Goal: Contribute content: Contribute content

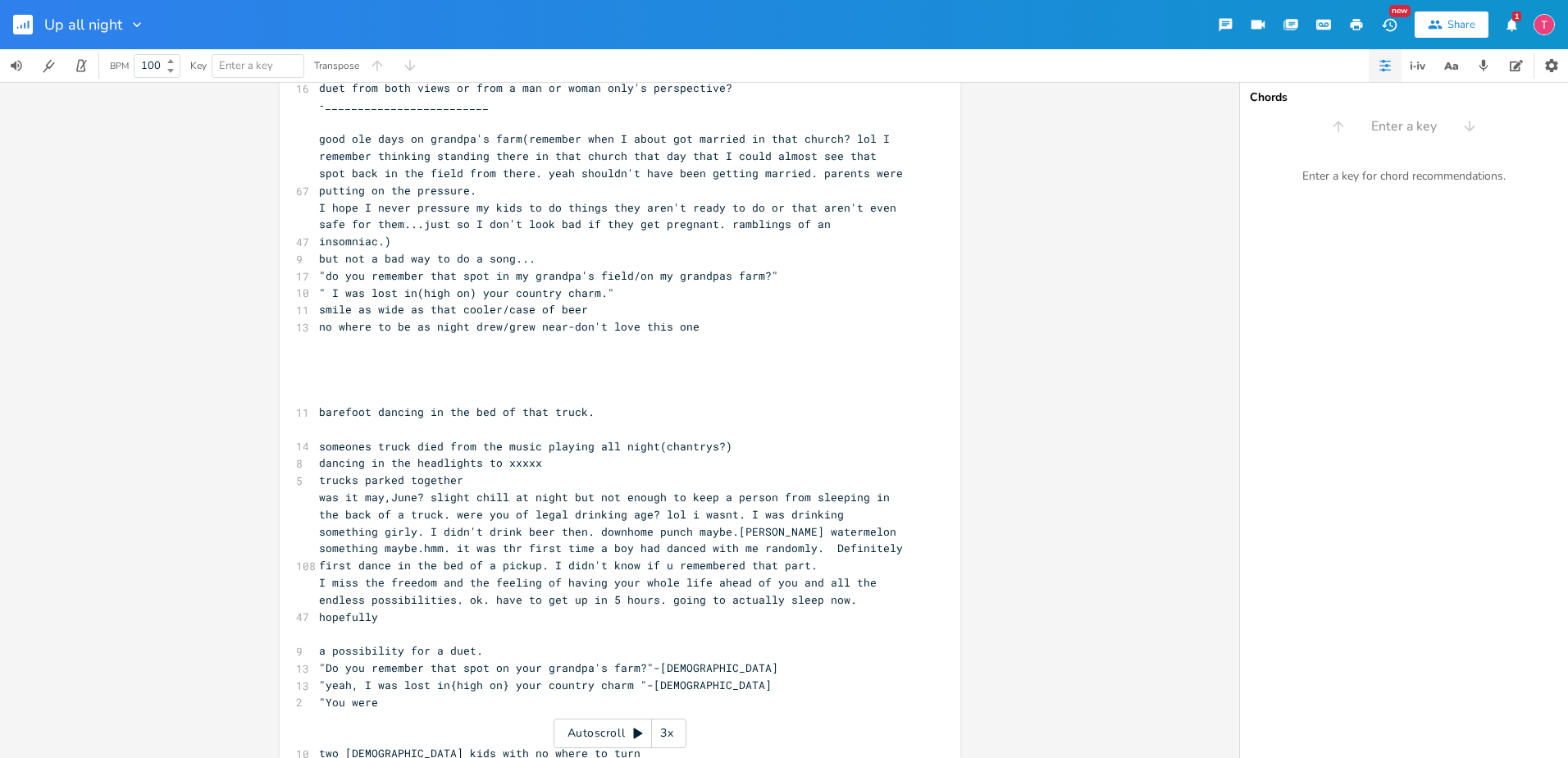
scroll to position [522, 0]
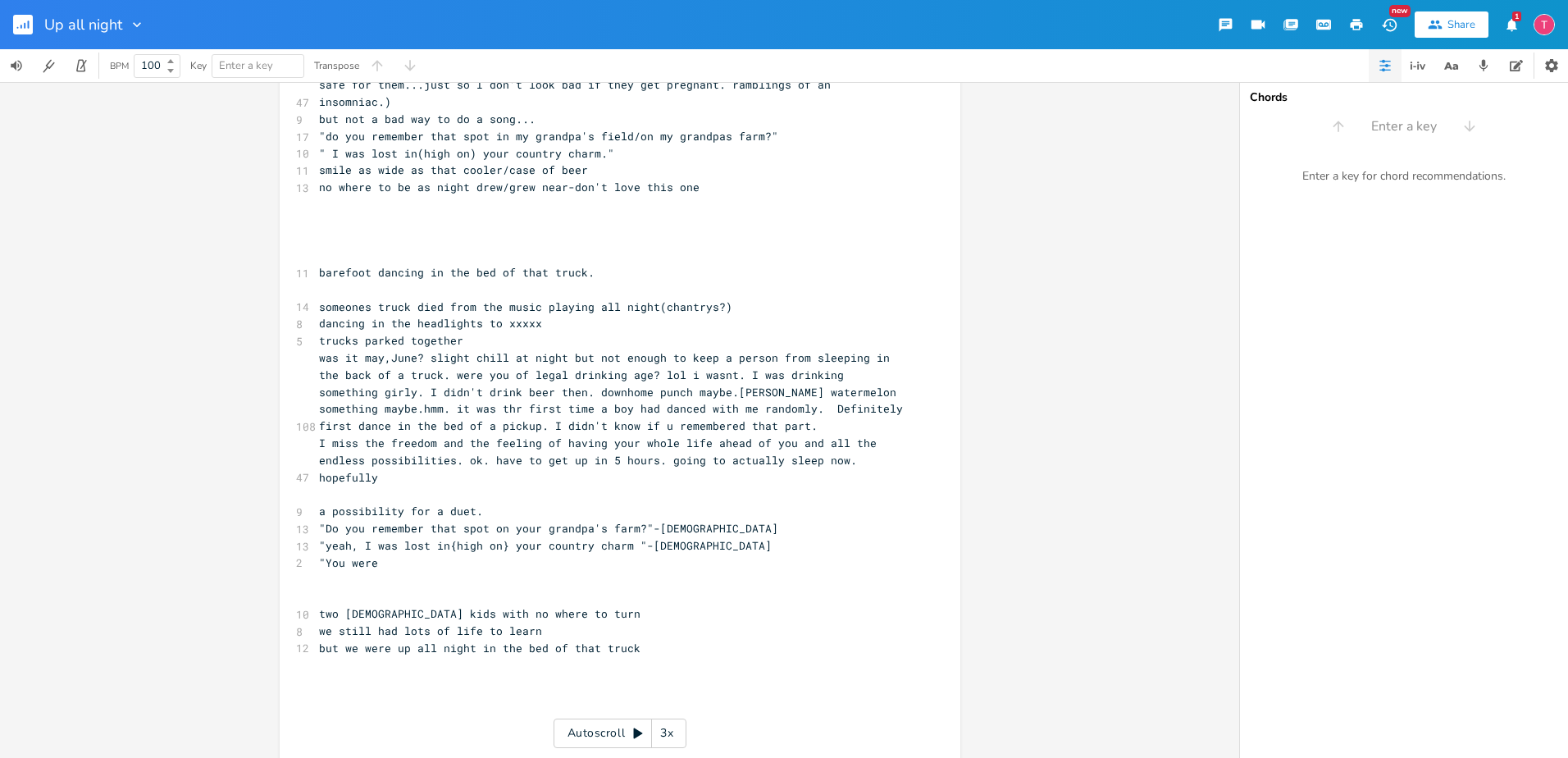
click at [1389, 24] on icon "button" at bounding box center [1389, 24] width 17 height 17
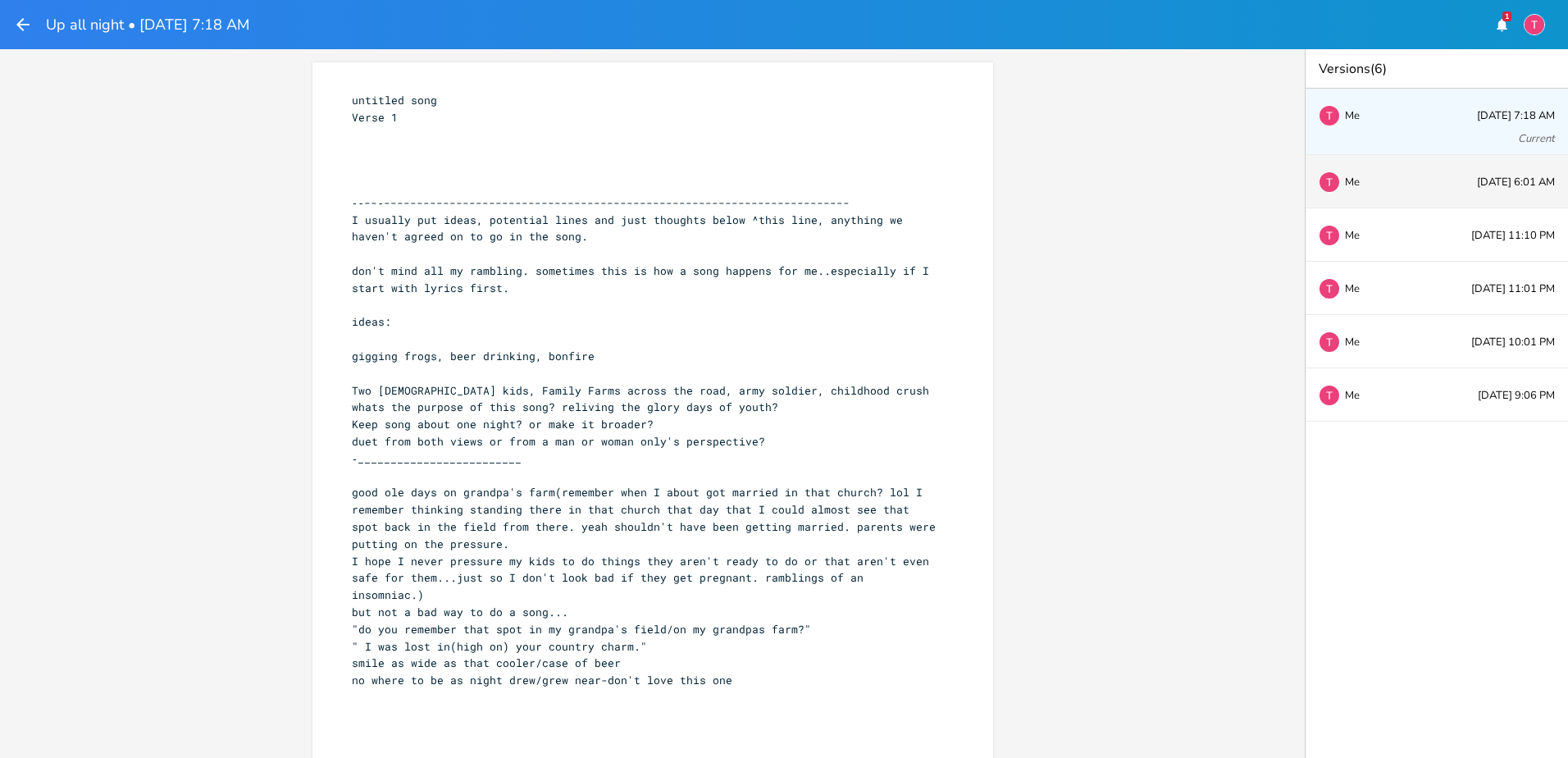
click at [1455, 191] on div "Me [DATE] 6:01 AM" at bounding box center [1437, 182] width 263 height 54
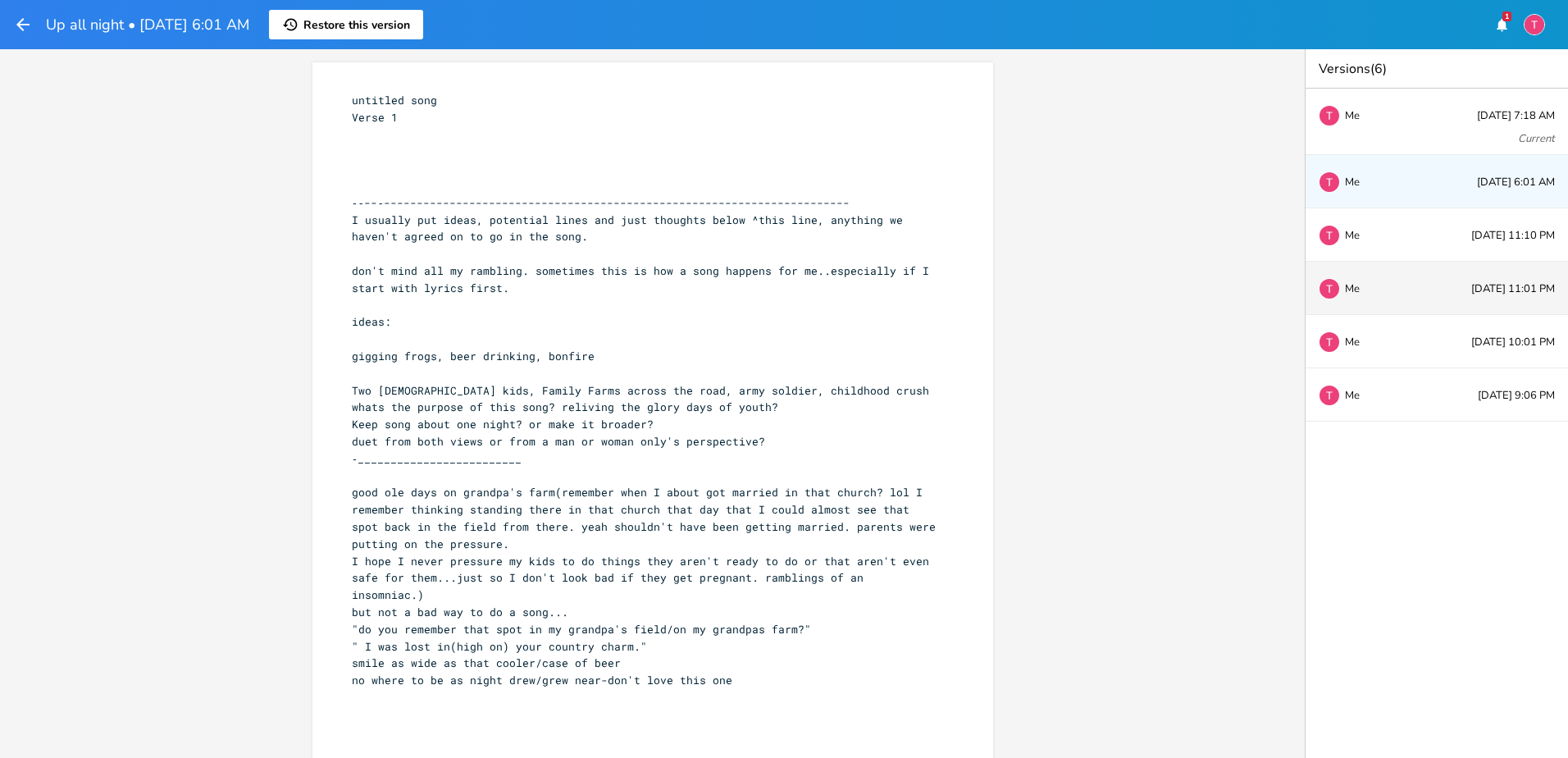
click at [1431, 290] on div "Me [DATE] 11:01 PM" at bounding box center [1437, 288] width 263 height 54
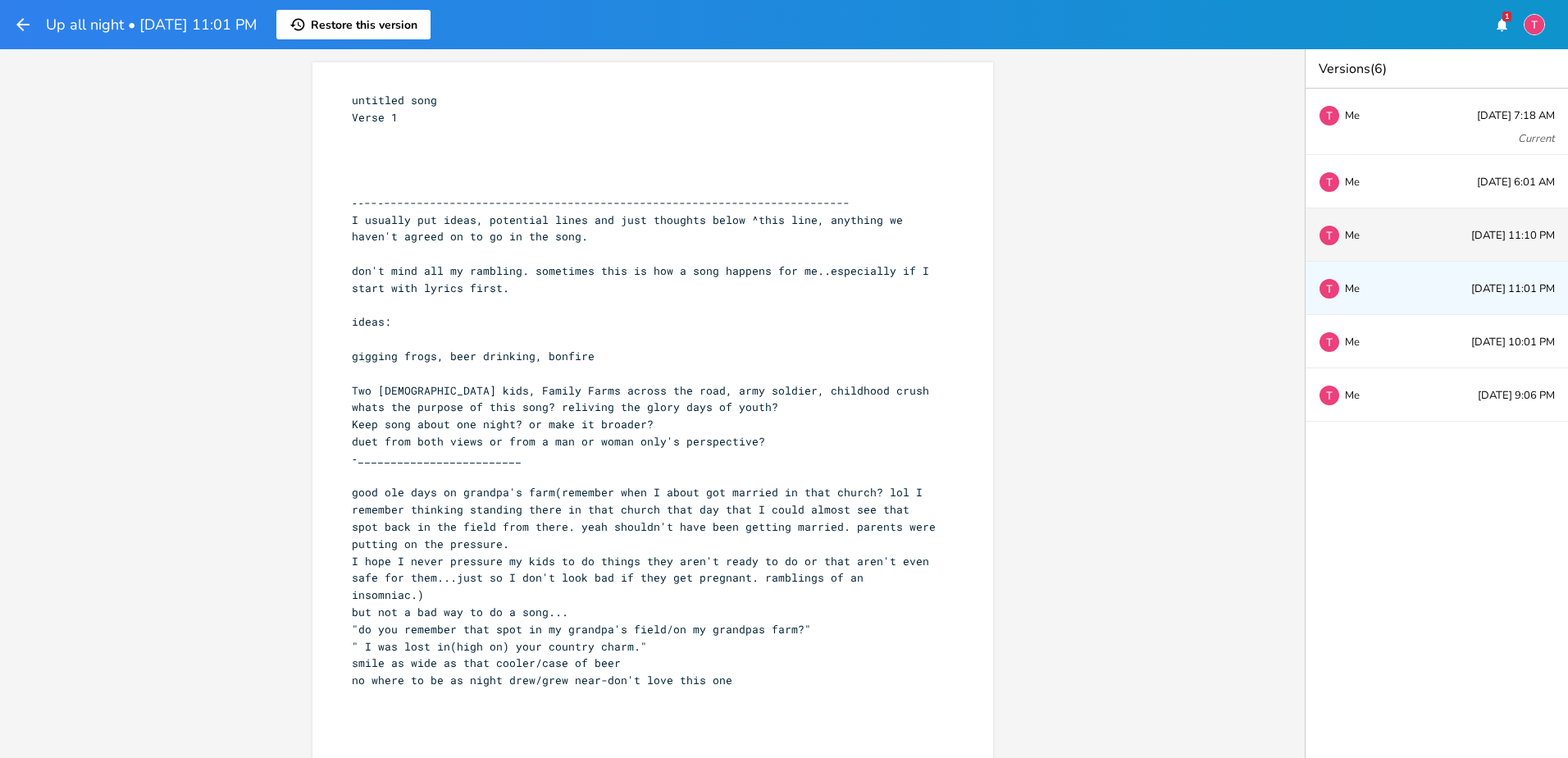
click at [1428, 257] on div "Me [DATE] 11:10 PM" at bounding box center [1437, 235] width 263 height 54
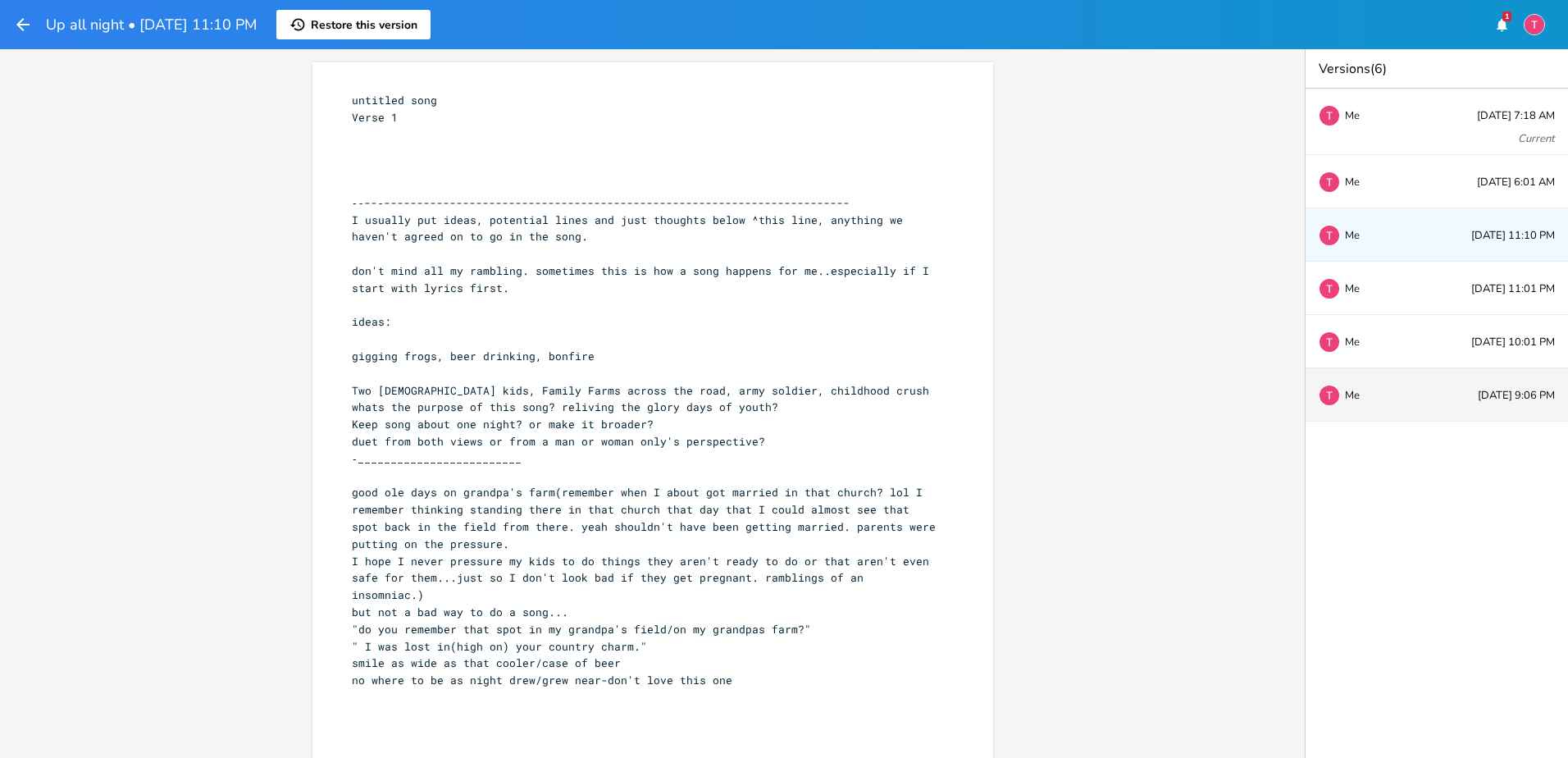
click at [1418, 393] on div "Me" at bounding box center [1373, 395] width 108 height 10
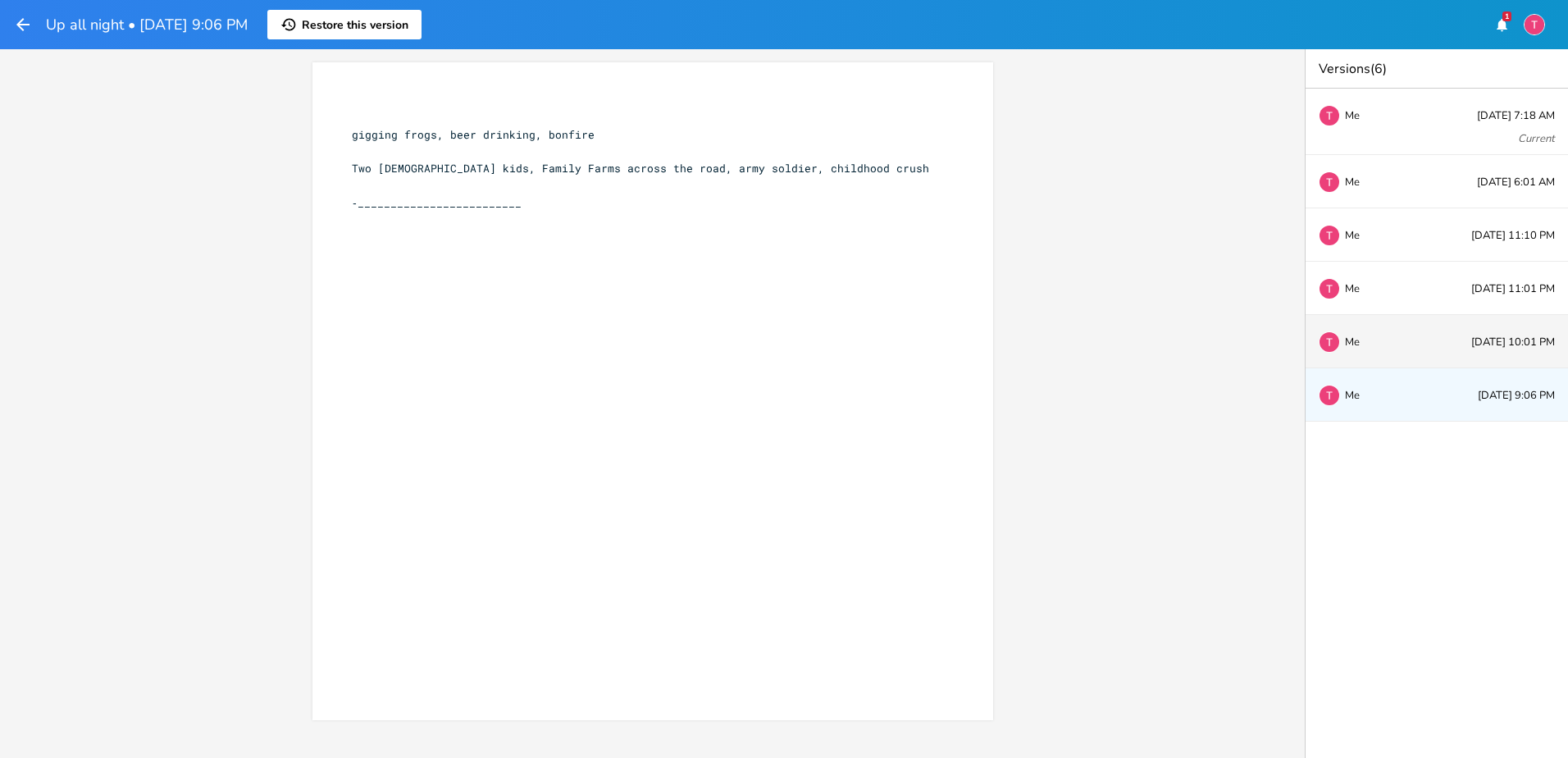
click at [1411, 328] on div "Me [DATE] 10:01 PM" at bounding box center [1437, 342] width 263 height 54
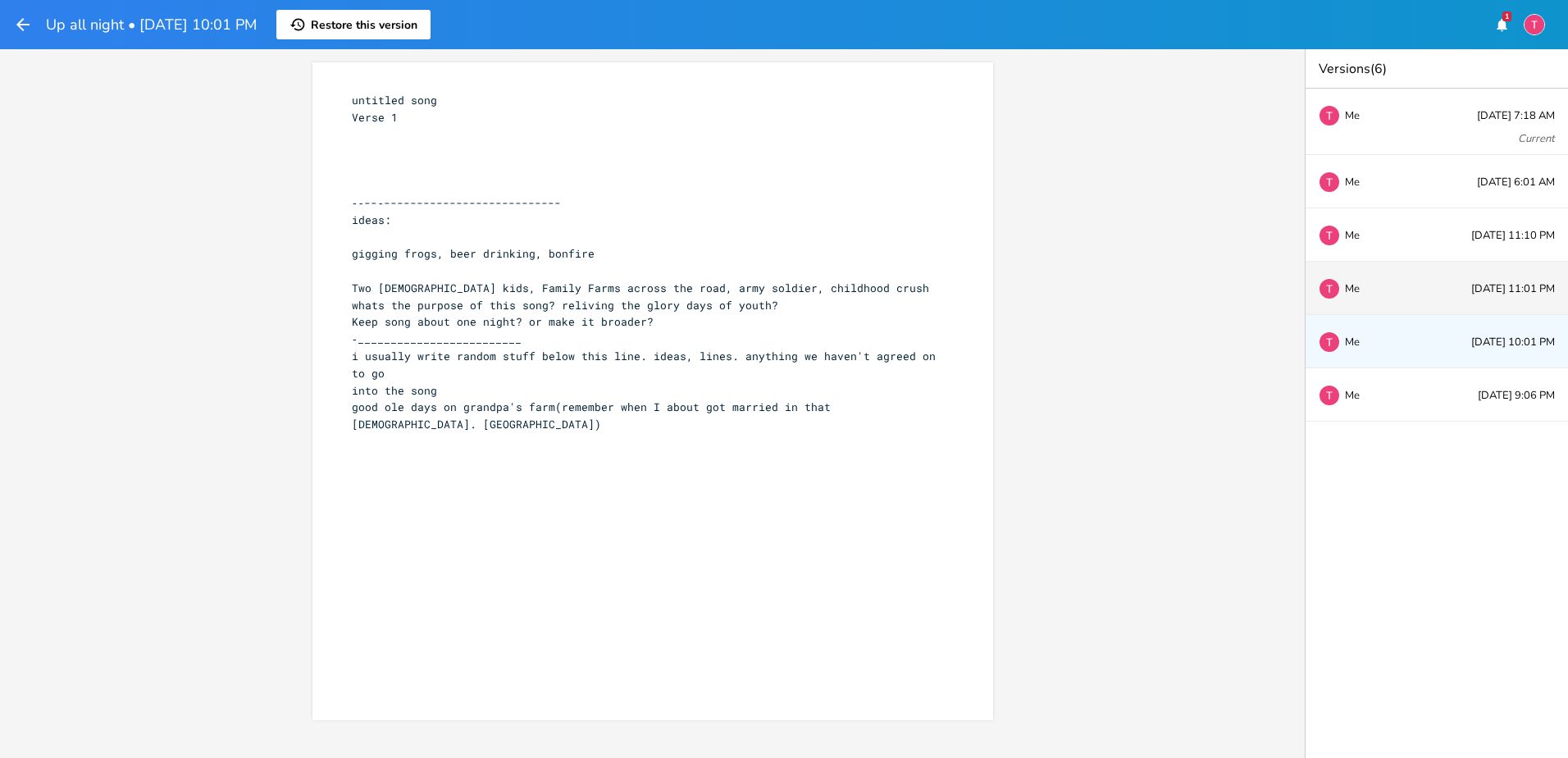
click at [1411, 302] on div "Me [DATE] 11:01 PM" at bounding box center [1437, 288] width 263 height 54
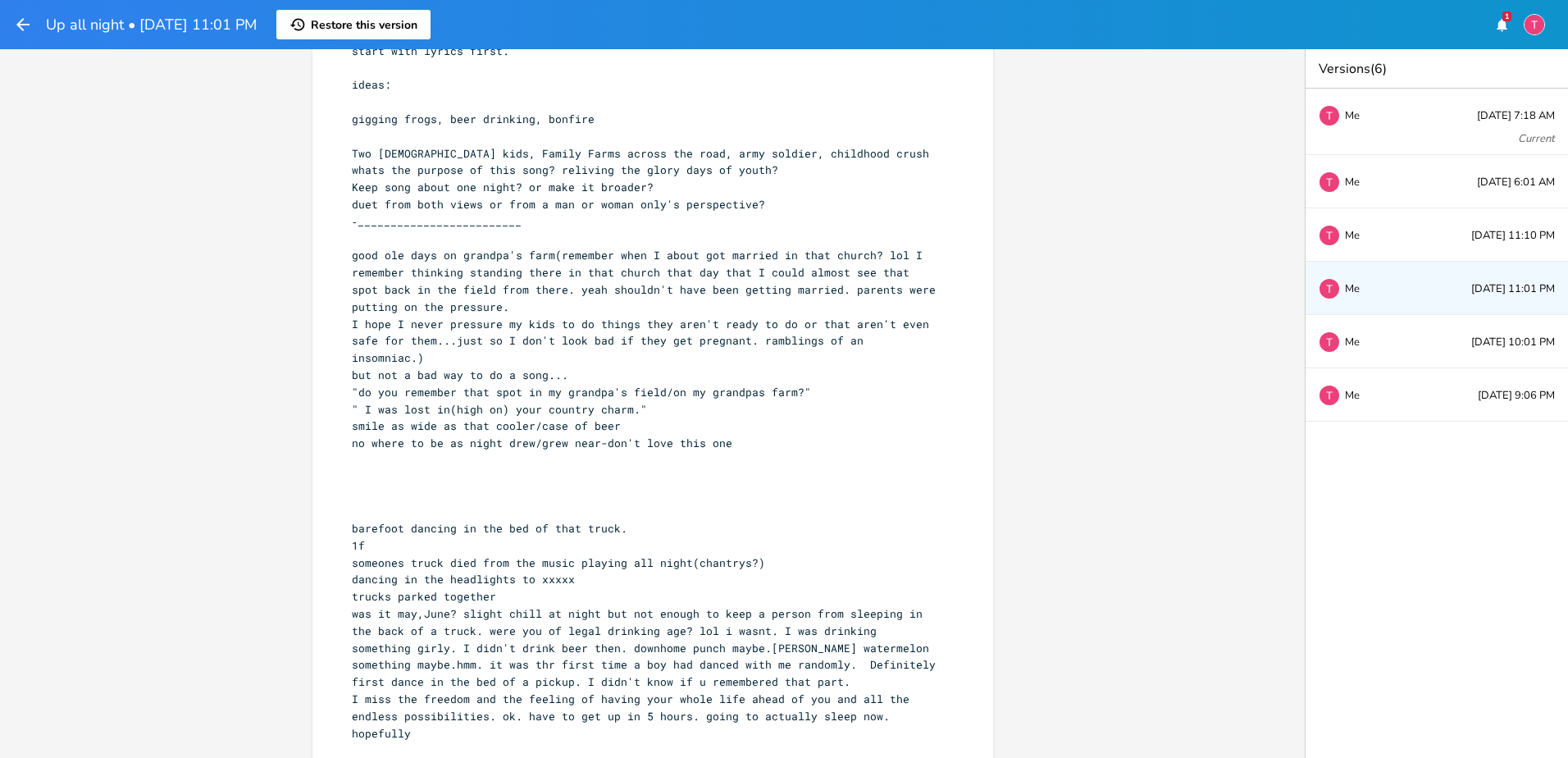
scroll to position [182, 0]
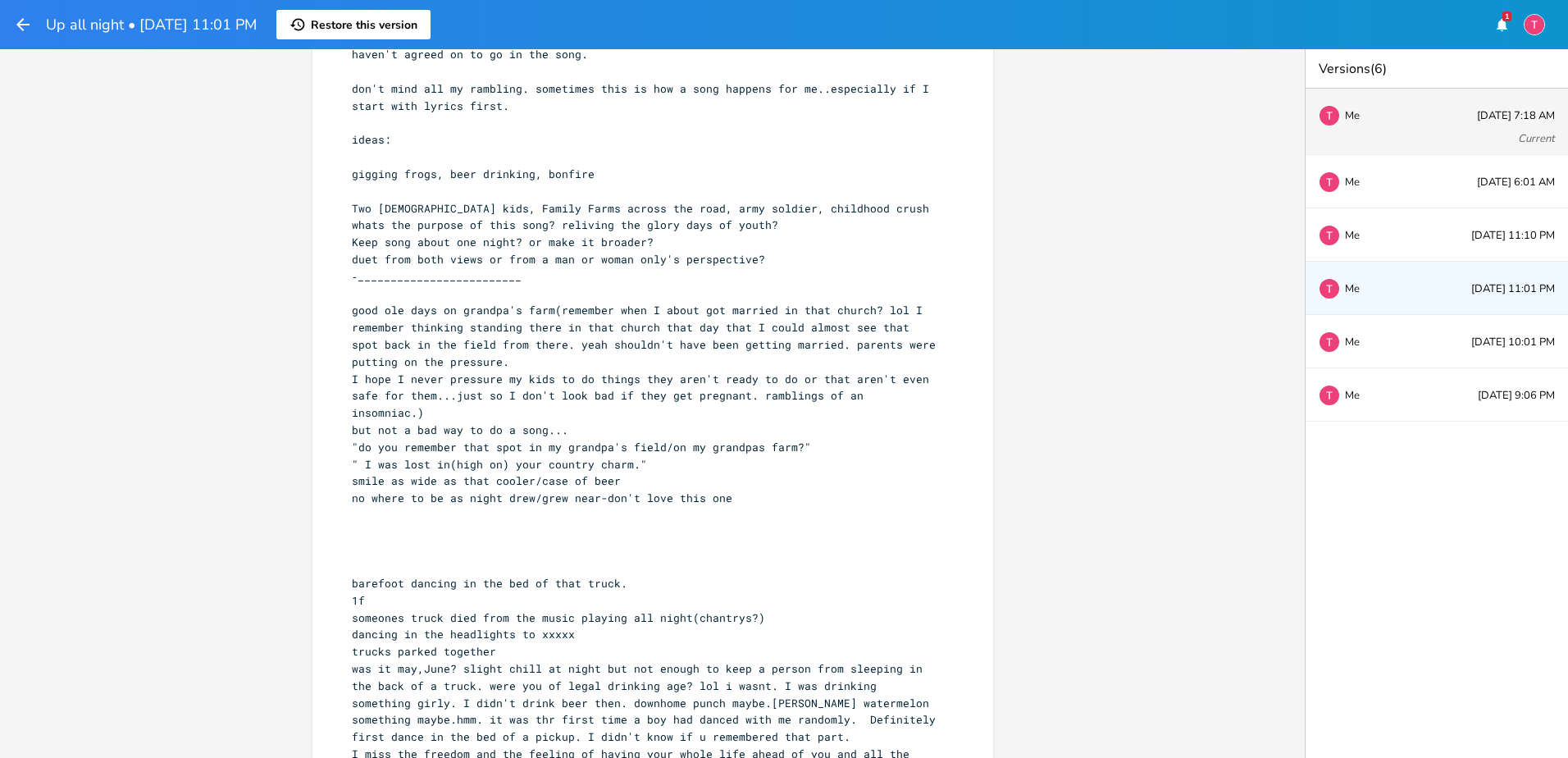
click at [1397, 128] on div "Me [DATE] 7:18 AM Current" at bounding box center [1437, 121] width 263 height 67
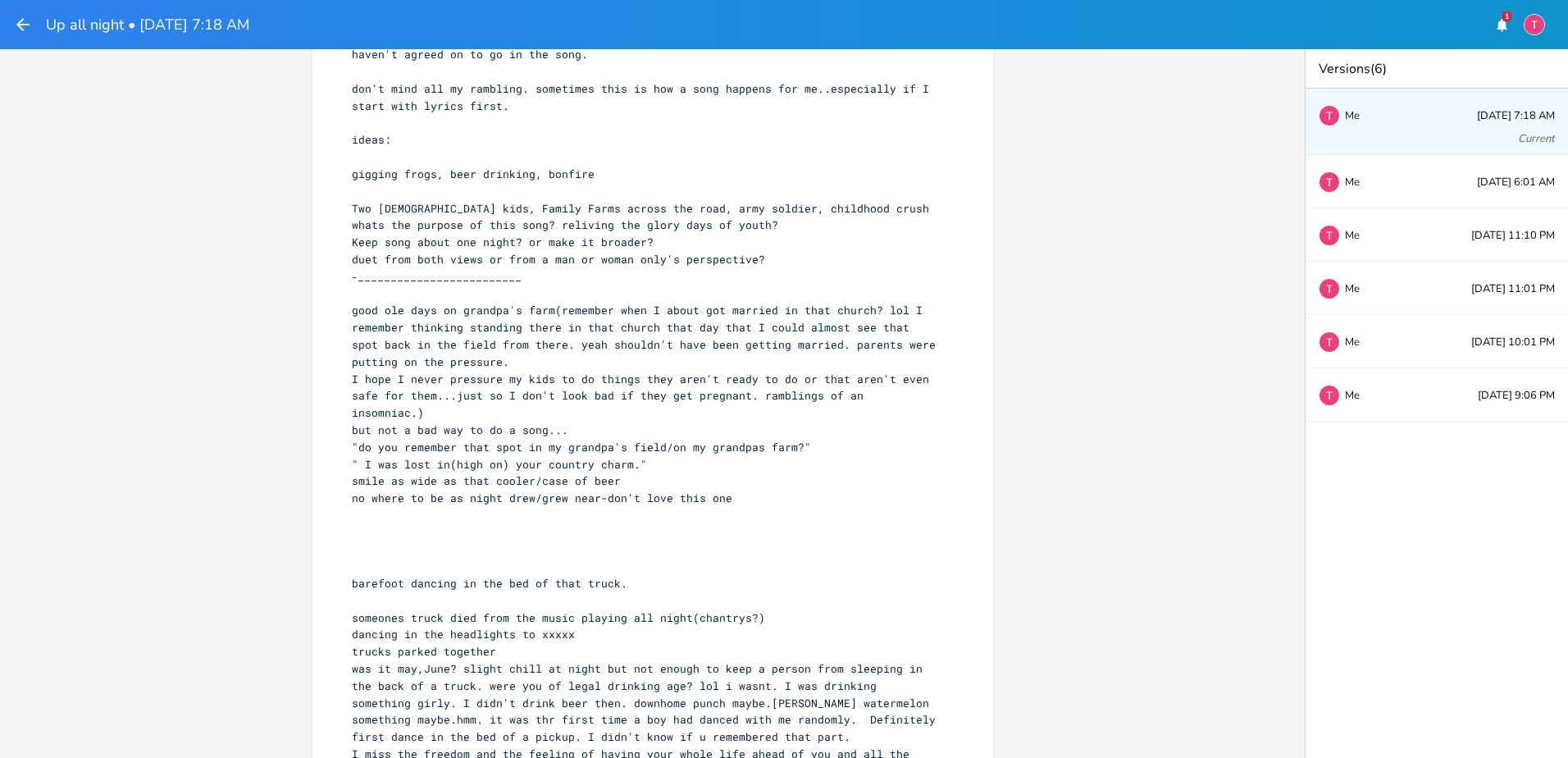
click at [1397, 127] on div "Me [DATE] 7:18 AM Current" at bounding box center [1437, 121] width 263 height 67
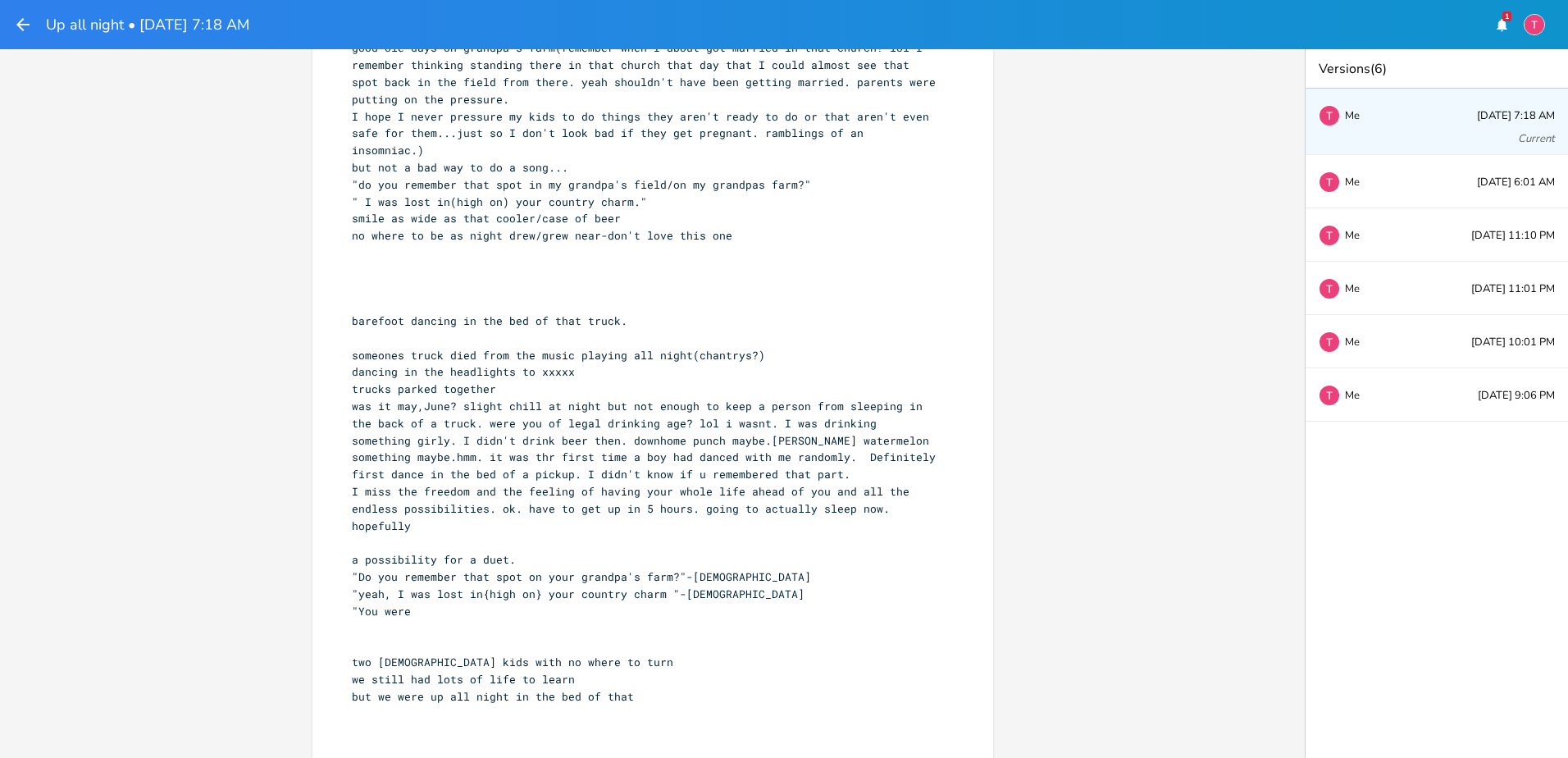
scroll to position [475, 0]
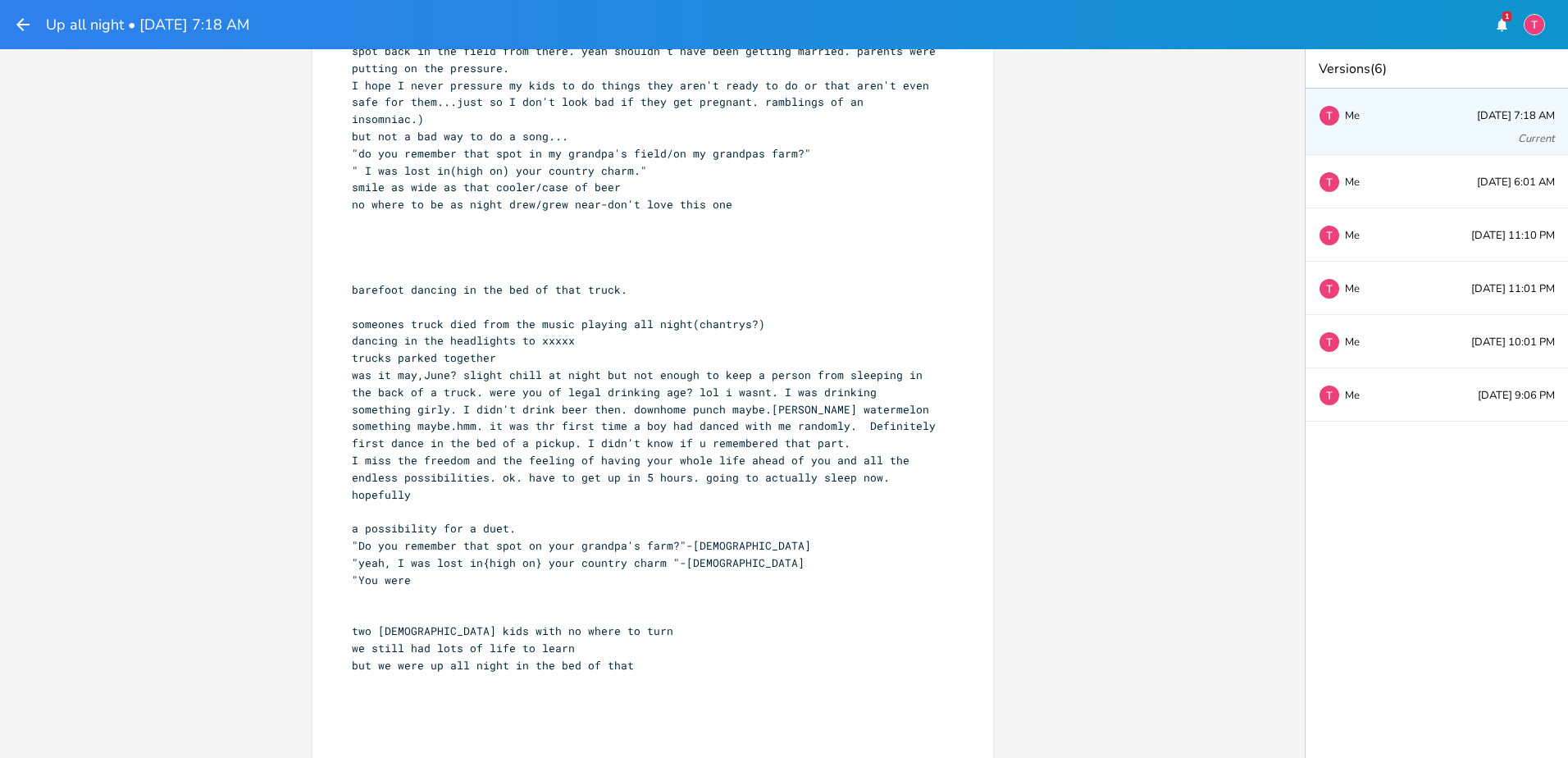
click at [567, 572] on pre ""You were" at bounding box center [644, 580] width 592 height 17
click at [432, 572] on pre ""You were" at bounding box center [644, 580] width 592 height 17
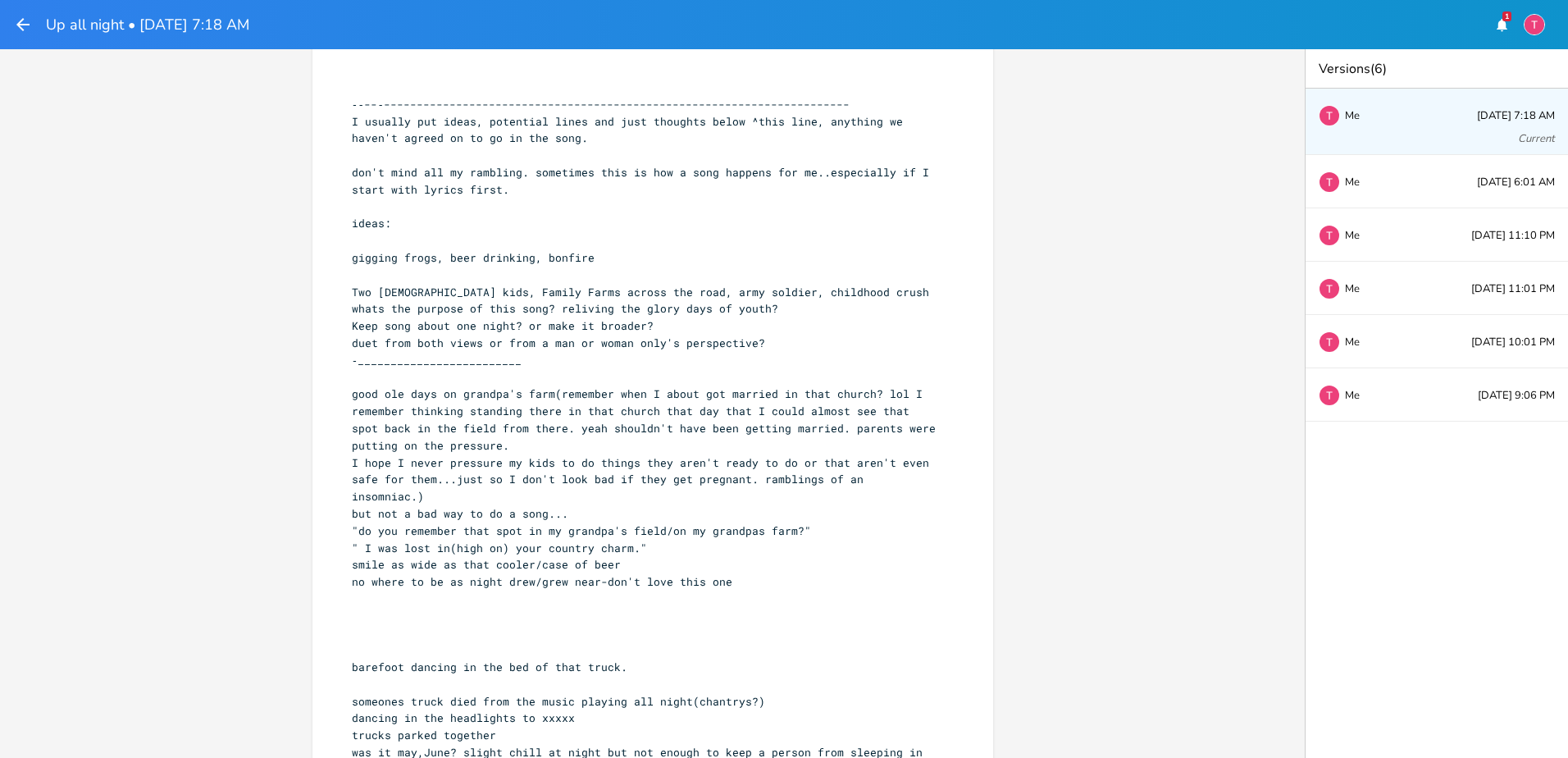
scroll to position [0, 0]
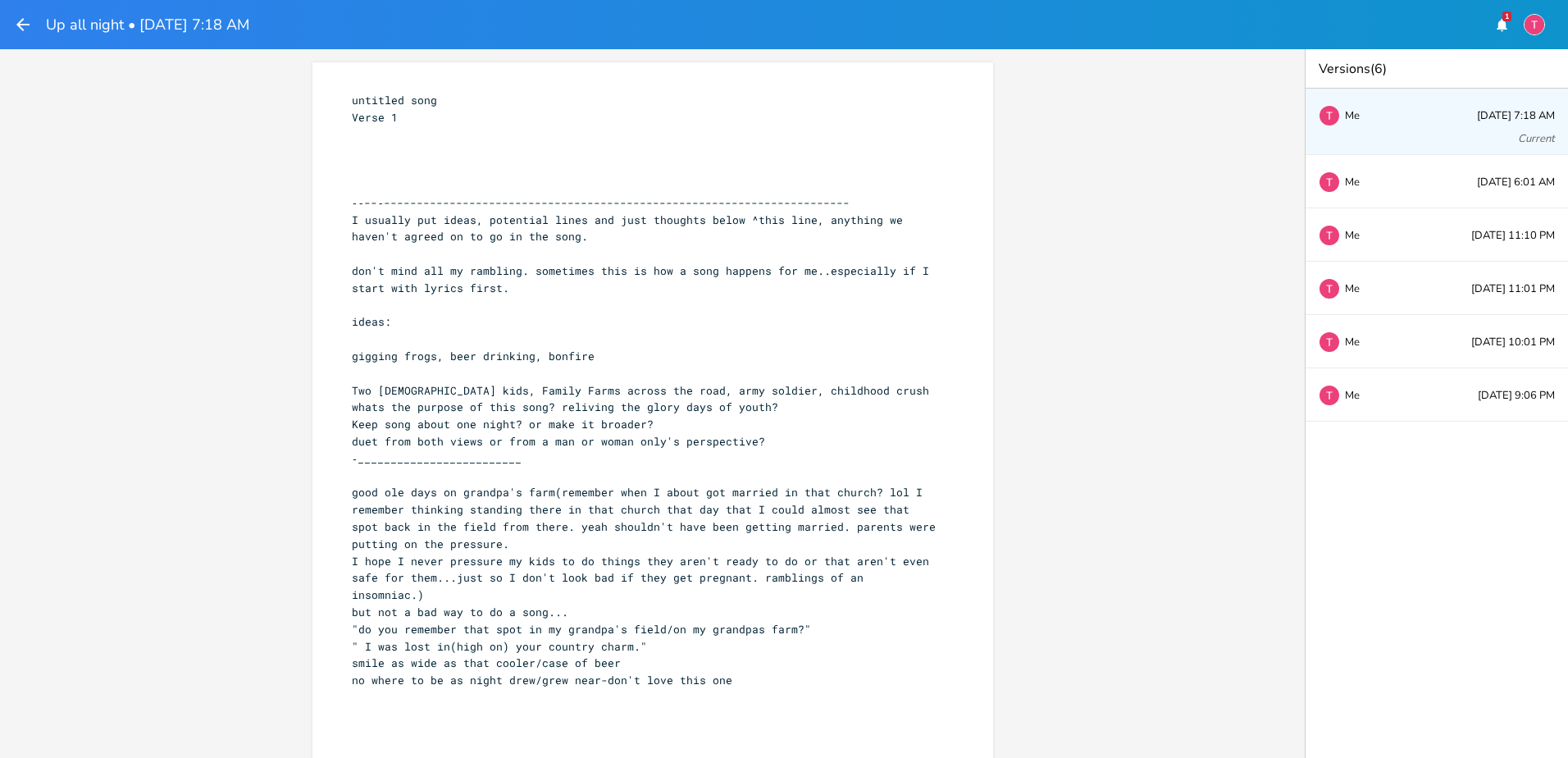
click at [1038, 140] on div "xxxxxxxxxx untitled song Verse 1 ​ ​ ​ ​ ‐‐--‐---------------------------------…" at bounding box center [653, 403] width 1305 height 708
click at [1371, 109] on div "Me [DATE] 7:18 AM Current" at bounding box center [1437, 121] width 263 height 67
click at [10, 22] on header "Up all night • [DATE] 7:18 AM 1" at bounding box center [784, 24] width 1568 height 49
click at [16, 23] on icon "button" at bounding box center [23, 25] width 20 height 20
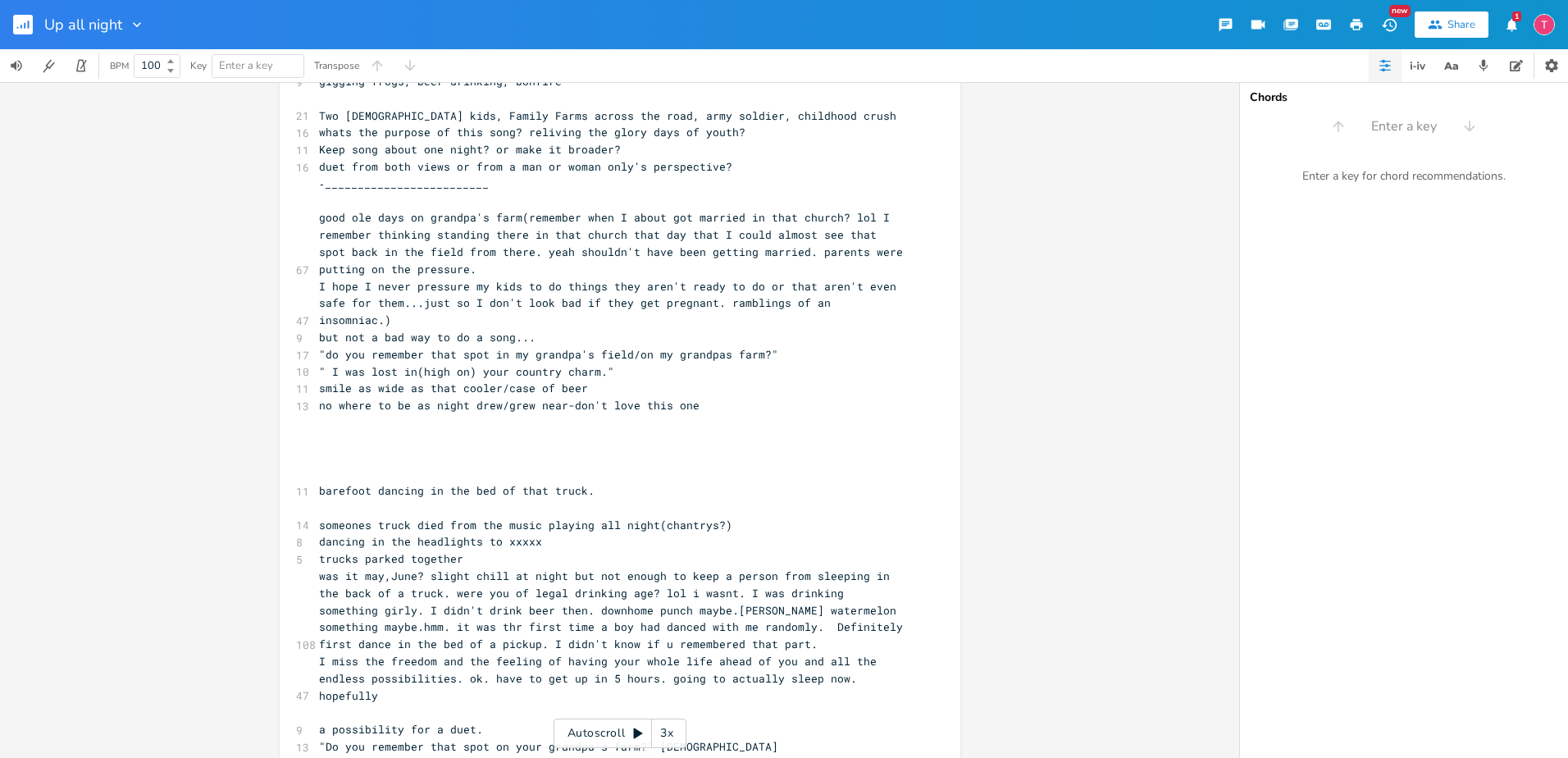
scroll to position [522, 0]
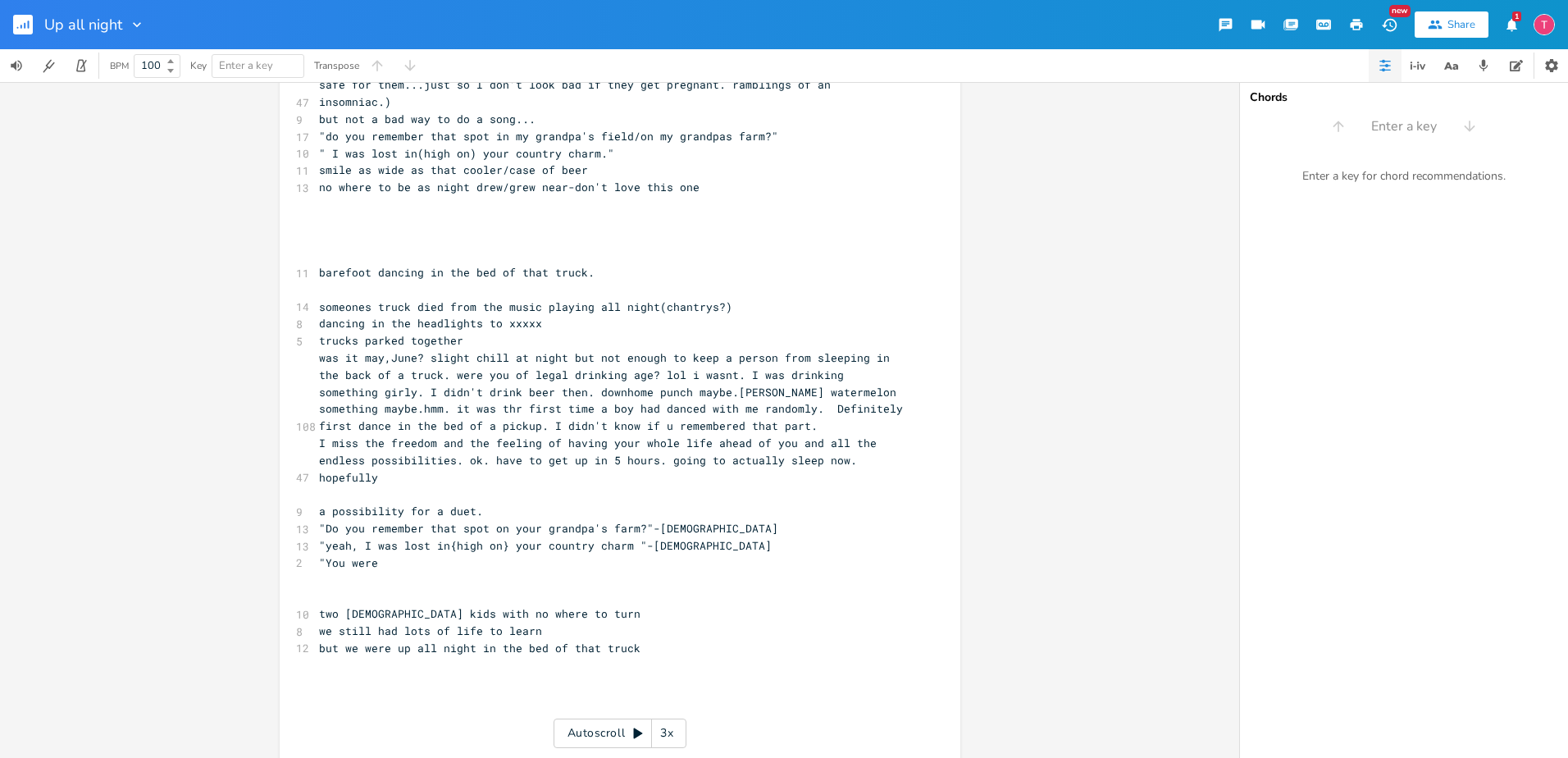
click at [494, 538] on span ""yeah, I was lost in{high on} your country charm "-[DEMOGRAPHIC_DATA]" at bounding box center [545, 545] width 453 height 15
click at [493, 554] on pre ""You were" at bounding box center [611, 562] width 592 height 17
type textarea "fresh out of those army greesn"
type textarea "ns"
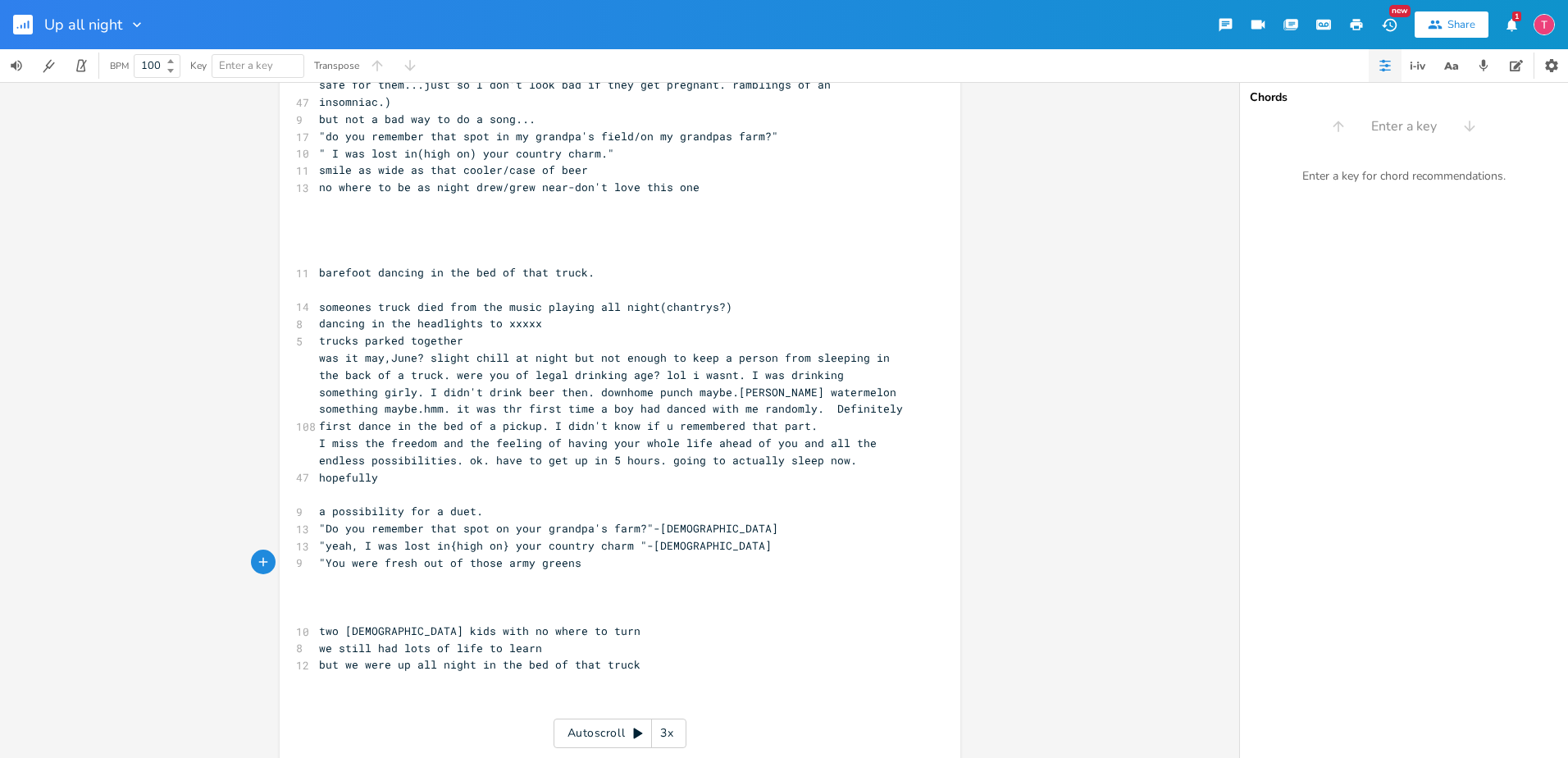
type textarea "I"
type textarea """
click at [604, 554] on pre ""You were fresh out of those army greens"" at bounding box center [611, 562] width 592 height 17
type textarea "- fm"
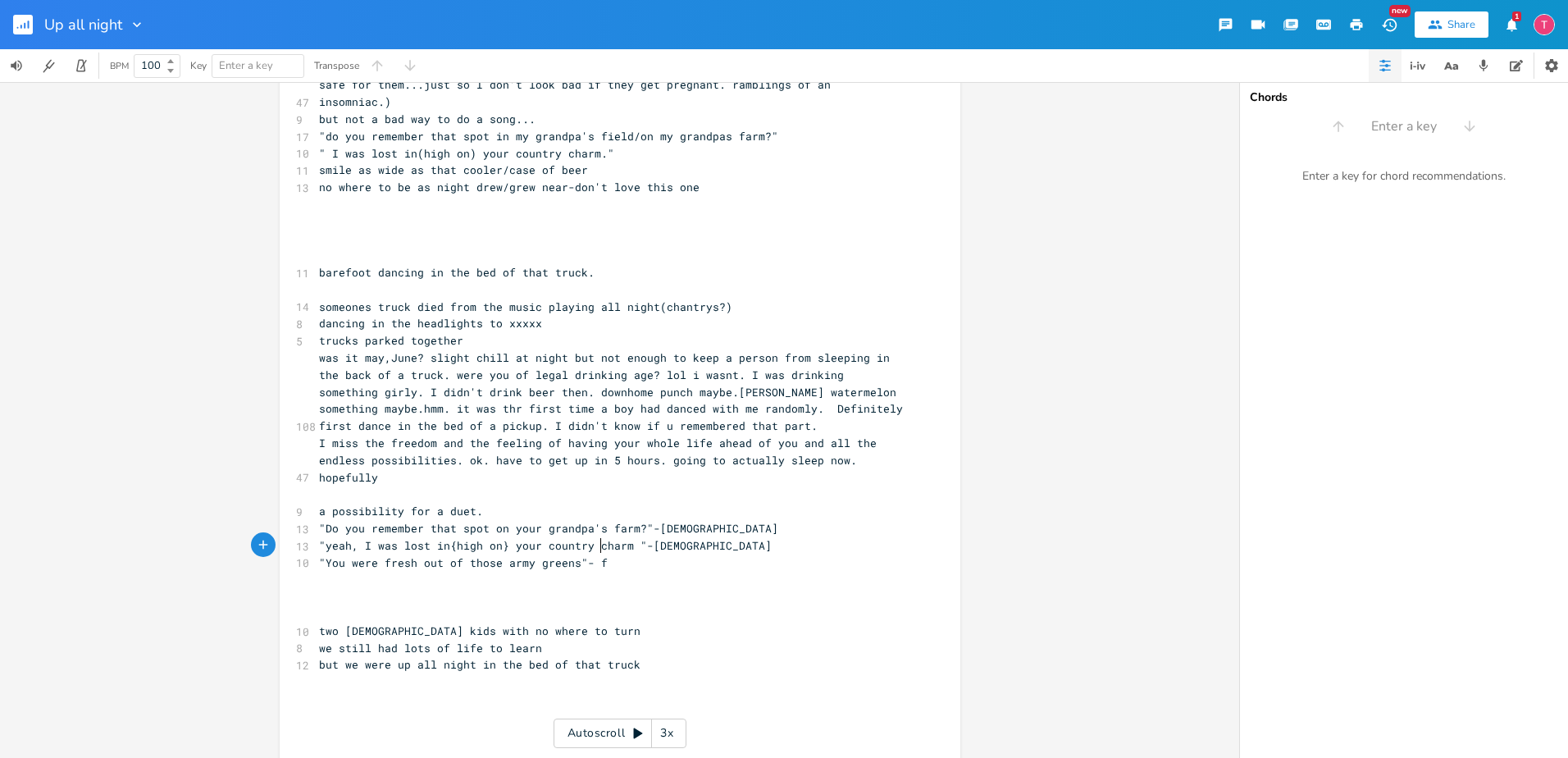
scroll to position [0, 19]
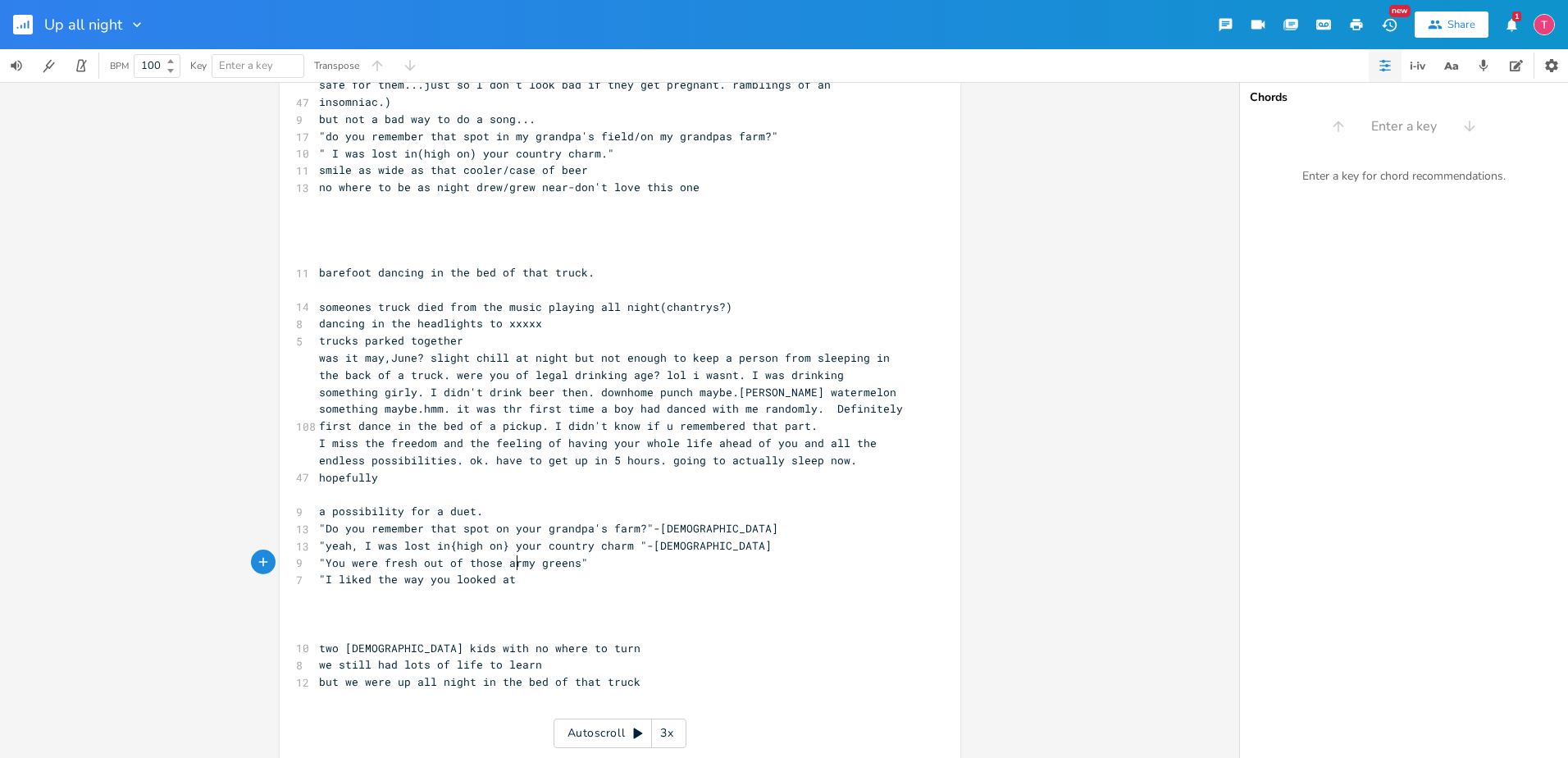
type textarea ""I liked the way you looked at me"
type textarea """
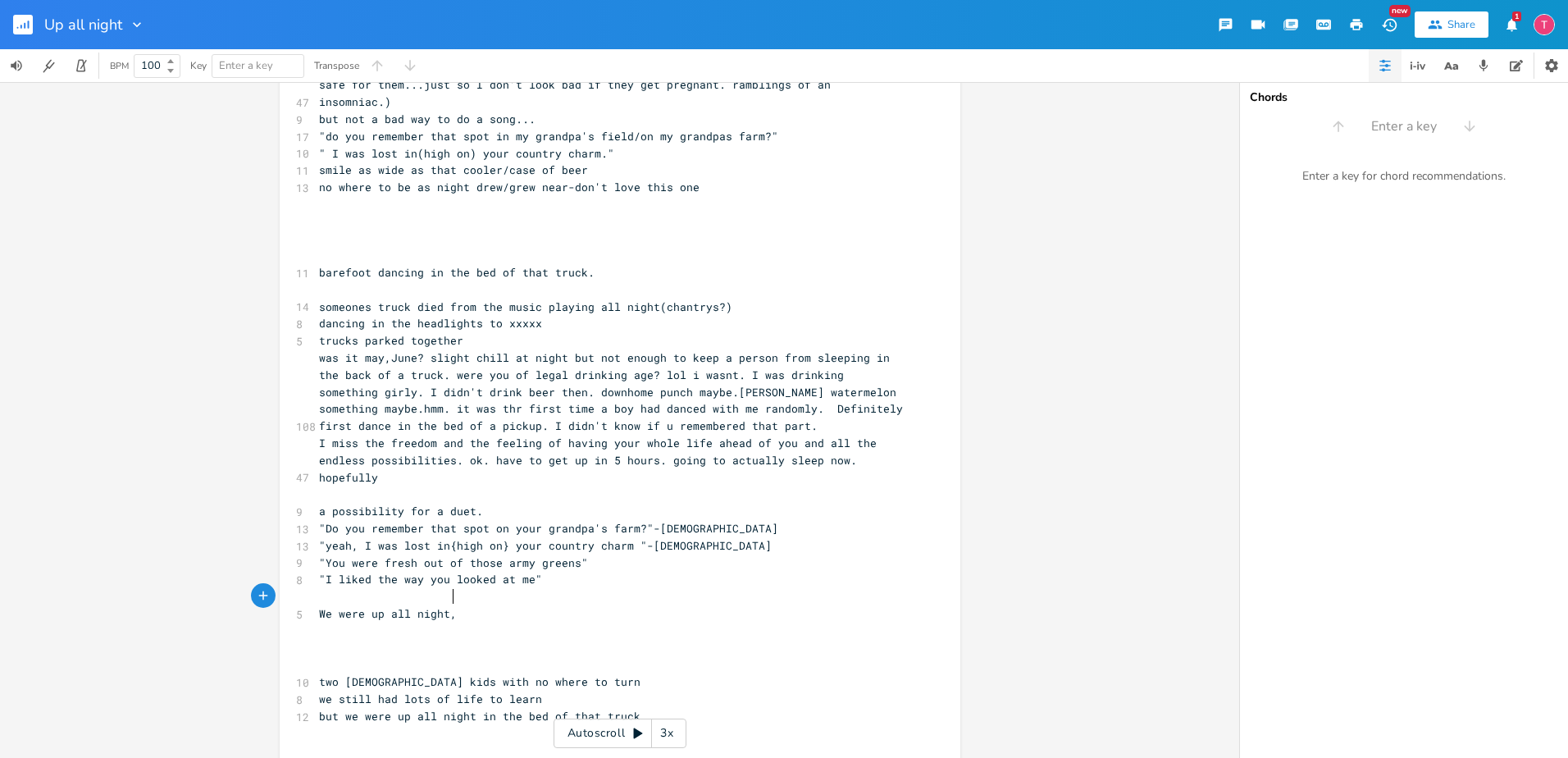
scroll to position [0, 105]
type textarea "We were up all night,"
click at [533, 520] on span ""Do you remember that spot on your grandpa's farm?"-[DEMOGRAPHIC_DATA]" at bounding box center [549, 527] width 460 height 15
type textarea "my"
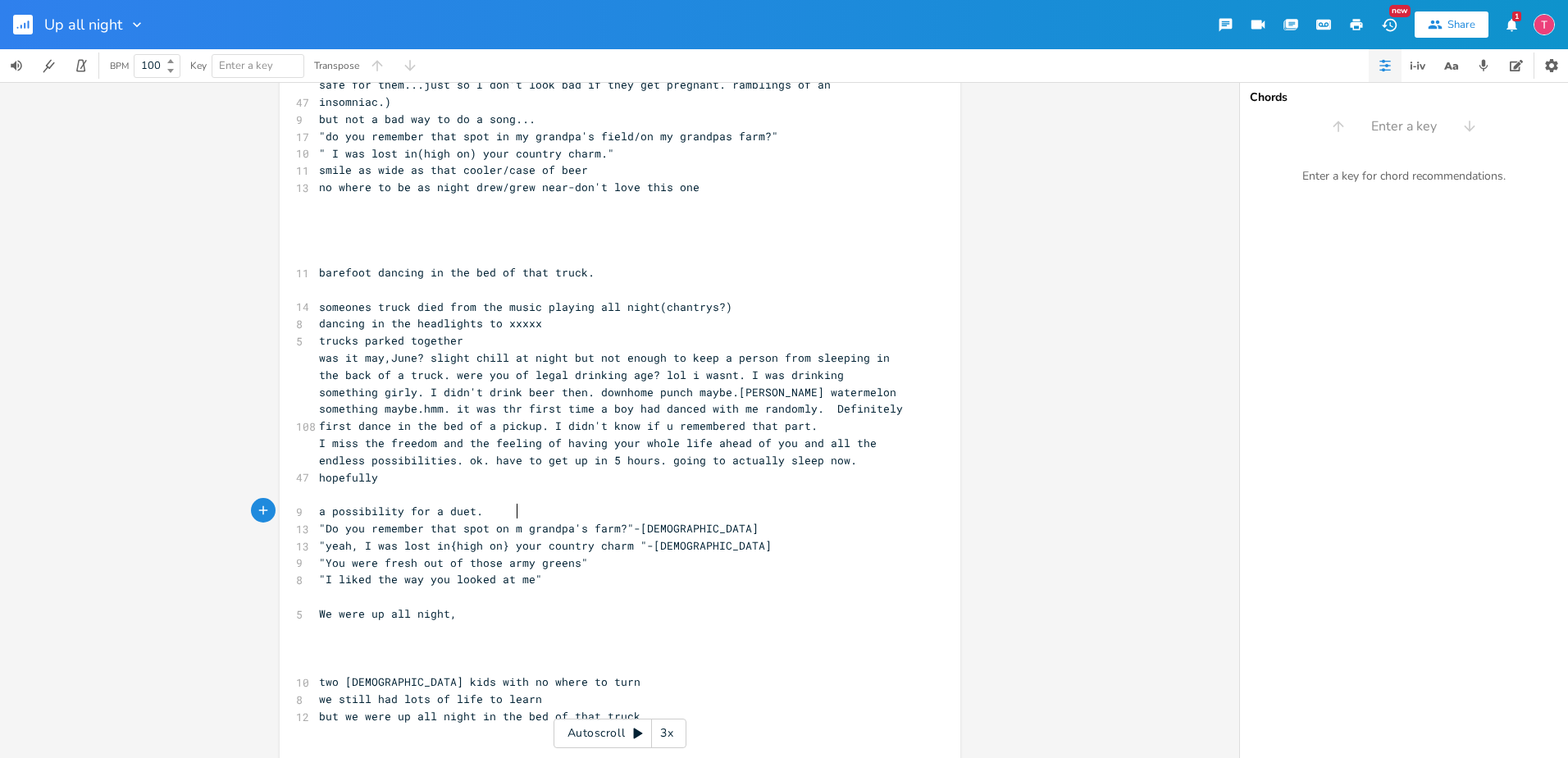
scroll to position [0, 15]
click at [737, 520] on pre ""Do you remember that spot on my grandpa's farm?"-[DEMOGRAPHIC_DATA]" at bounding box center [611, 528] width 592 height 17
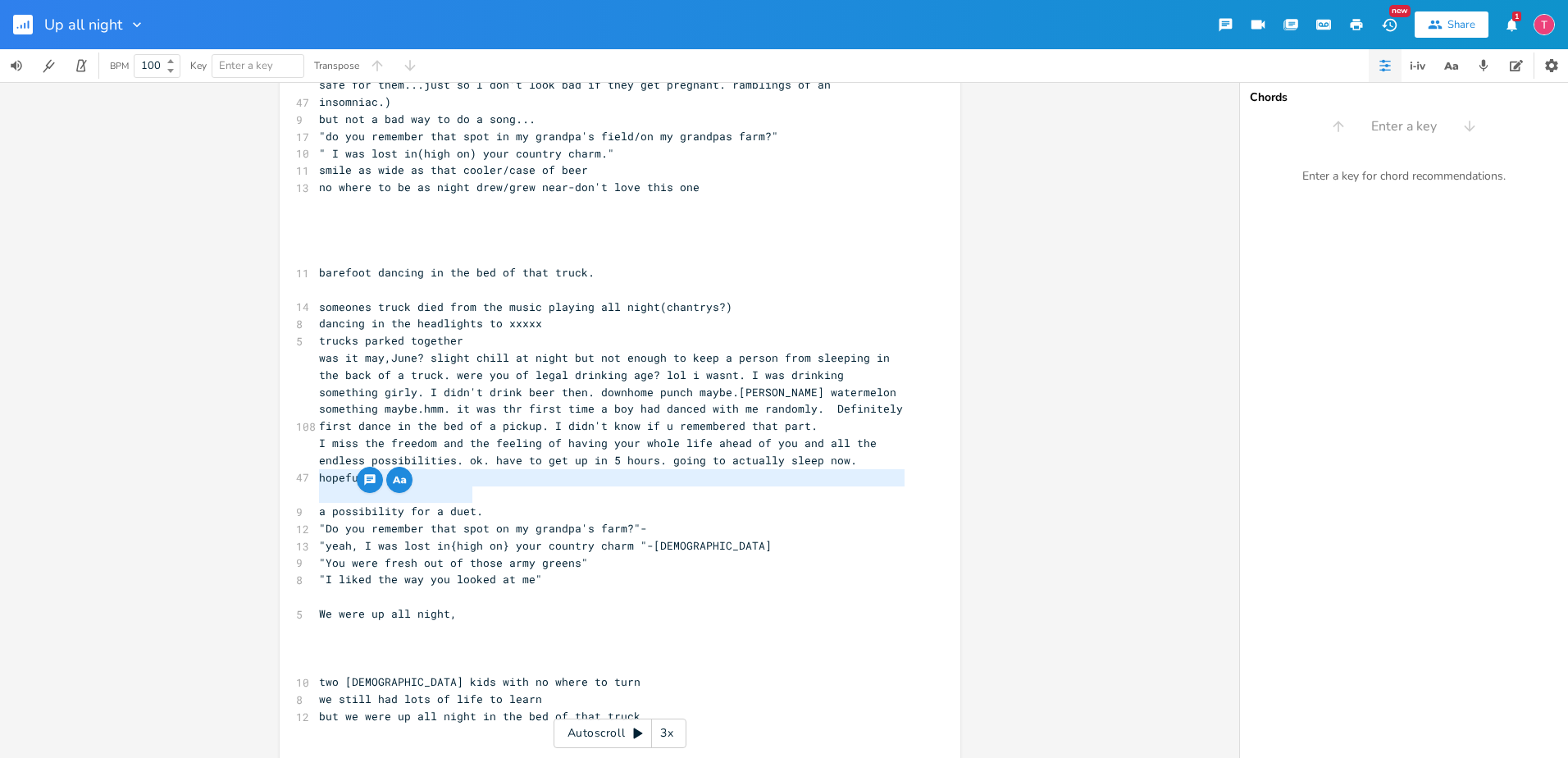
type textarea "a possibility for a duet."
drag, startPoint x: 488, startPoint y: 484, endPoint x: 475, endPoint y: 492, distance: 15.3
click at [475, 492] on div "a possibility for a duet. x 4 untitled song 1 Verse 1 ​ ​ ​ ​ ‐‐--‐------------…" at bounding box center [620, 201] width 681 height 1263
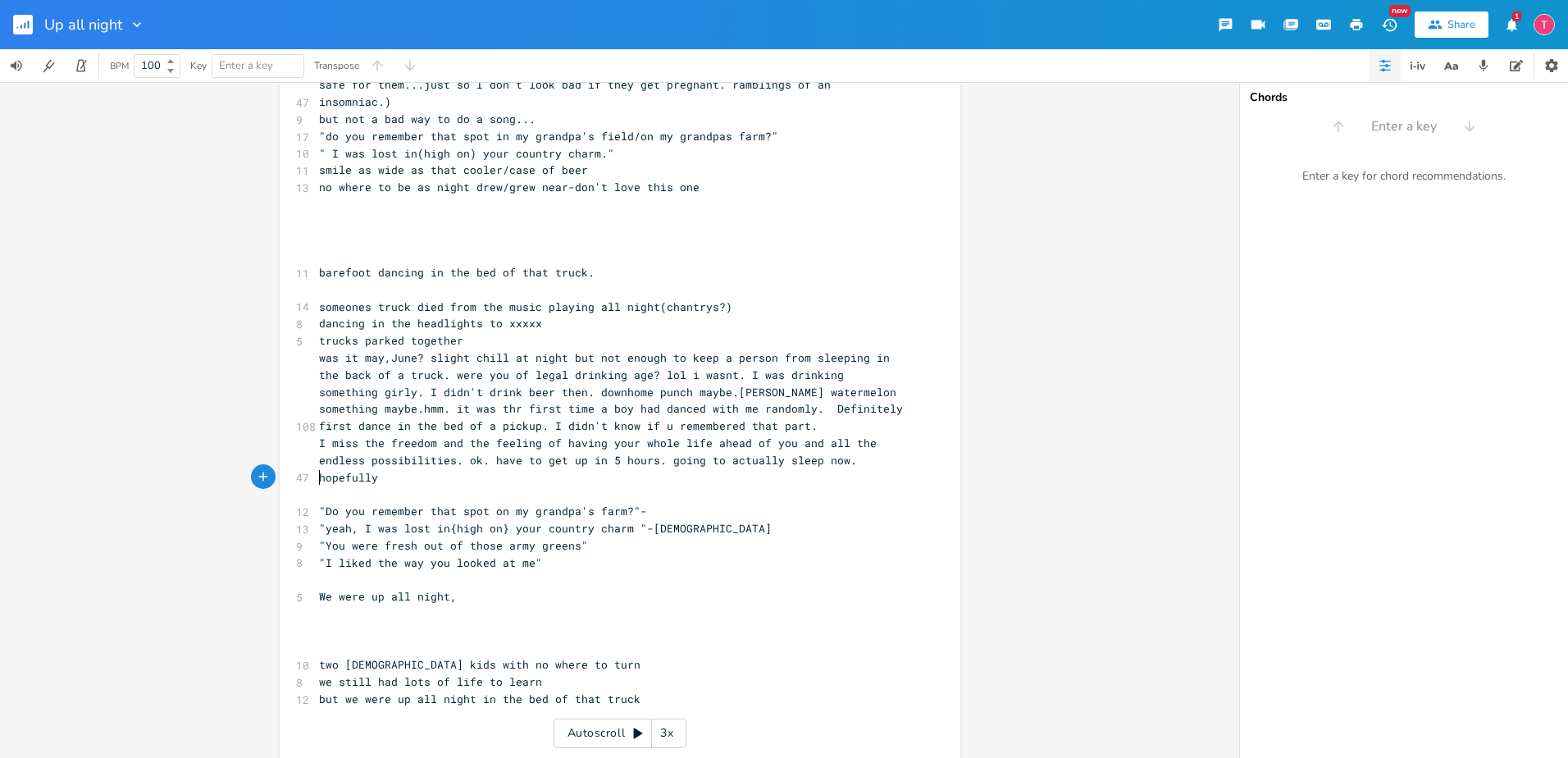
click at [755, 520] on pre ""yeah, I was lost in{high on} your country charm "-[DEMOGRAPHIC_DATA]" at bounding box center [611, 528] width 592 height 17
type textarea ":"
drag, startPoint x: 739, startPoint y: 506, endPoint x: 755, endPoint y: 487, distance: 24.8
click at [747, 497] on div "4 untitled song 1 Verse 1 ​ ​ ​ ​ ‐‐--‐----------------------------------------…" at bounding box center [611, 196] width 592 height 1194
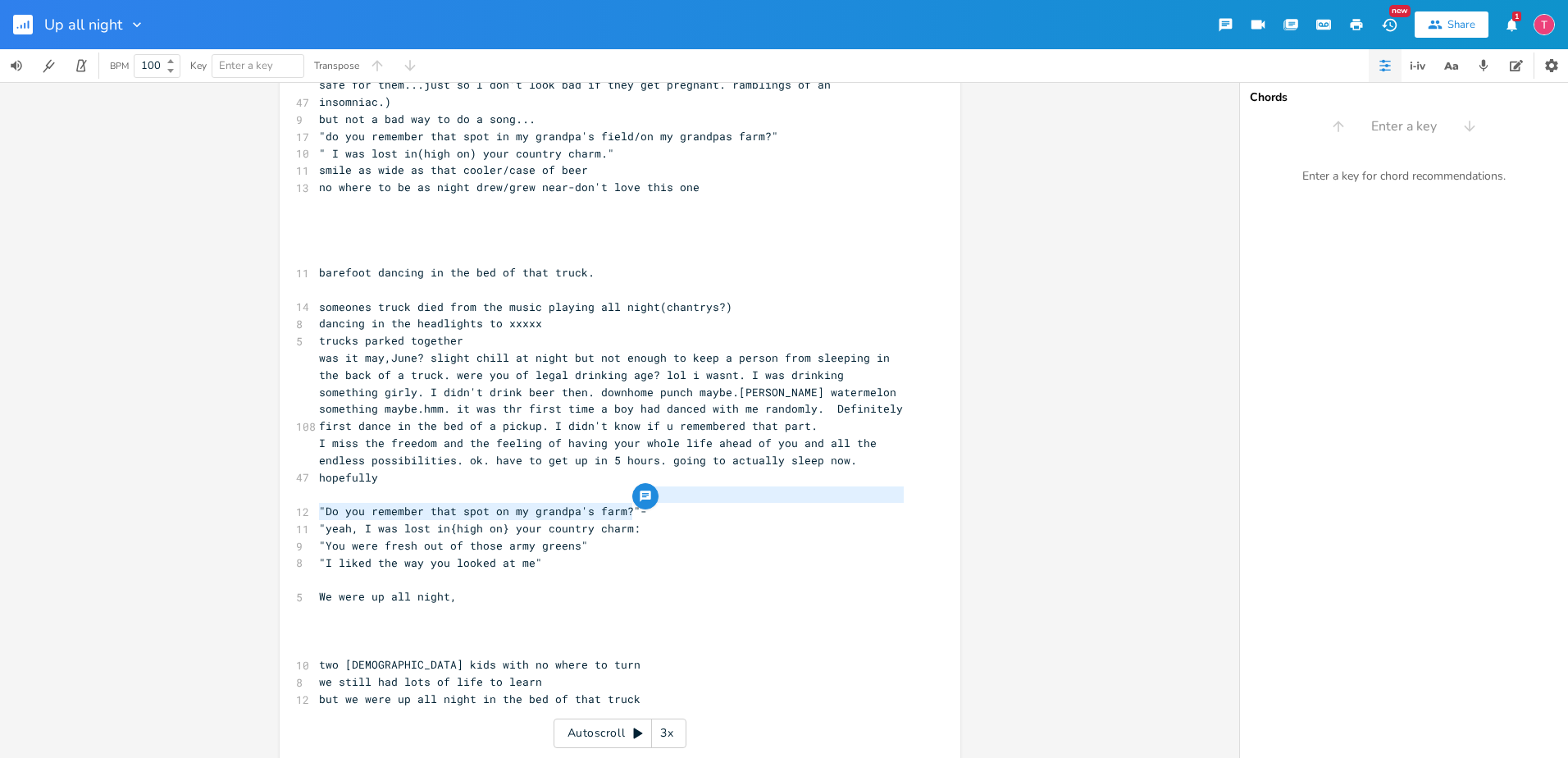
type textarea ""yeah, I was lost in{high on} your country charm:"
click at [755, 502] on pre ""Do you remember that spot on my grandpa's farm?"-" at bounding box center [611, 510] width 592 height 17
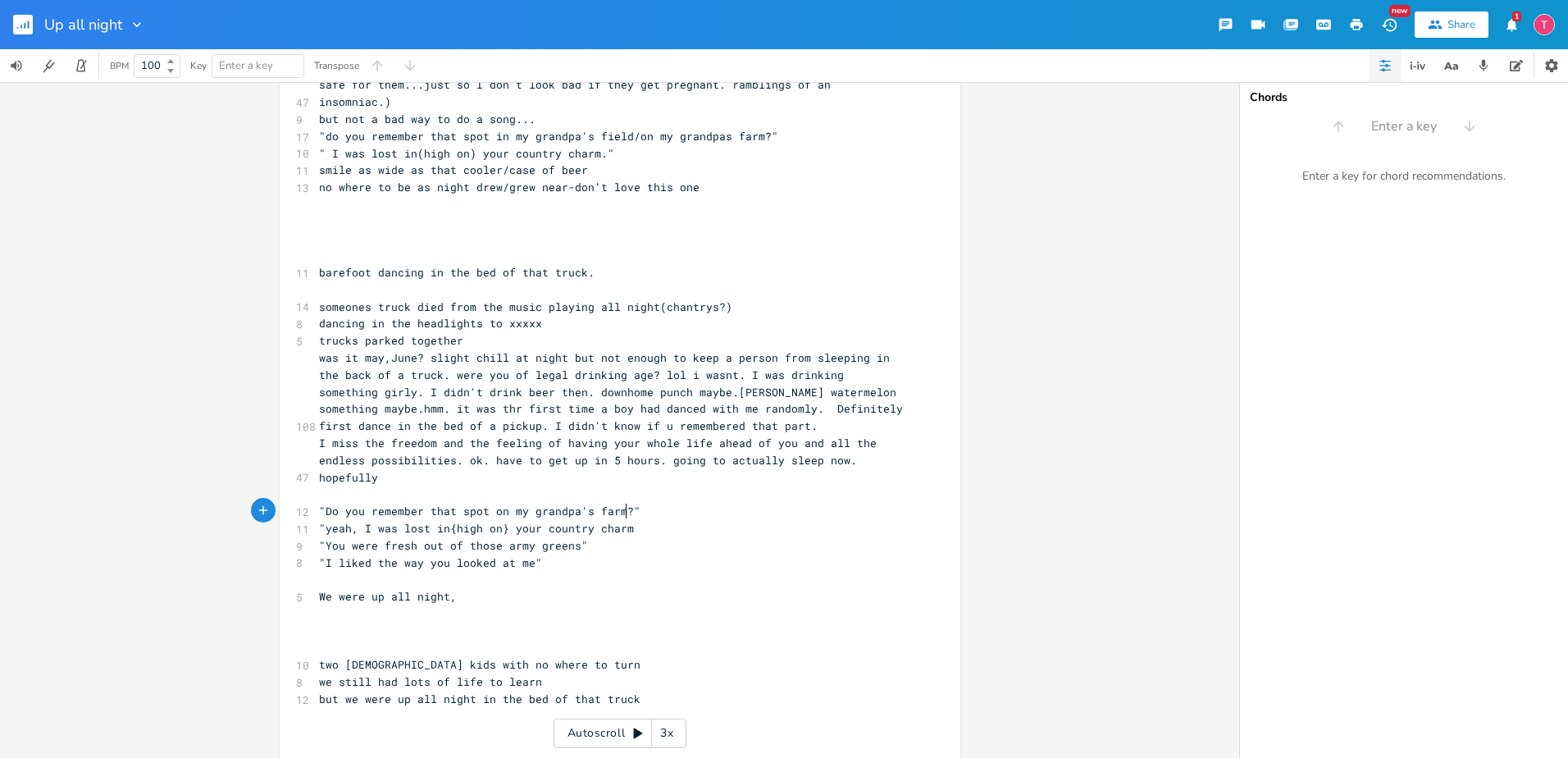
type textarea """
click at [684, 588] on pre "We were up all night," at bounding box center [611, 596] width 592 height 17
click at [326, 555] on span ""I liked the way you looked at me"" at bounding box center [431, 562] width 223 height 15
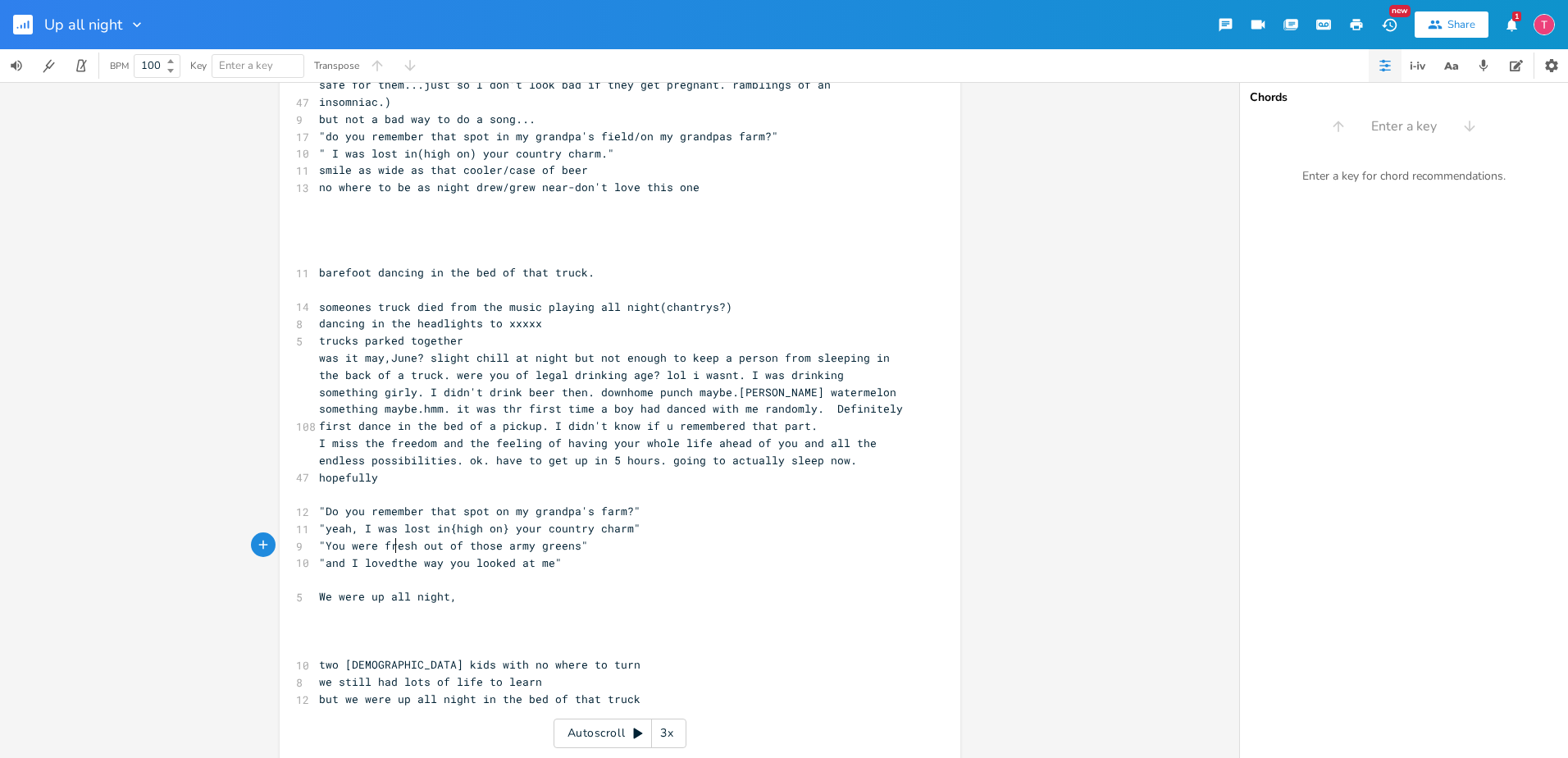
type textarea "and I loved"
click at [353, 520] on span ""yeah, I was lost in{high on} your country charm"" at bounding box center [480, 527] width 321 height 15
click at [661, 571] on pre "​" at bounding box center [611, 579] width 592 height 17
drag, startPoint x: 323, startPoint y: 479, endPoint x: 345, endPoint y: 484, distance: 22.6
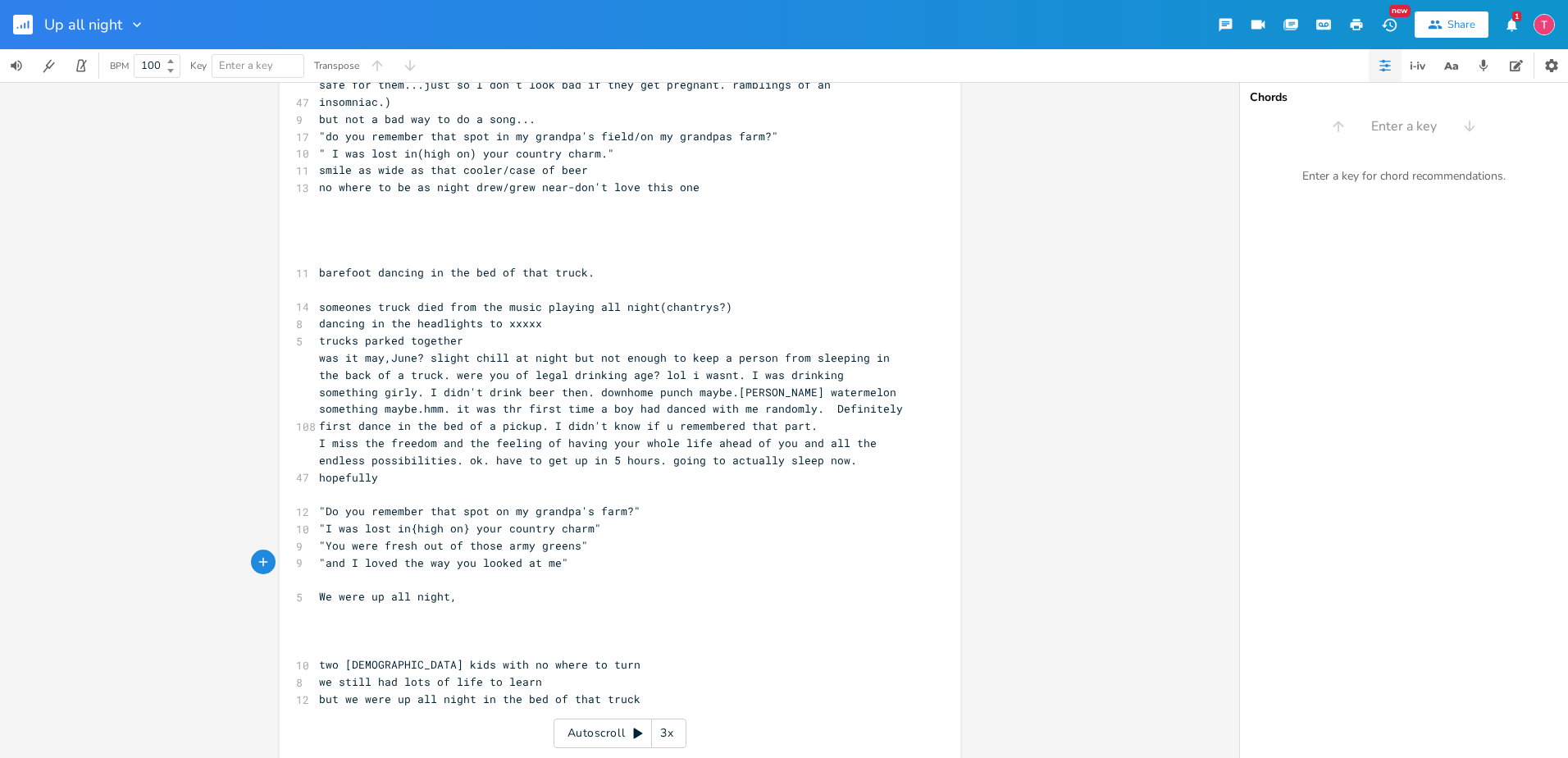
click at [325, 485] on pre at bounding box center [611, 493] width 592 height 17
type textarea "D"
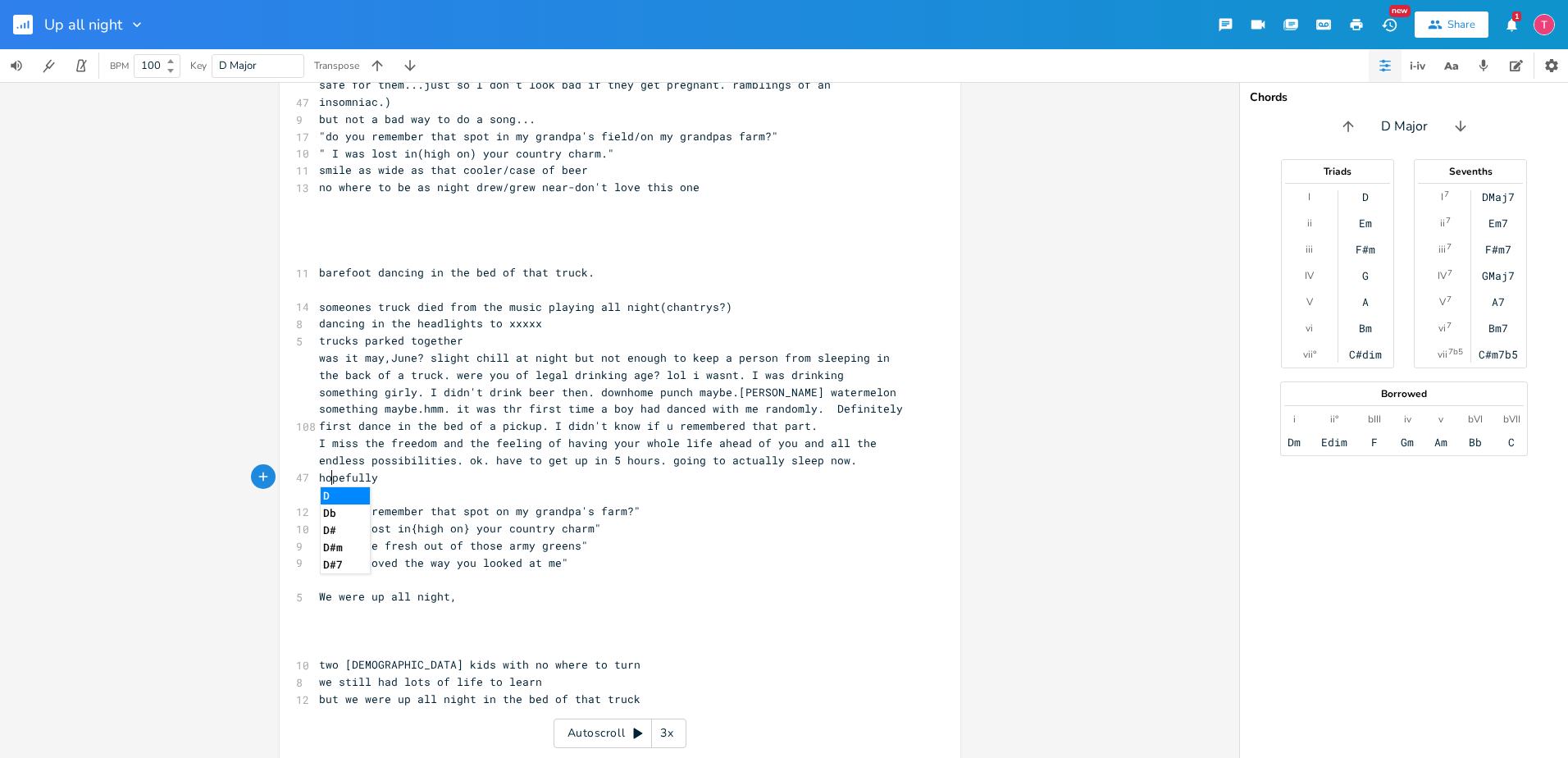
click at [706, 588] on pre "We were up all night," at bounding box center [611, 596] width 592 height 17
click at [544, 485] on pre "D" at bounding box center [611, 493] width 592 height 17
type textarea "G"
click at [639, 502] on pre ""Do you remember that spot on my grandpa's farm?"" at bounding box center [611, 510] width 592 height 17
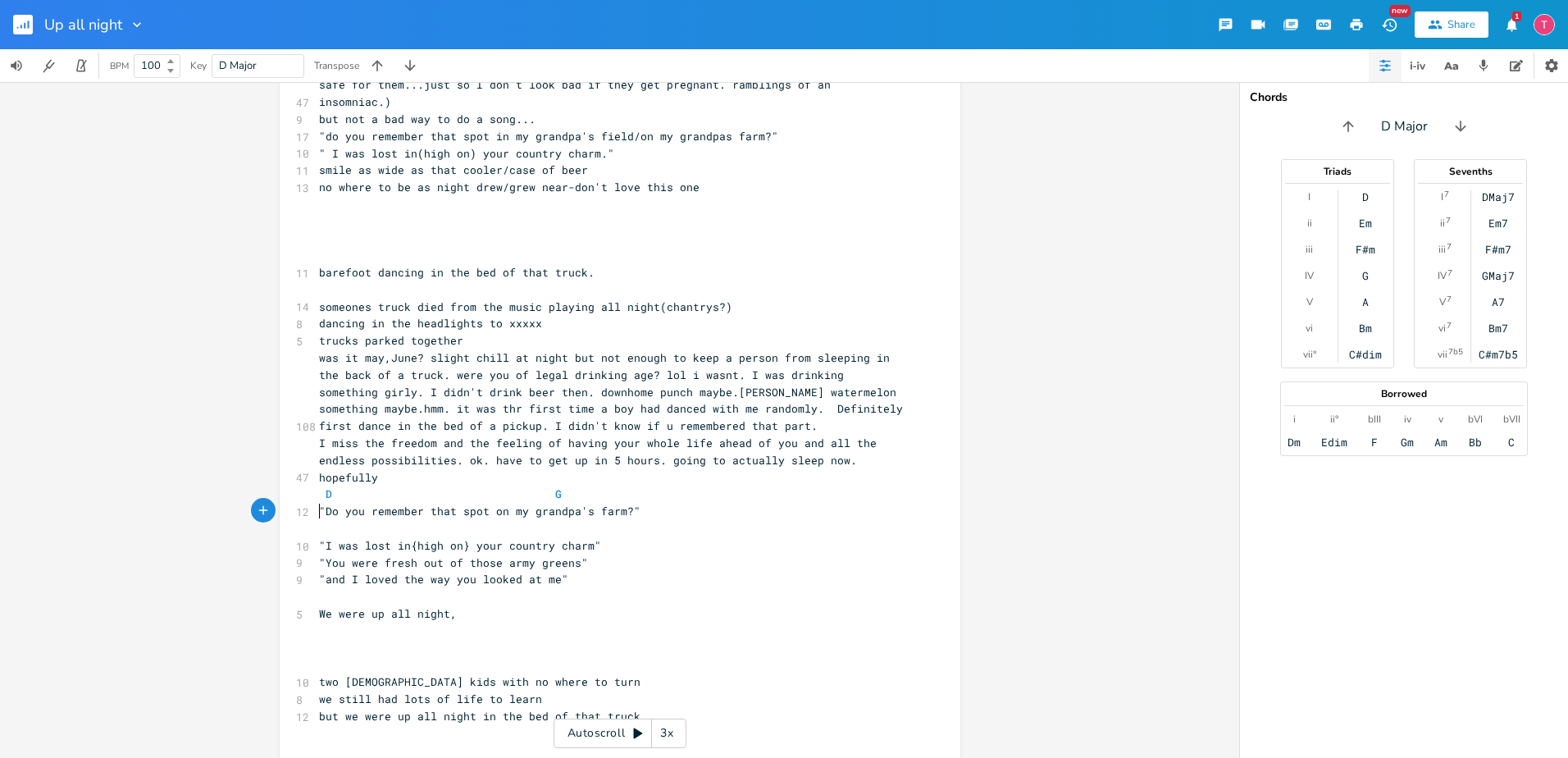
type textarea "A"
click at [663, 554] on pre ""You were fresh out of those army greens"" at bounding box center [611, 562] width 592 height 17
click at [695, 537] on pre ""I was lost in{high on} your country charm"" at bounding box center [611, 545] width 592 height 17
click at [703, 520] on pre "A" at bounding box center [611, 528] width 592 height 17
type textarea "S"
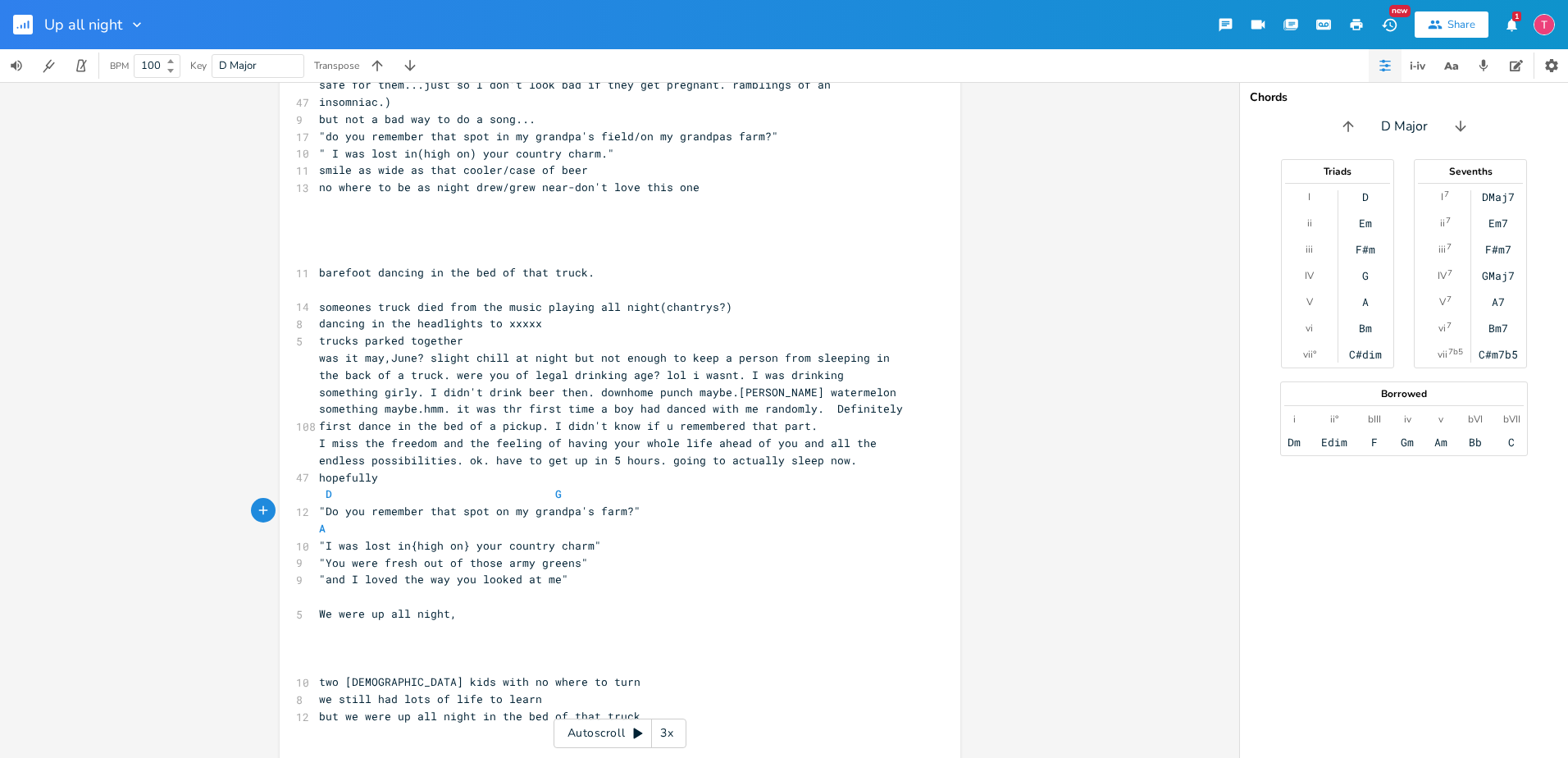
scroll to position [0, 7]
type textarea "D"
click at [720, 571] on pre ""and I loved the way you looked at me"" at bounding box center [611, 579] width 592 height 17
click at [693, 520] on pre "A D" at bounding box center [611, 528] width 592 height 17
click at [689, 537] on pre ""I was lost in{high on} your country charm"" at bounding box center [611, 545] width 592 height 17
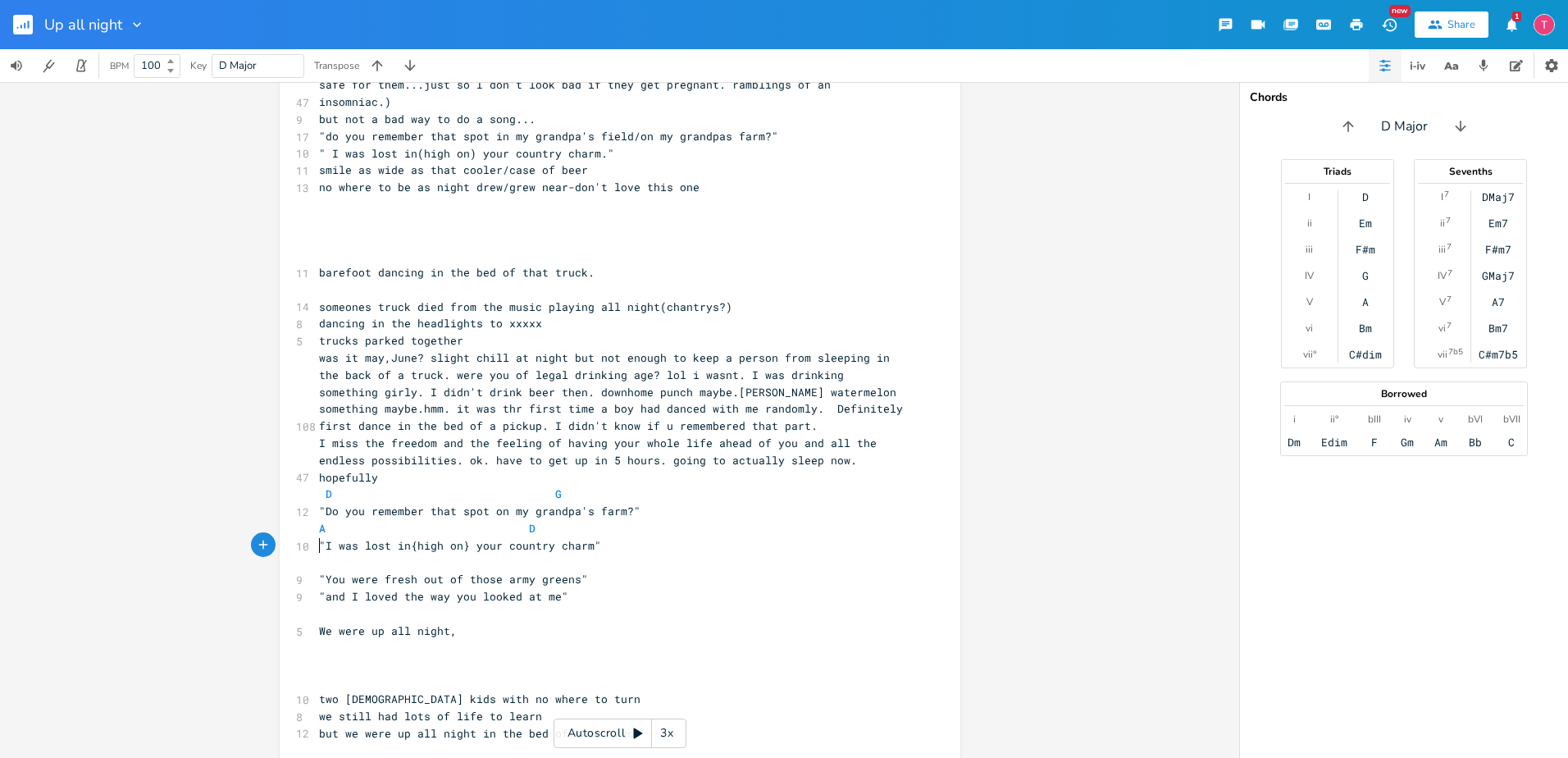
type textarea "D"
click at [522, 554] on pre "D" at bounding box center [611, 562] width 592 height 17
type textarea "G"
click at [657, 593] on div "4 untitled song 1 Verse 1 ​ ​ ​ ​ ‐‐--‐----------------------------------------…" at bounding box center [611, 213] width 592 height 1228
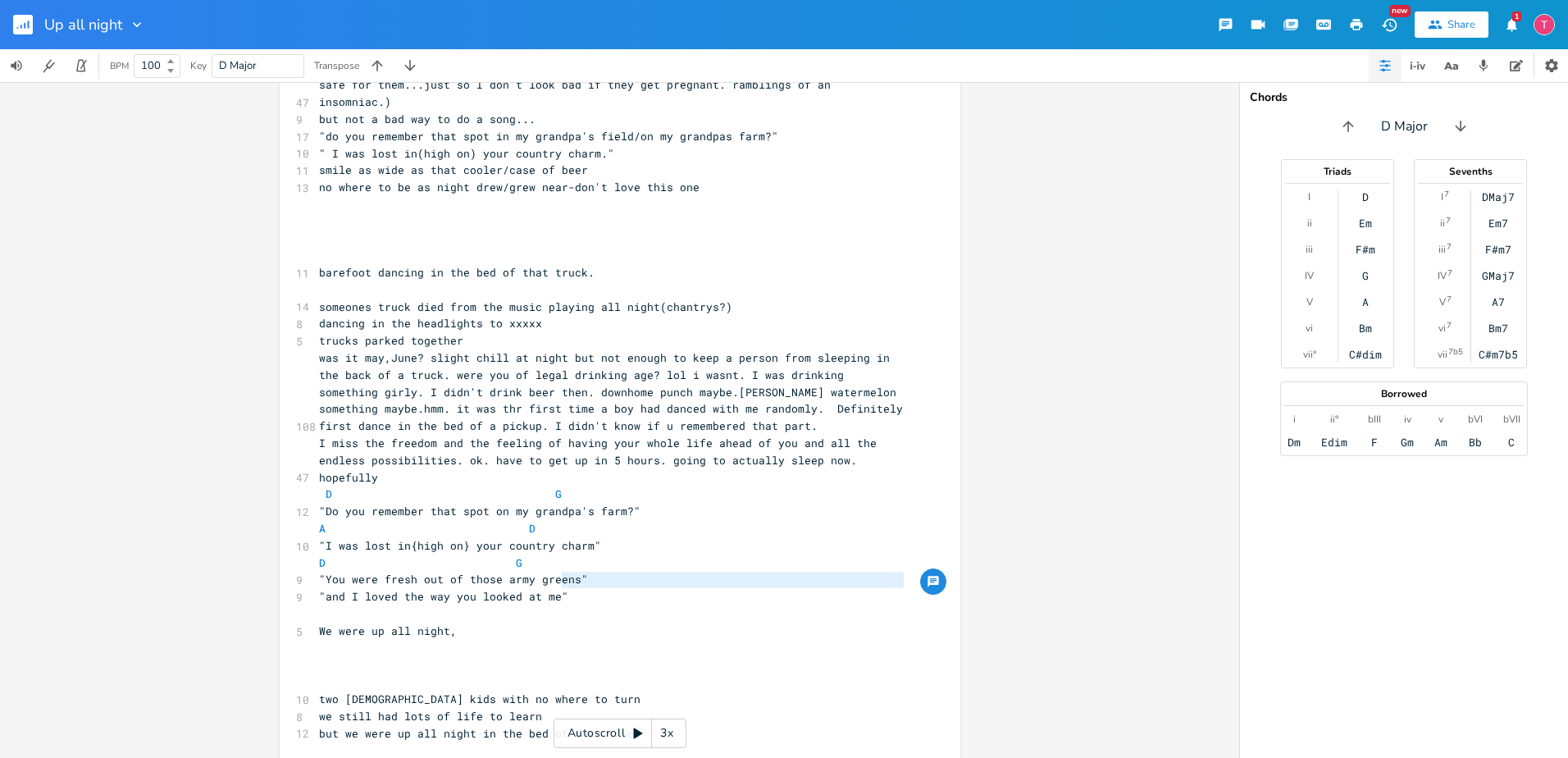
click at [667, 571] on pre ""You were fresh out of those army greens"" at bounding box center [611, 579] width 592 height 17
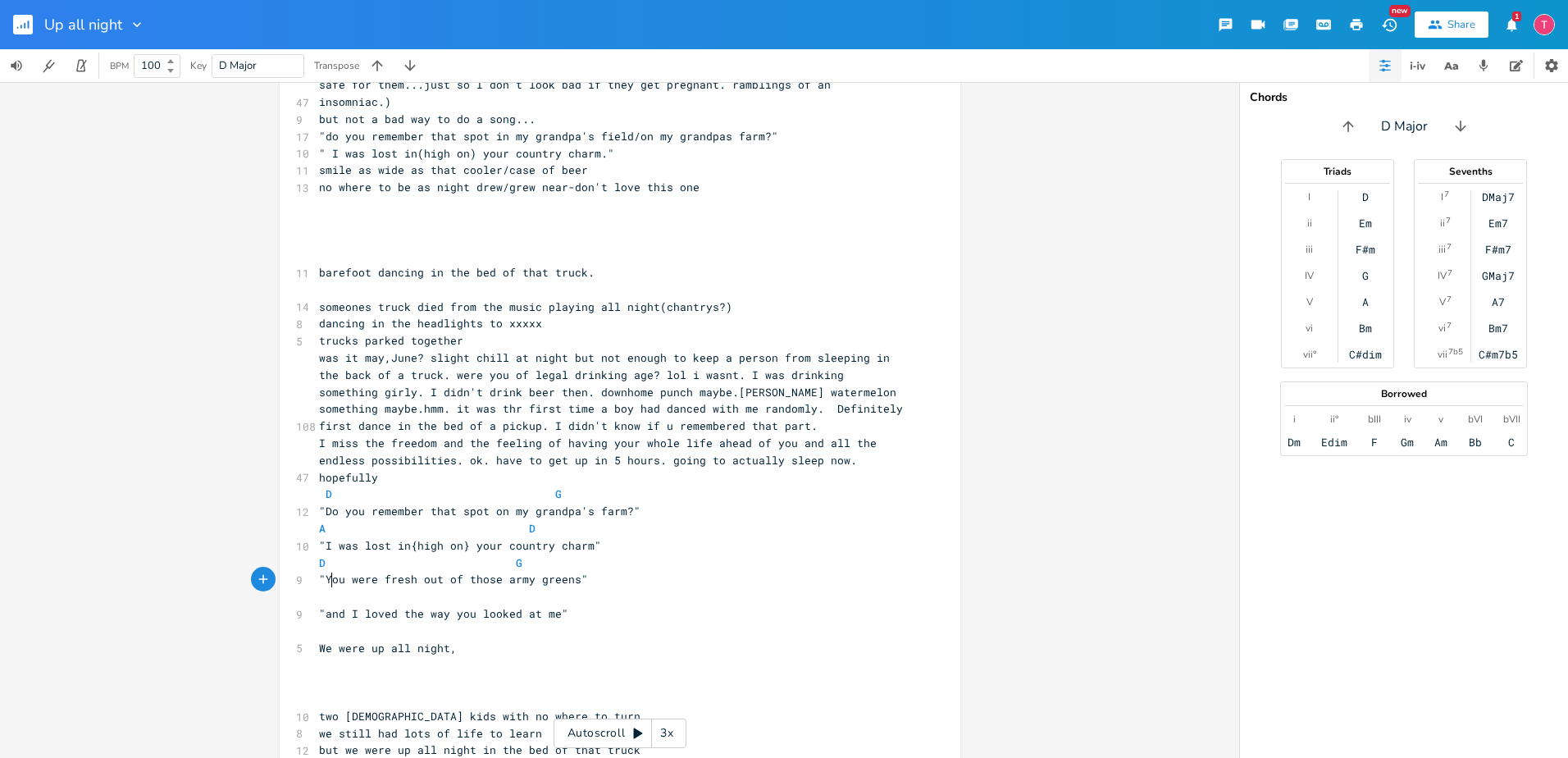
type textarea "A"
click at [652, 605] on pre ""and I loved the way you looked at me"" at bounding box center [611, 613] width 592 height 17
click at [329, 623] on pre "​" at bounding box center [611, 631] width 592 height 17
click at [657, 657] on pre "​" at bounding box center [611, 664] width 592 height 17
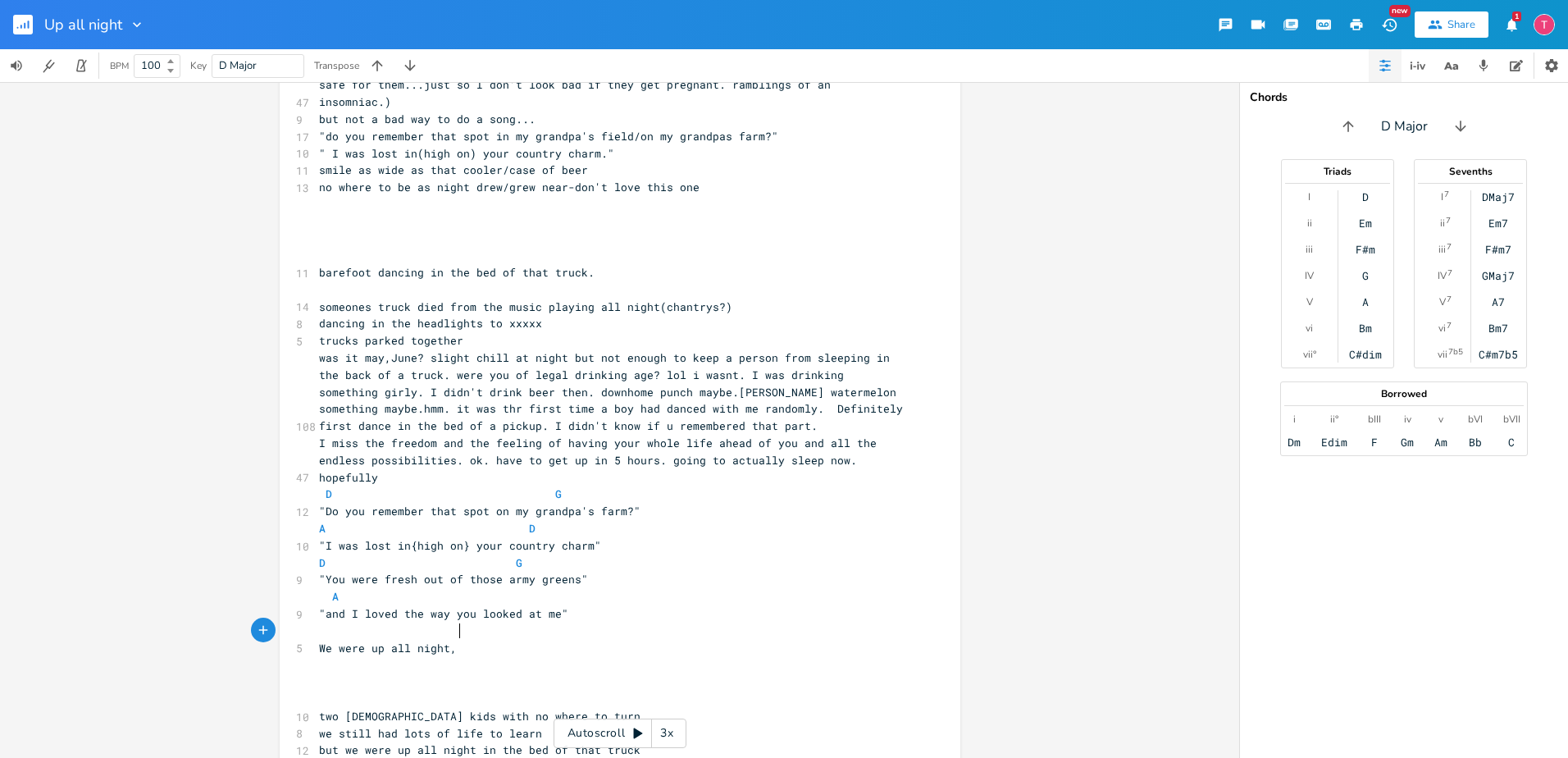
click at [663, 640] on pre "We were up all night," at bounding box center [611, 648] width 592 height 17
type textarea "We were down for anything"
click at [500, 571] on pre ""You were fresh out of those army greens"" at bounding box center [611, 579] width 592 height 17
click at [503, 588] on pre "A" at bounding box center [611, 596] width 592 height 17
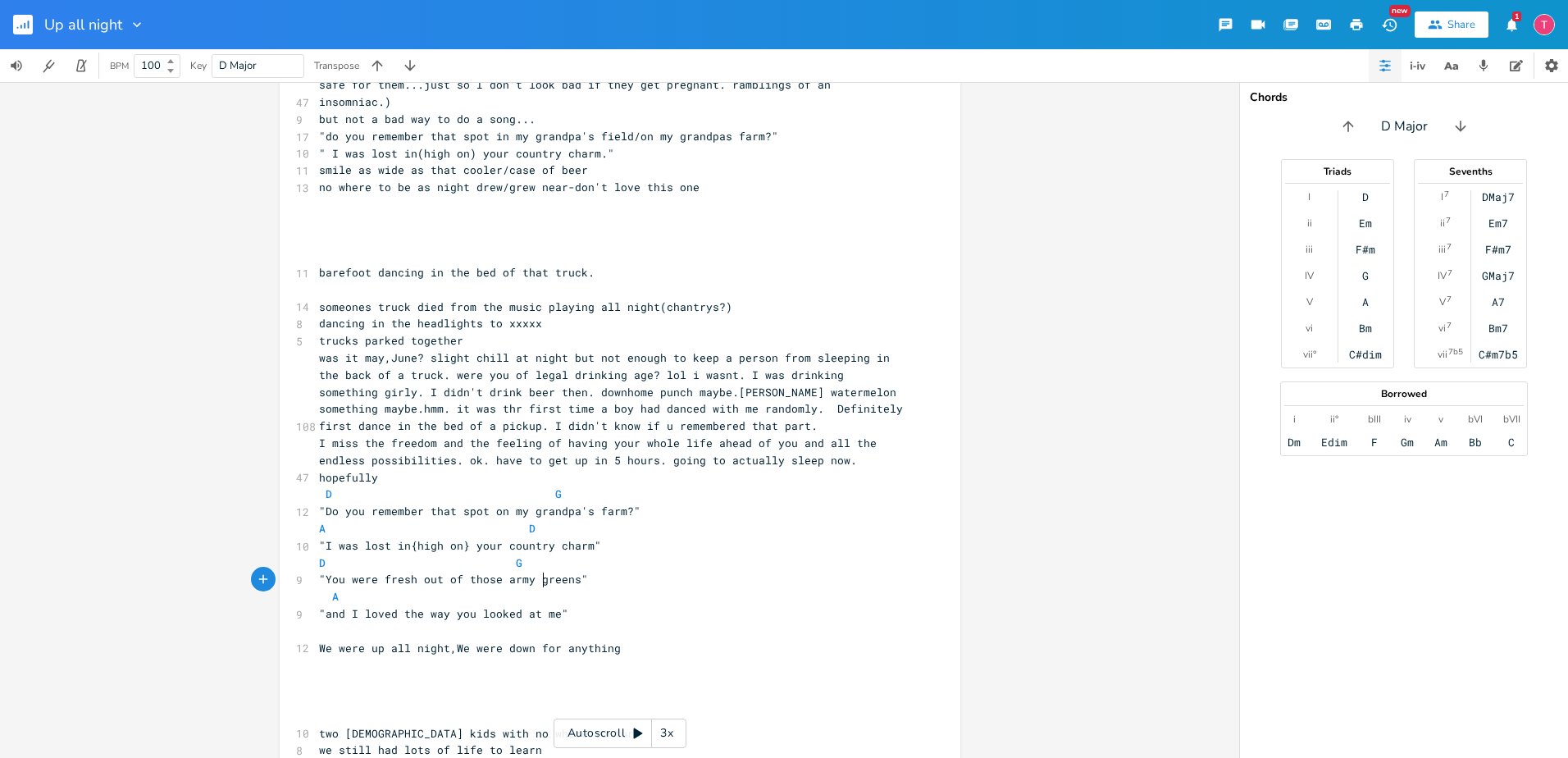
type textarea "D"
click at [768, 605] on pre ""and I loved the way you looked at me"" at bounding box center [611, 613] width 592 height 17
click at [362, 606] on span ""and I loved the way you looked at me"" at bounding box center [444, 613] width 250 height 15
type textarea "(really)"
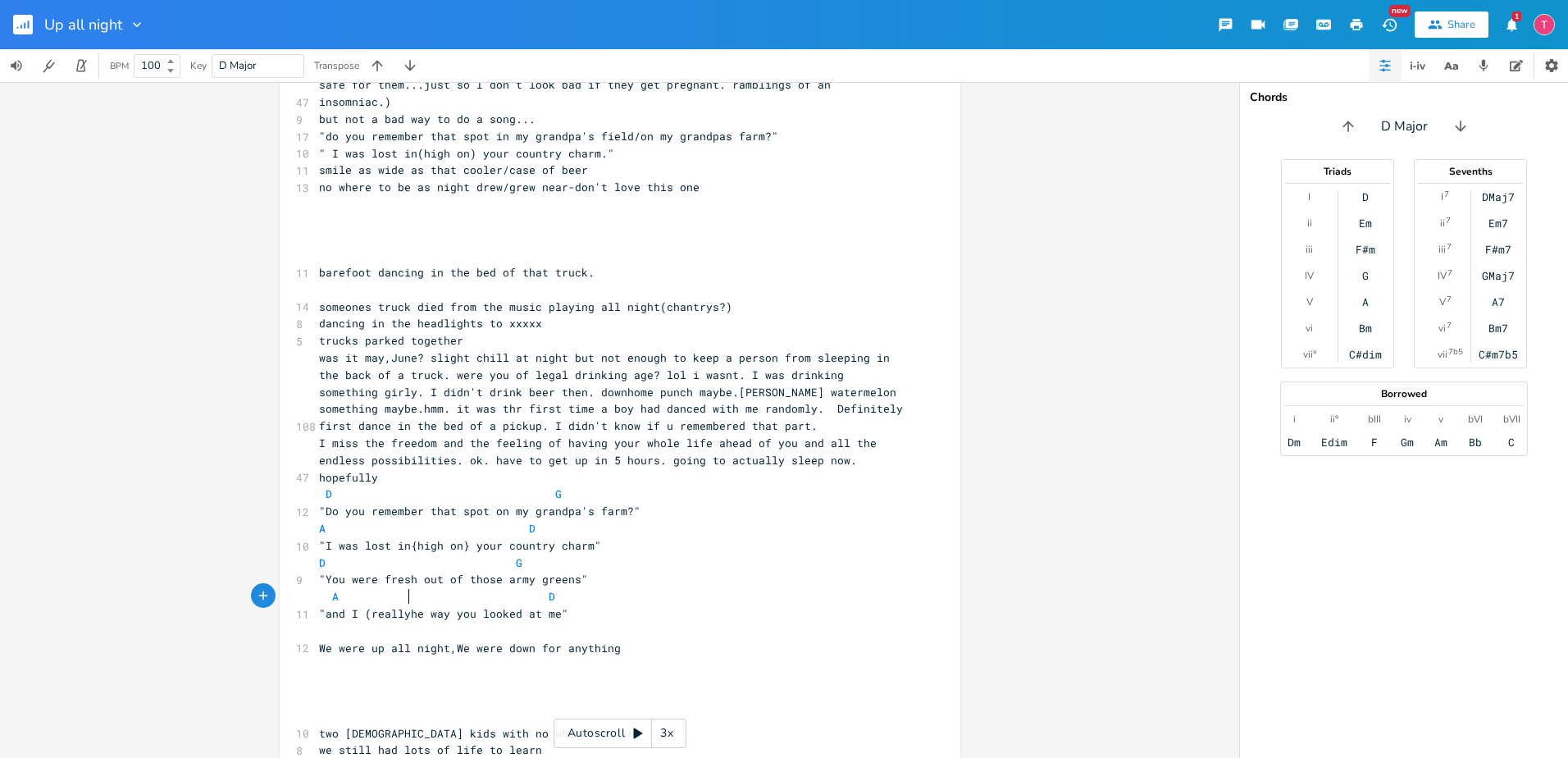
scroll to position [0, 33]
click at [544, 588] on pre "A D" at bounding box center [611, 596] width 592 height 17
click at [409, 606] on span ""and I (really)e way you looked at me"" at bounding box center [444, 613] width 250 height 15
type textarea "loved the way you looks"
type textarea "ed at me""
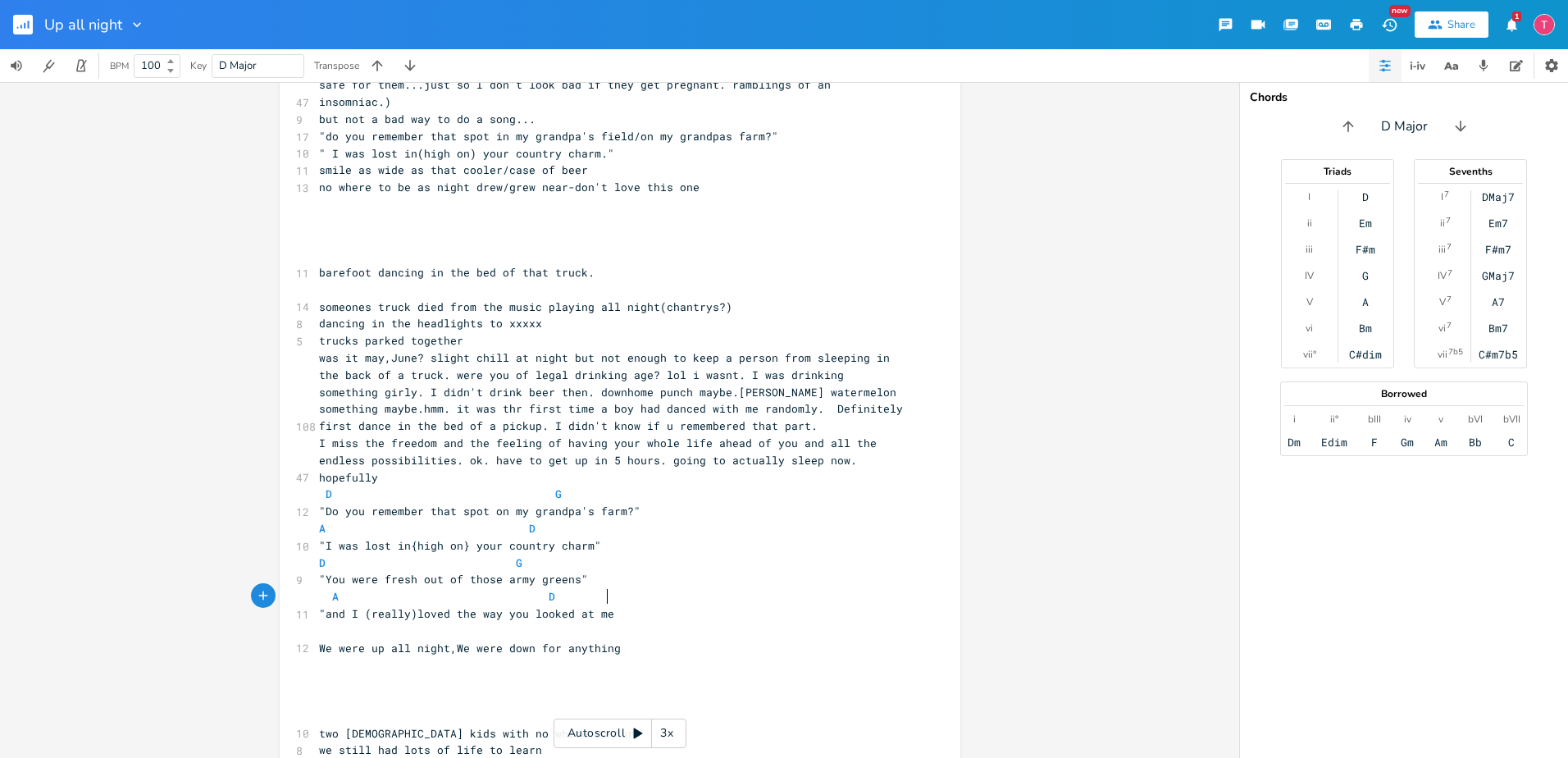
scroll to position [0, 47]
click at [530, 589] on span "A D" at bounding box center [437, 596] width 236 height 15
type textarea "D"
click at [756, 657] on pre "​" at bounding box center [611, 664] width 592 height 17
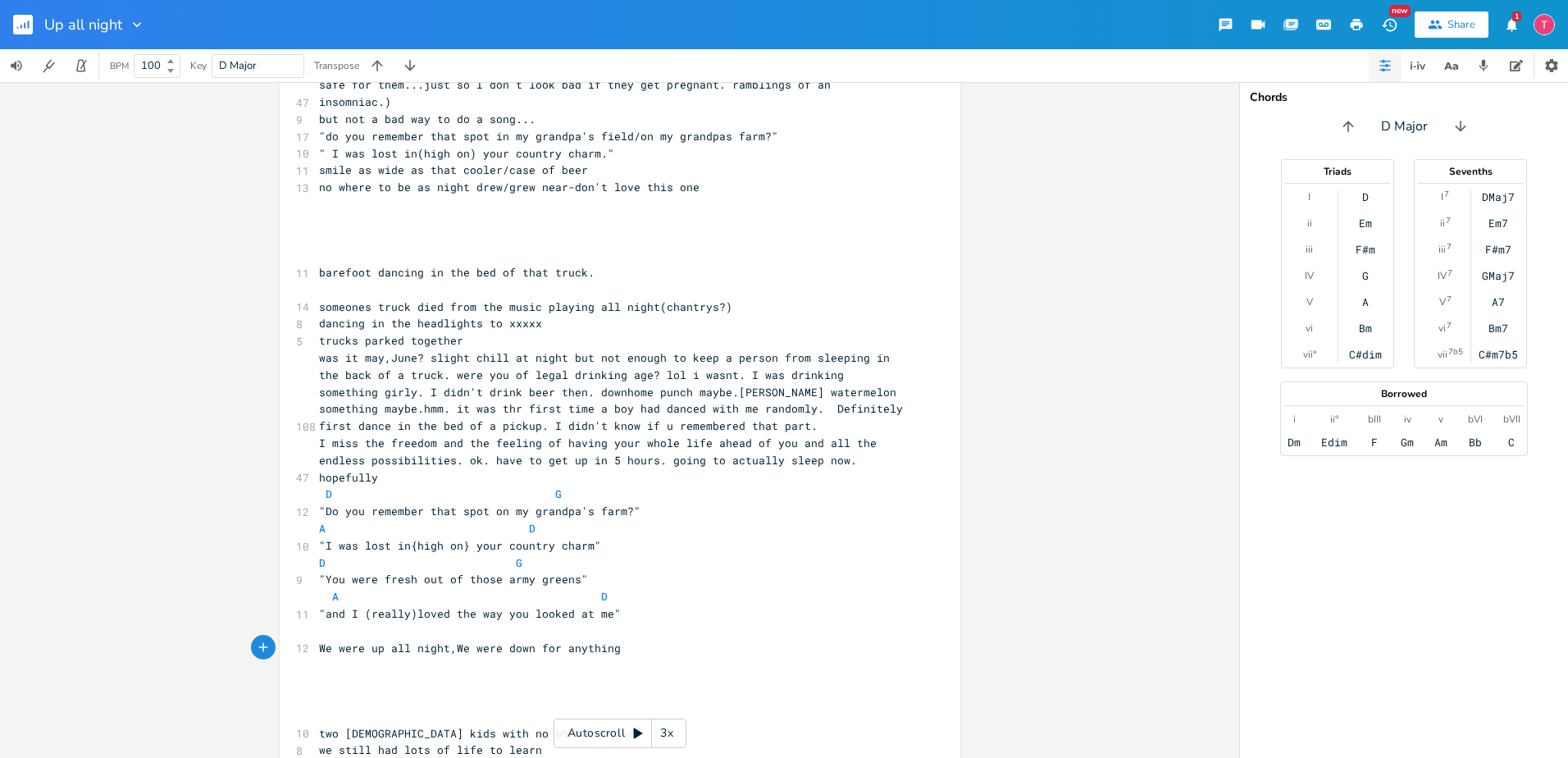
drag, startPoint x: 315, startPoint y: 614, endPoint x: 402, endPoint y: 645, distance: 92.4
click at [315, 623] on pre "​" at bounding box center [611, 631] width 592 height 17
type textarea "D"
click at [527, 640] on pre "We were up all night,We were down for anything" at bounding box center [611, 648] width 592 height 17
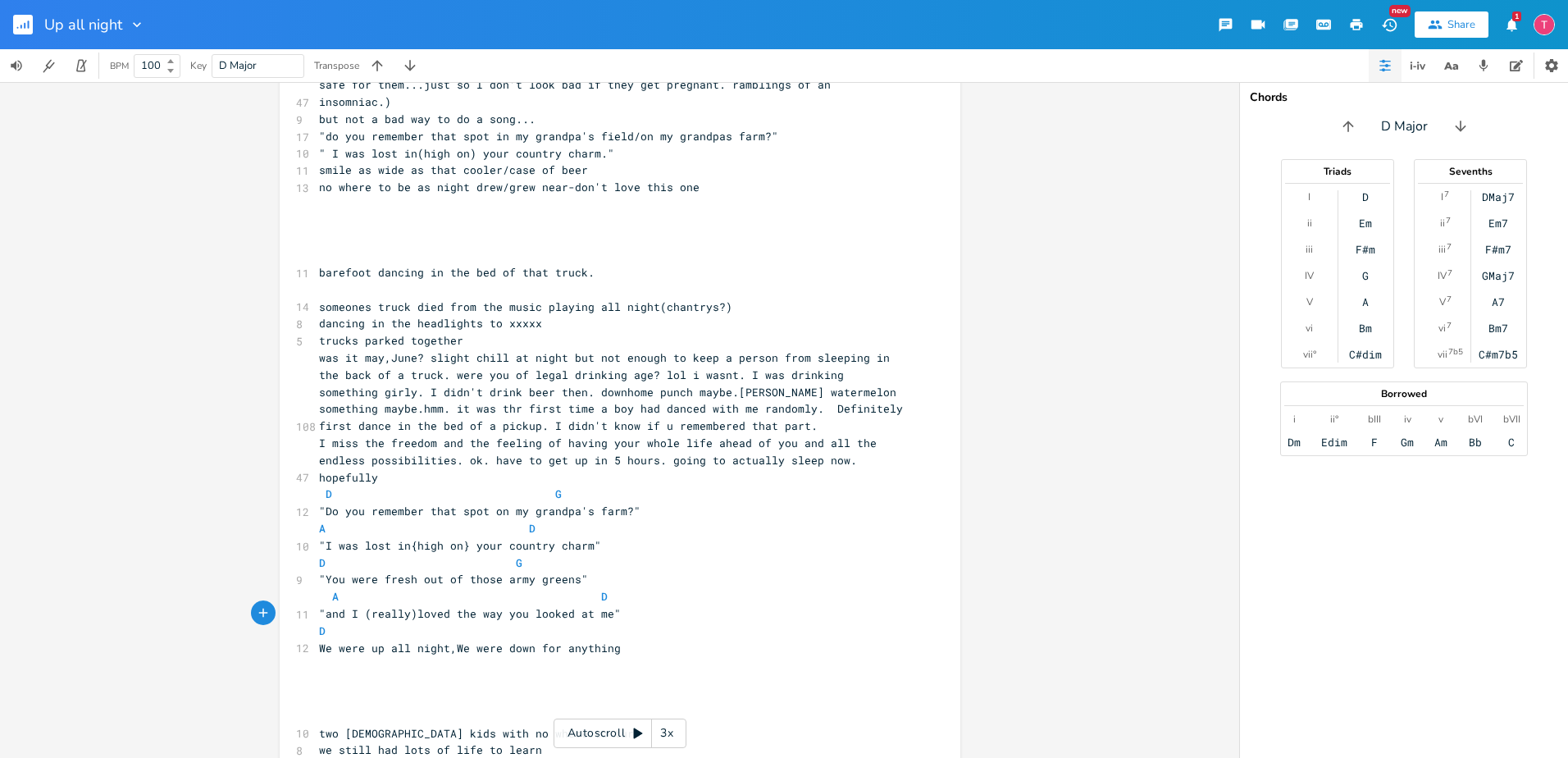
type textarea "D"
type textarea "G A"
click at [679, 657] on pre "​" at bounding box center [611, 664] width 592 height 17
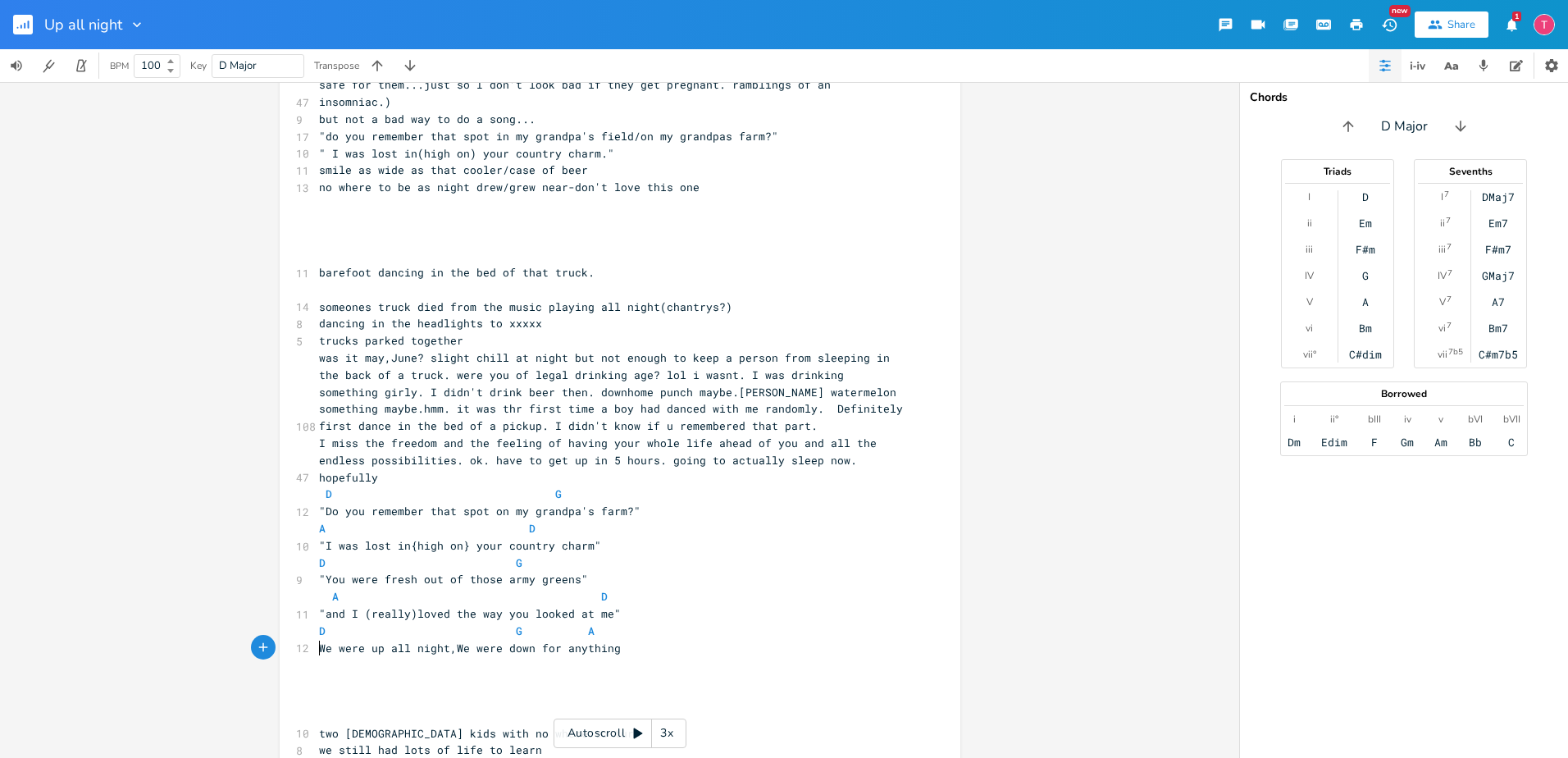
click at [574, 624] on span "D G A" at bounding box center [457, 631] width 276 height 15
type textarea "A"
click at [644, 640] on pre "We were up all night,We were down for anything" at bounding box center [611, 648] width 592 height 17
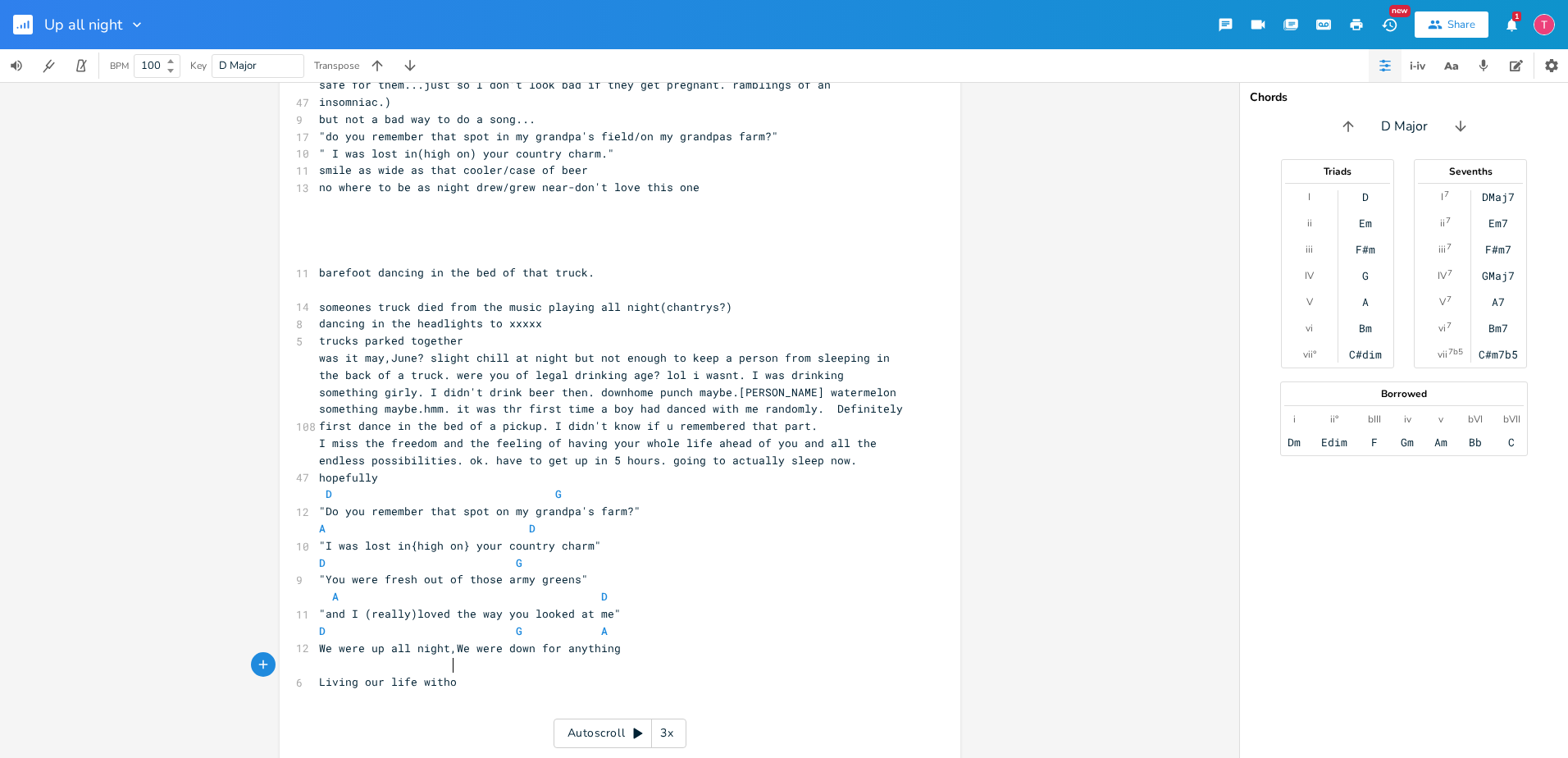
type textarea "Living our life withot"
type textarea "ut the"
type textarea "oo"
type textarea "n hopes andd"
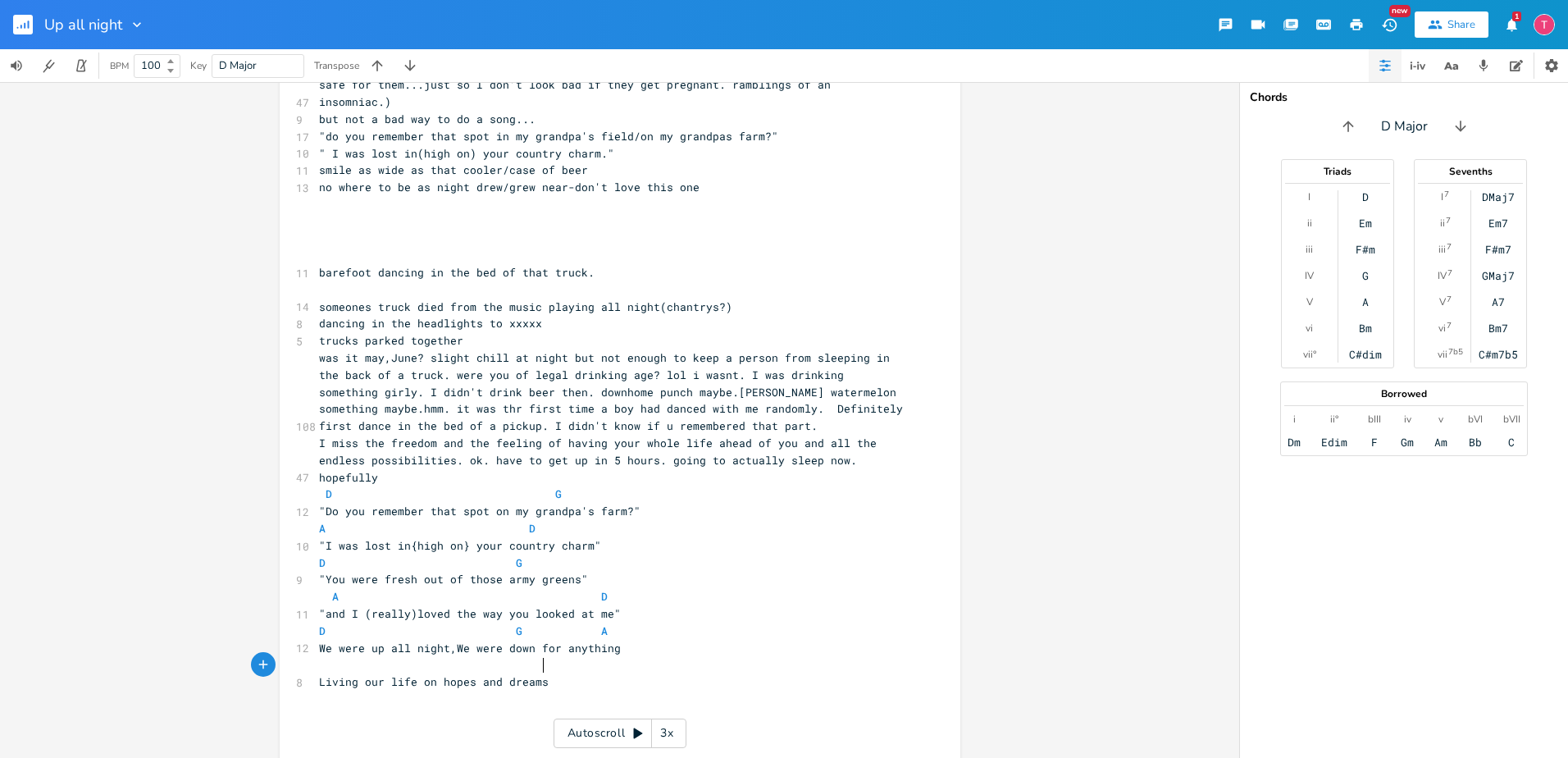
type textarea "dreams]"
click at [433, 674] on span "Living our life on hopes and dreams" at bounding box center [434, 681] width 230 height 15
type textarea "fueled by hp"
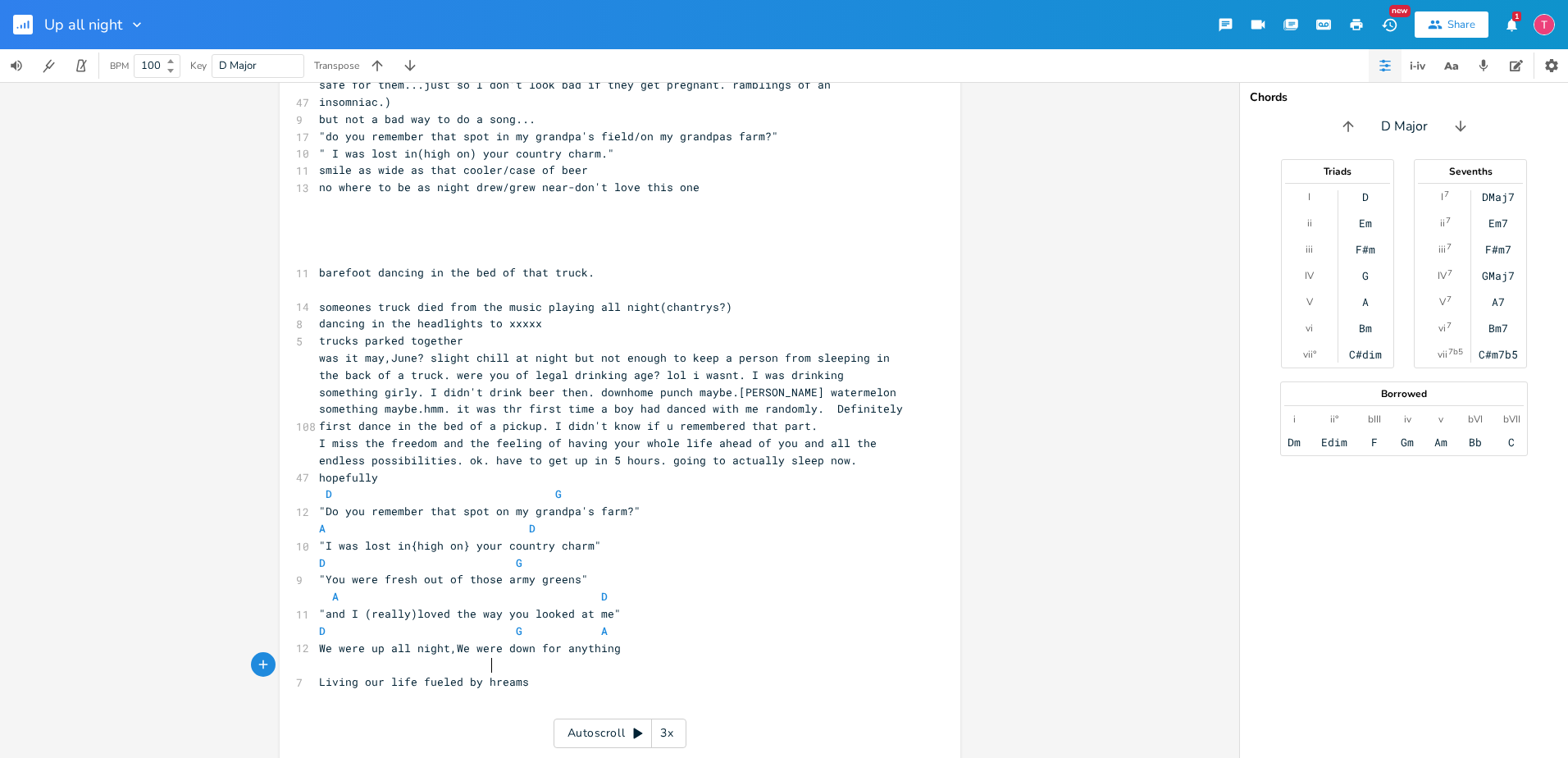
scroll to position [0, 60]
type textarea "opes and dreams"
type textarea "Won"
type textarea "Can't go a"
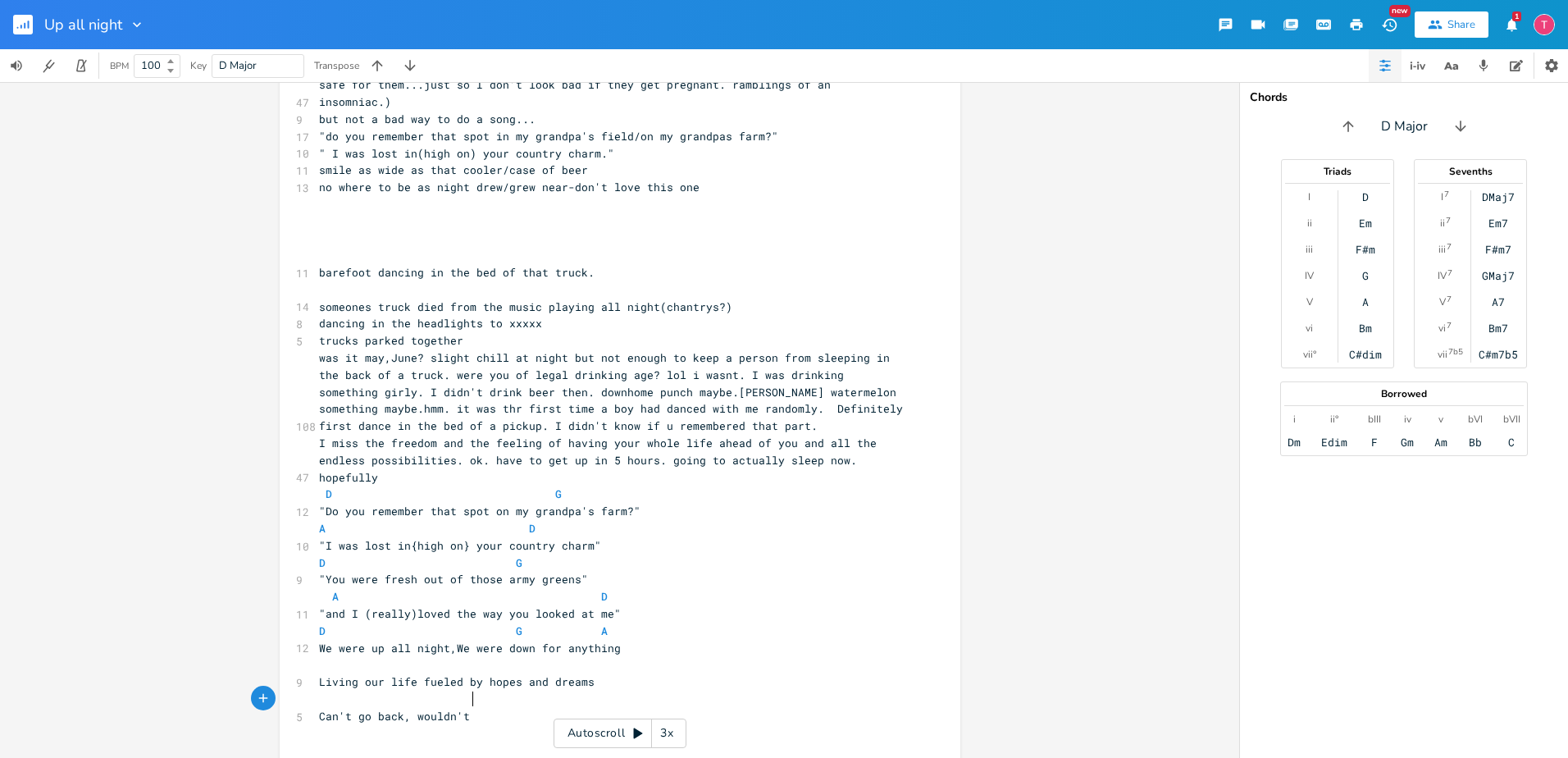
type textarea "back, wouldn't t"
type textarea "cahng"
type textarea "hange a thing"
click at [581, 707] on pre "Can't go back, wouldn't change a thing" at bounding box center [611, 715] width 592 height 17
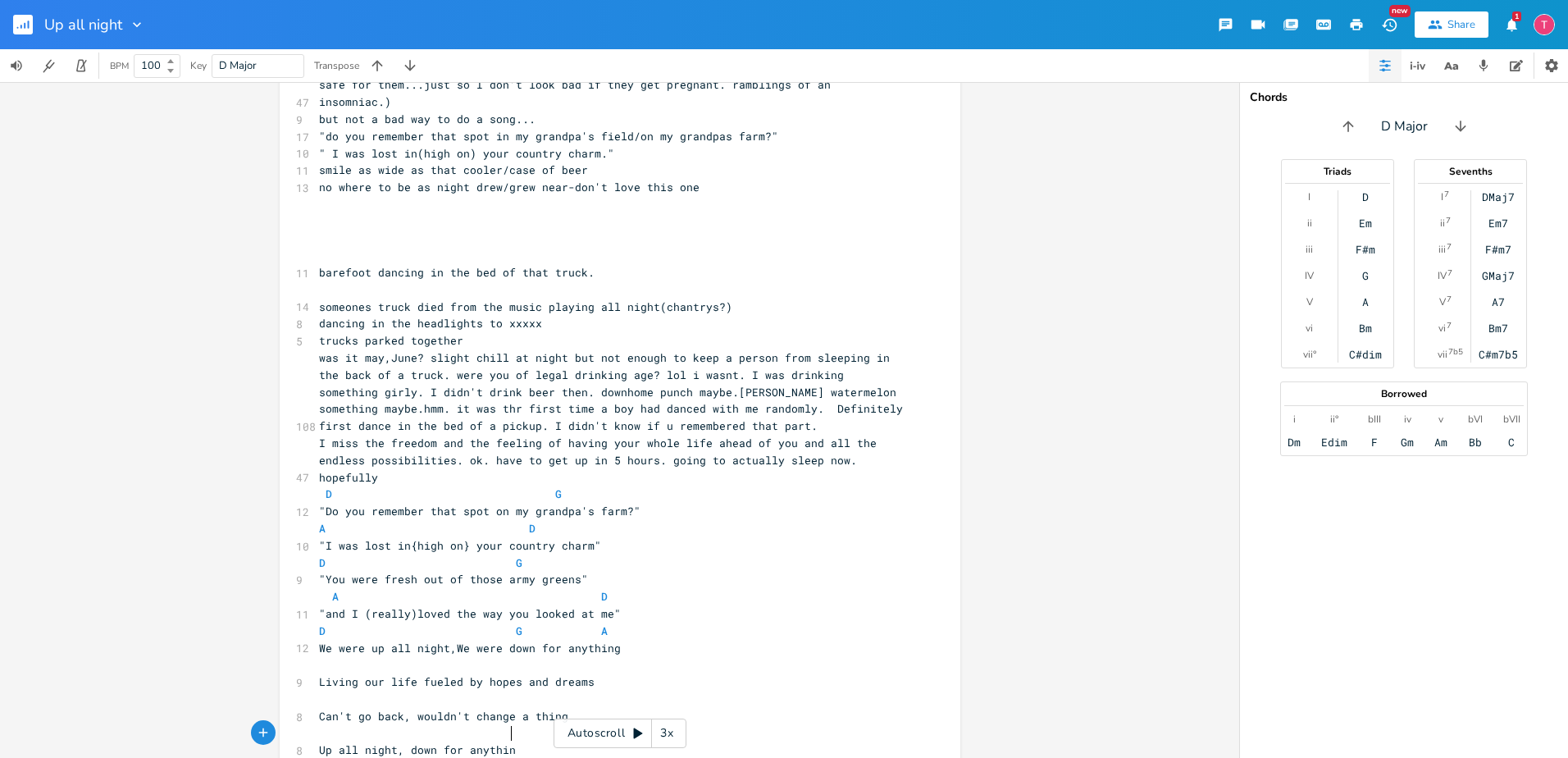
scroll to position [0, 152]
type textarea "Up all night, down for anything"
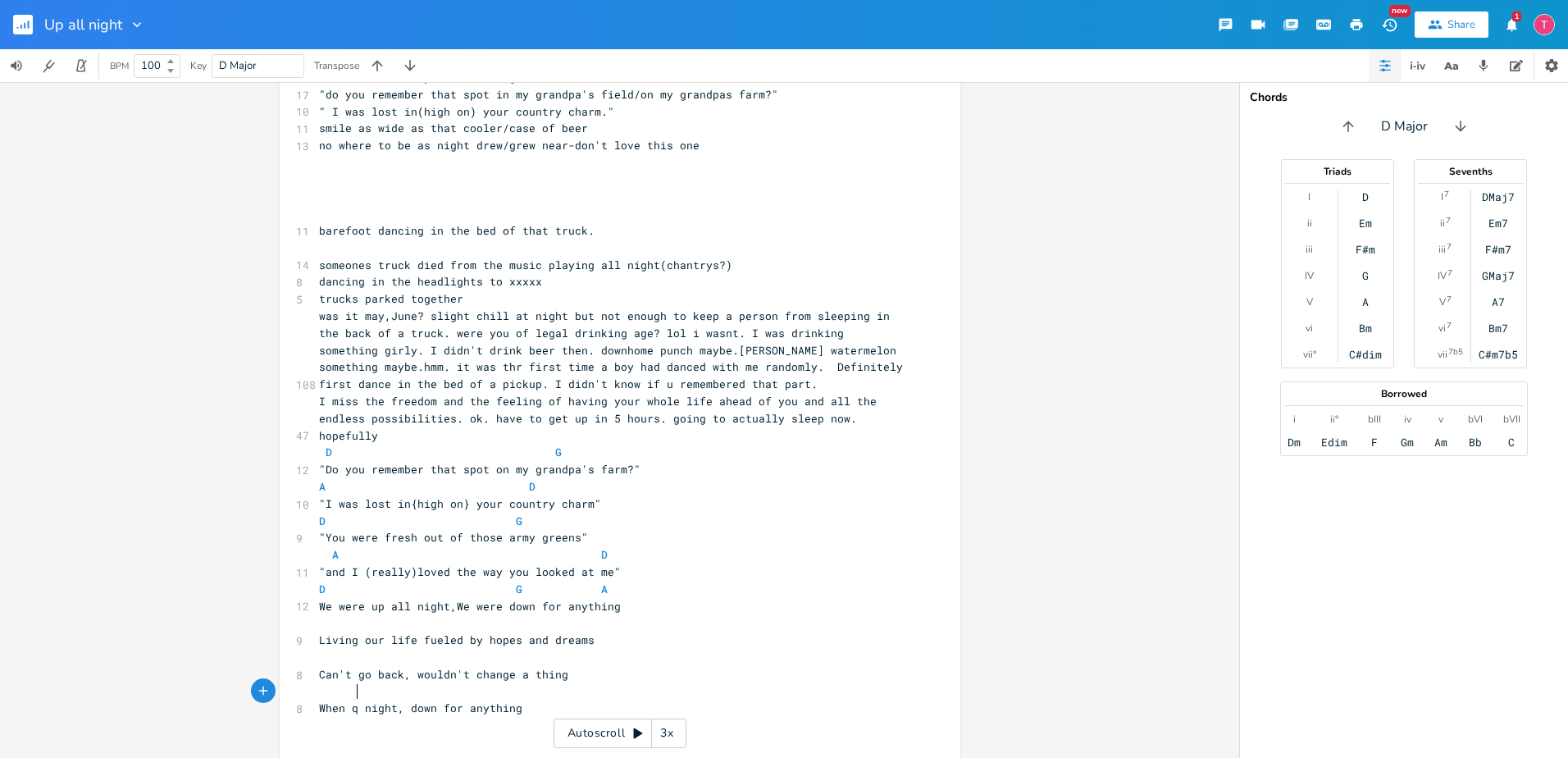
type textarea "When qw"
type textarea "we were a"
type textarea "up all night and down for anytu"
type textarea "hing"
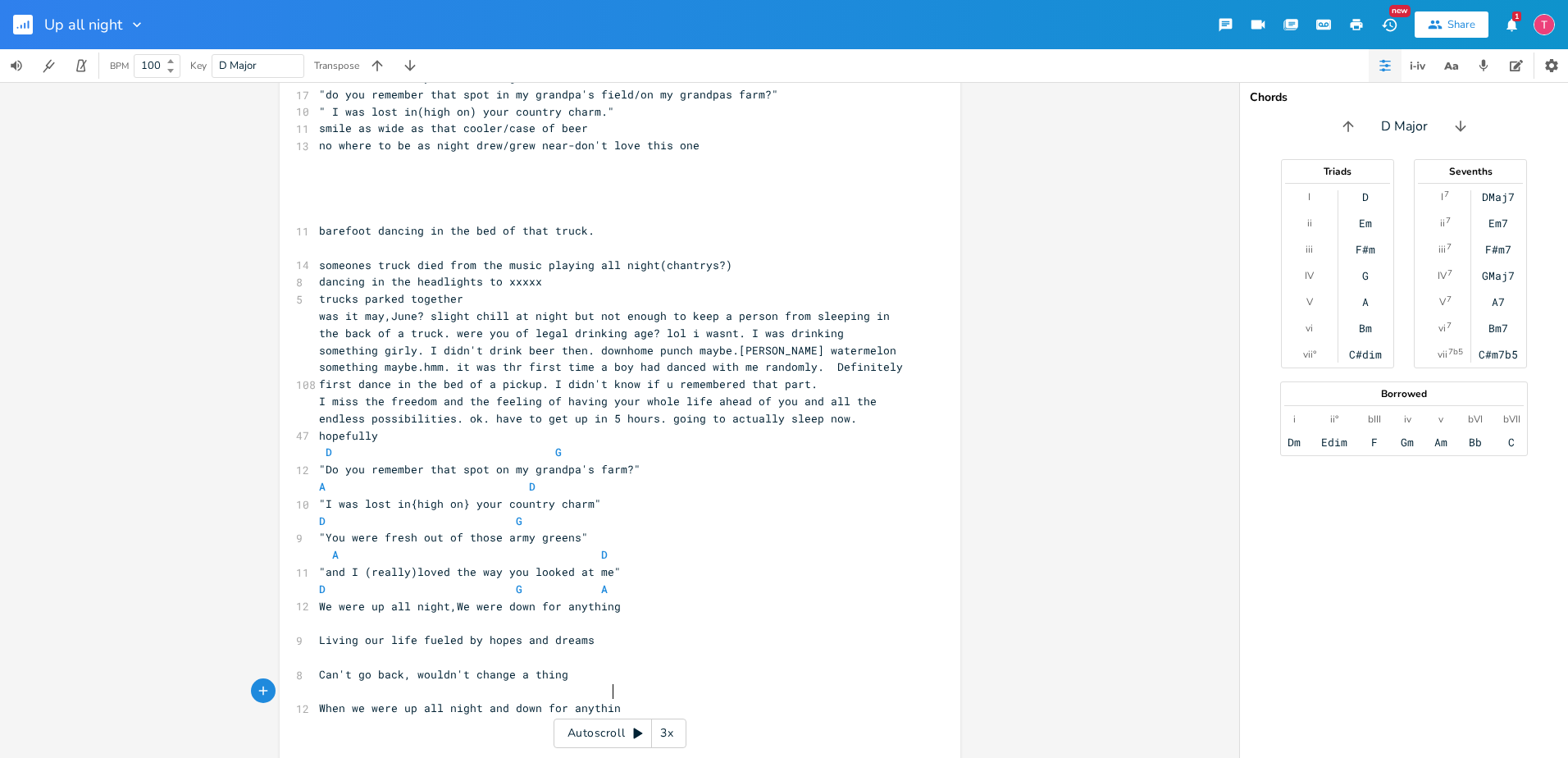
scroll to position [0, 21]
click at [320, 581] on span "D G A" at bounding box center [464, 588] width 289 height 15
type textarea "G"
click at [515, 581] on span "G G A" at bounding box center [461, 588] width 283 height 15
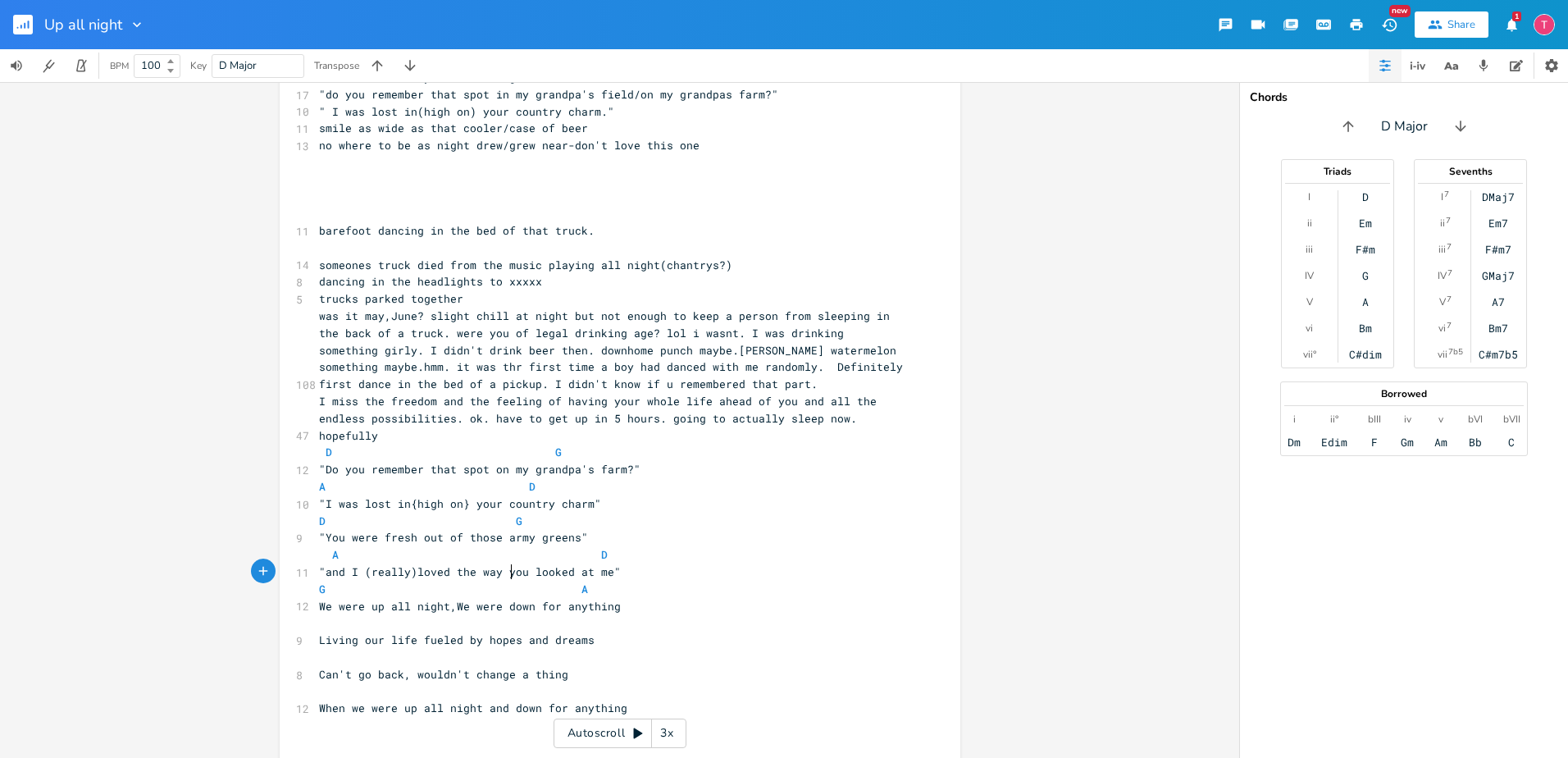
type textarea "D"
click at [680, 614] on pre "​" at bounding box center [611, 622] width 592 height 17
click at [606, 683] on pre "​" at bounding box center [611, 691] width 592 height 17
type textarea "D"
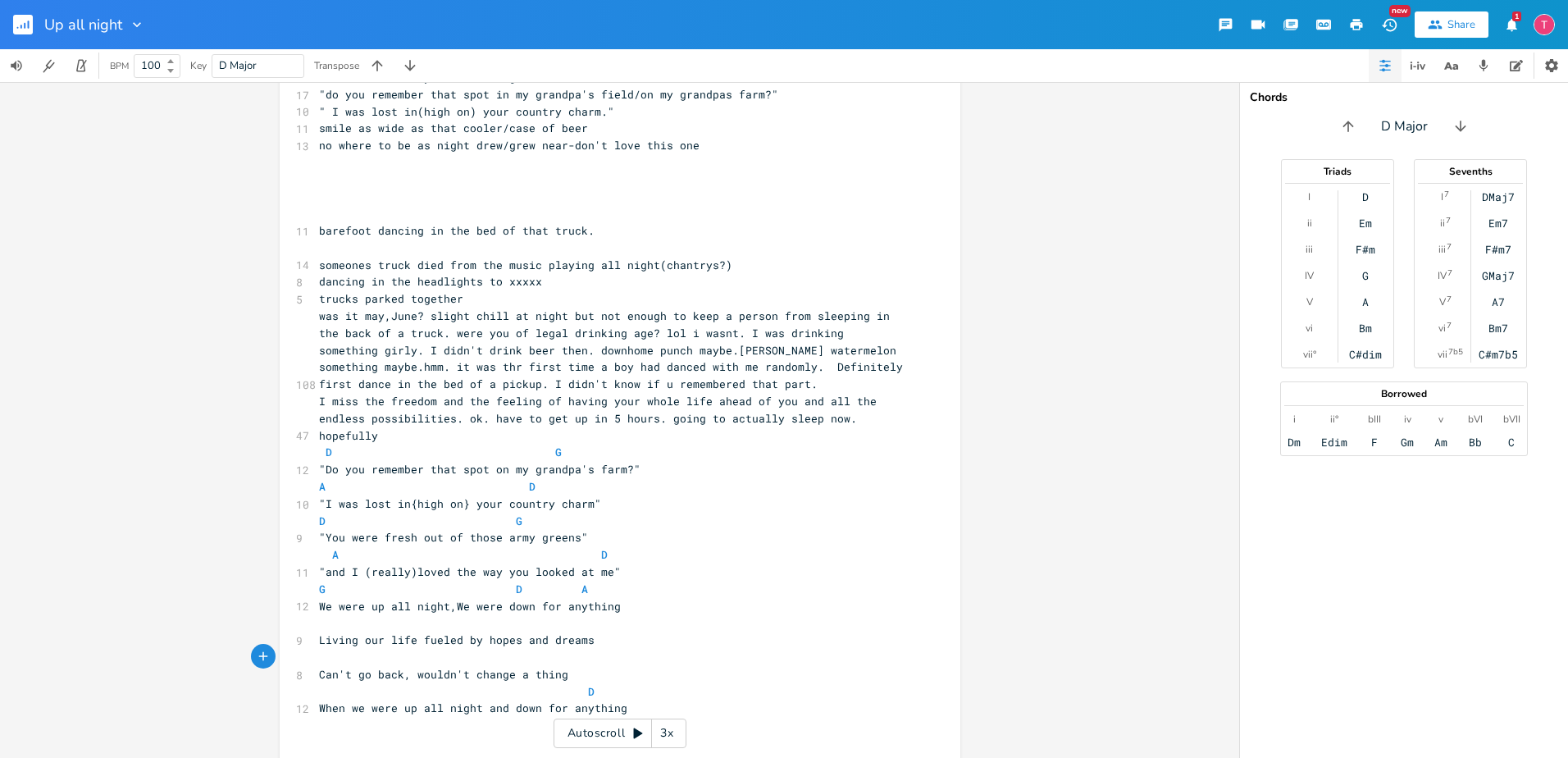
click at [331, 614] on pre "​" at bounding box center [611, 622] width 592 height 17
type textarea "G D A"
click at [673, 614] on pre "G D A" at bounding box center [611, 622] width 592 height 17
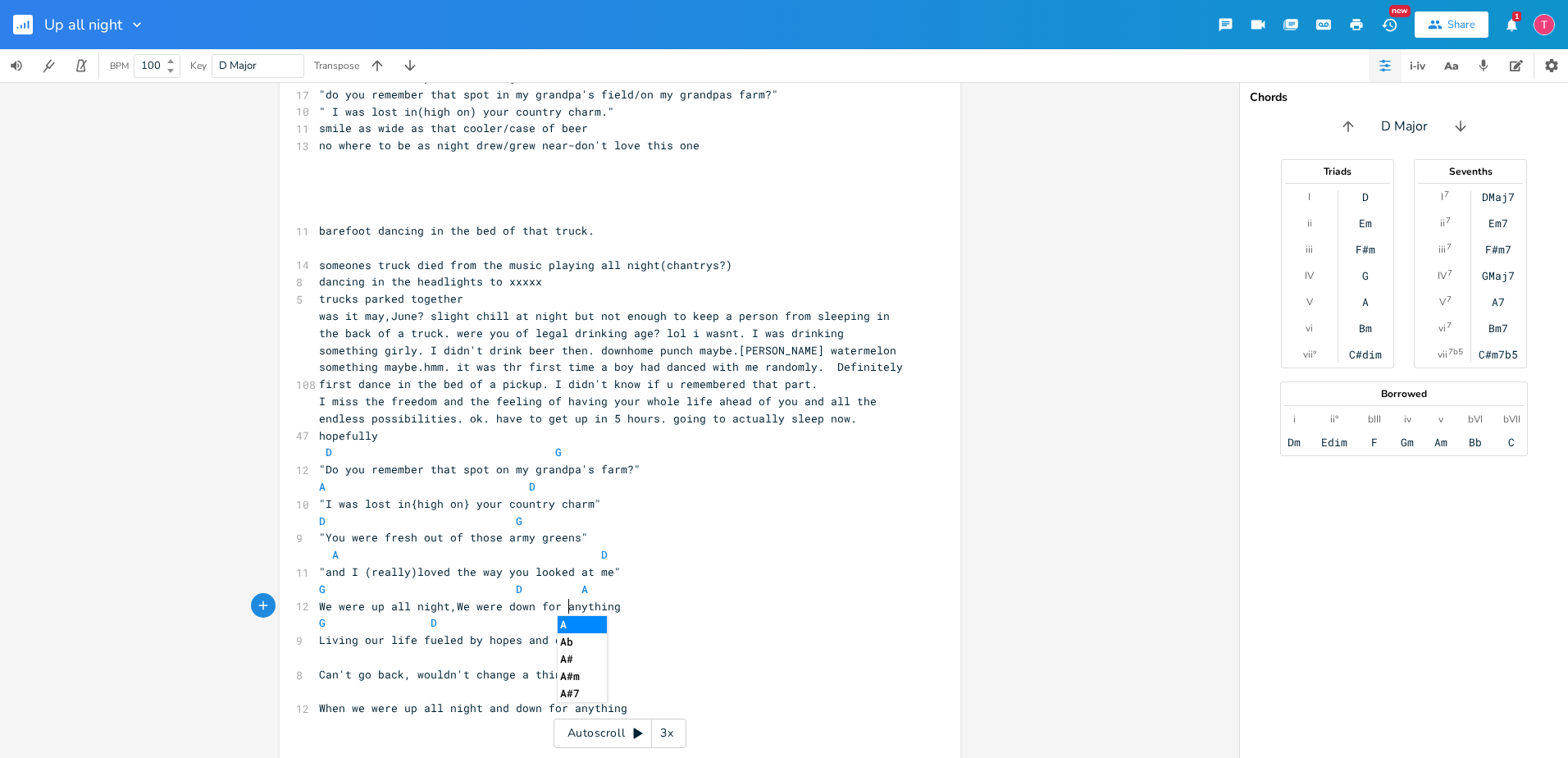
click at [678, 632] on pre "Living our life fueled by hopes and dreams" at bounding box center [611, 640] width 592 height 17
type textarea "D G A"
click at [362, 683] on span at bounding box center [358, 691] width 26 height 17
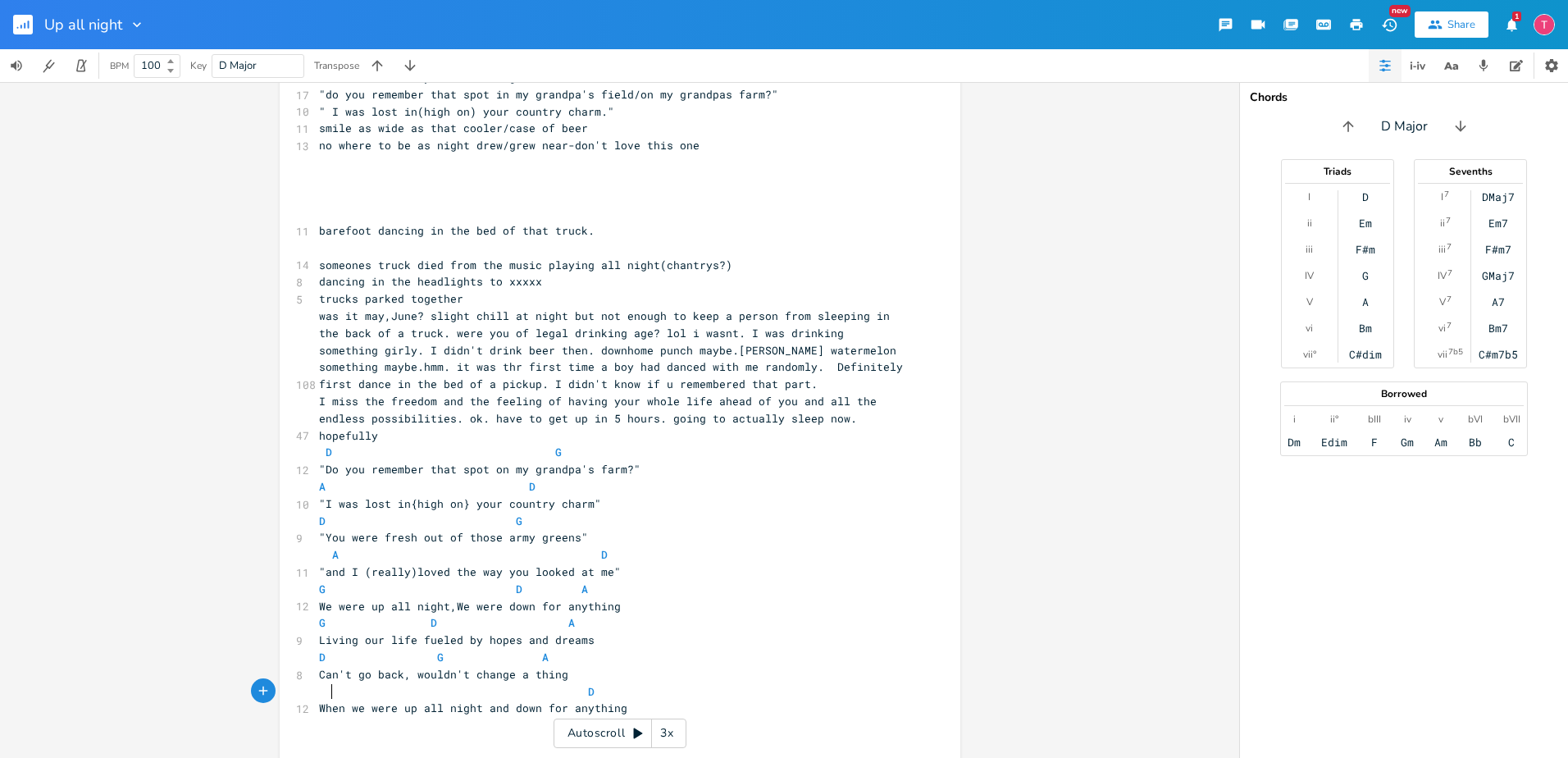
click at [327, 700] on span "When we were up all night and down for anything" at bounding box center [474, 707] width 308 height 15
click at [324, 683] on span at bounding box center [332, 691] width 26 height 17
type textarea "G"
click at [511, 683] on span at bounding box center [515, 691] width 26 height 17
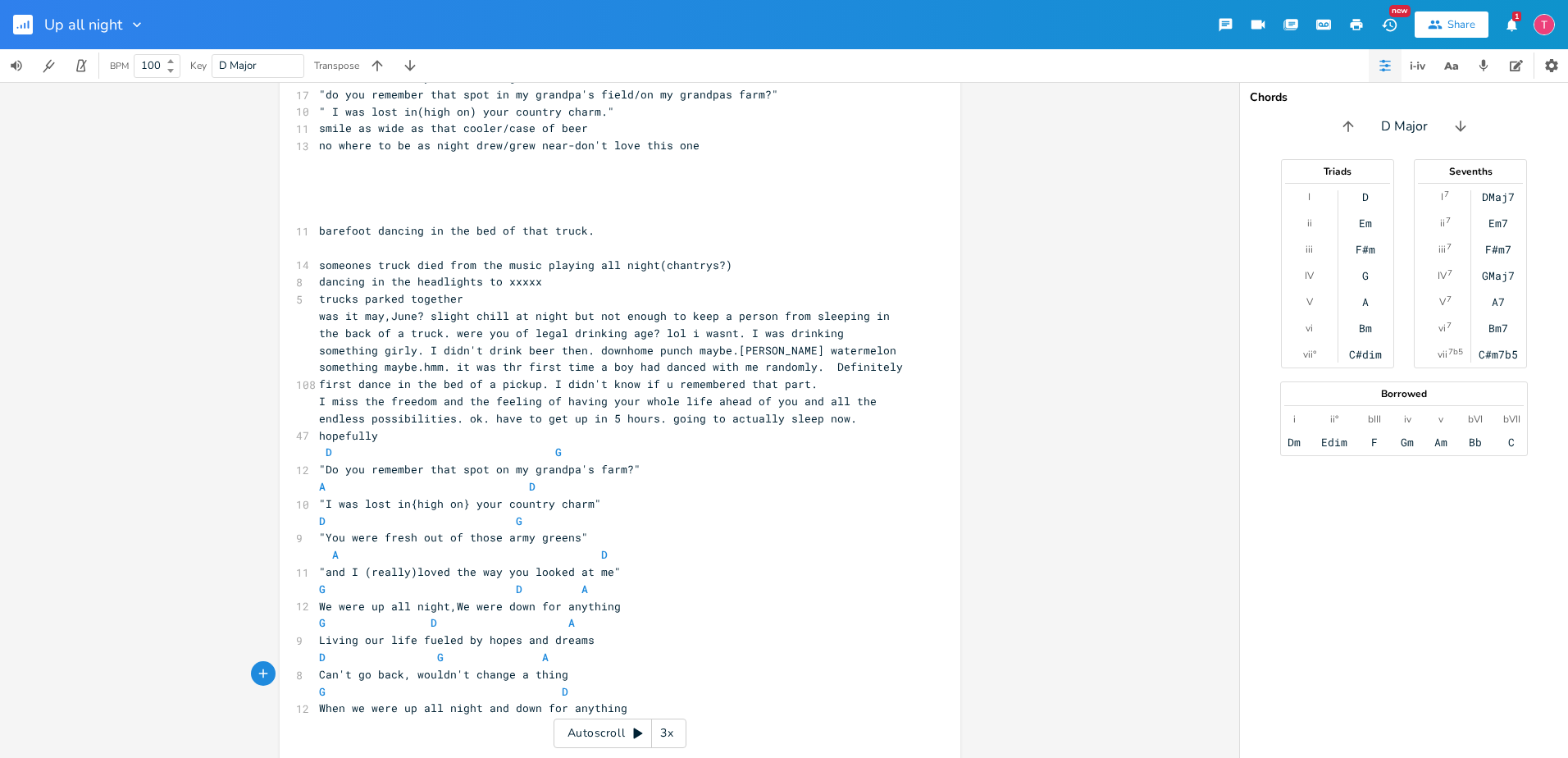
type textarea "a"
type textarea "A D"
click at [681, 699] on pre "When we were up all night and down for anything" at bounding box center [611, 707] width 592 height 17
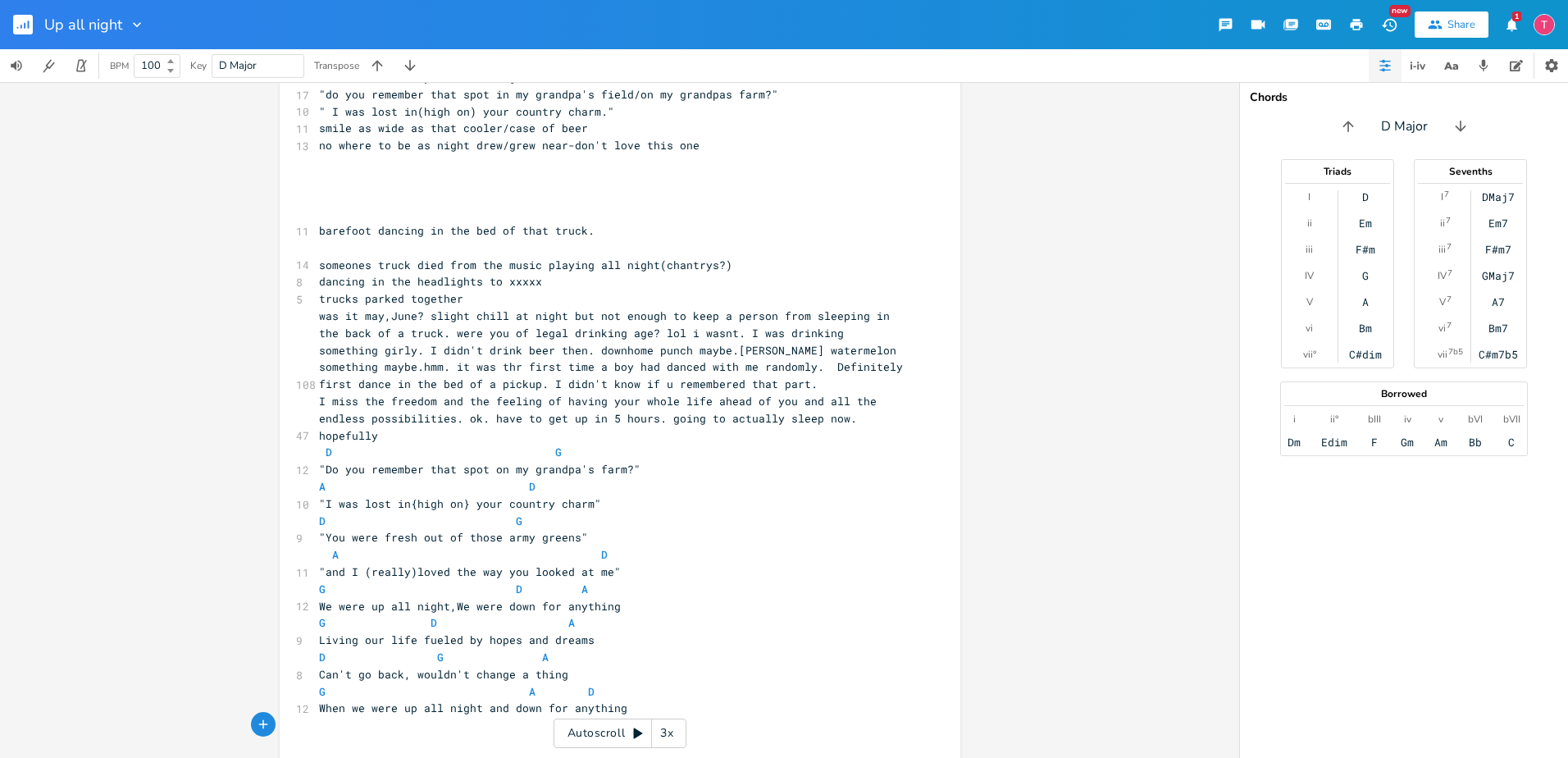
click at [404, 633] on span "Living our life fueled by hopes and dreams" at bounding box center [457, 640] width 276 height 15
click at [412, 633] on span "Living our life fueled by hopes and dreams" at bounding box center [457, 640] width 276 height 15
type textarea "ves fueled by hopes and dreams"
click at [792, 444] on pre "D G" at bounding box center [611, 452] width 592 height 17
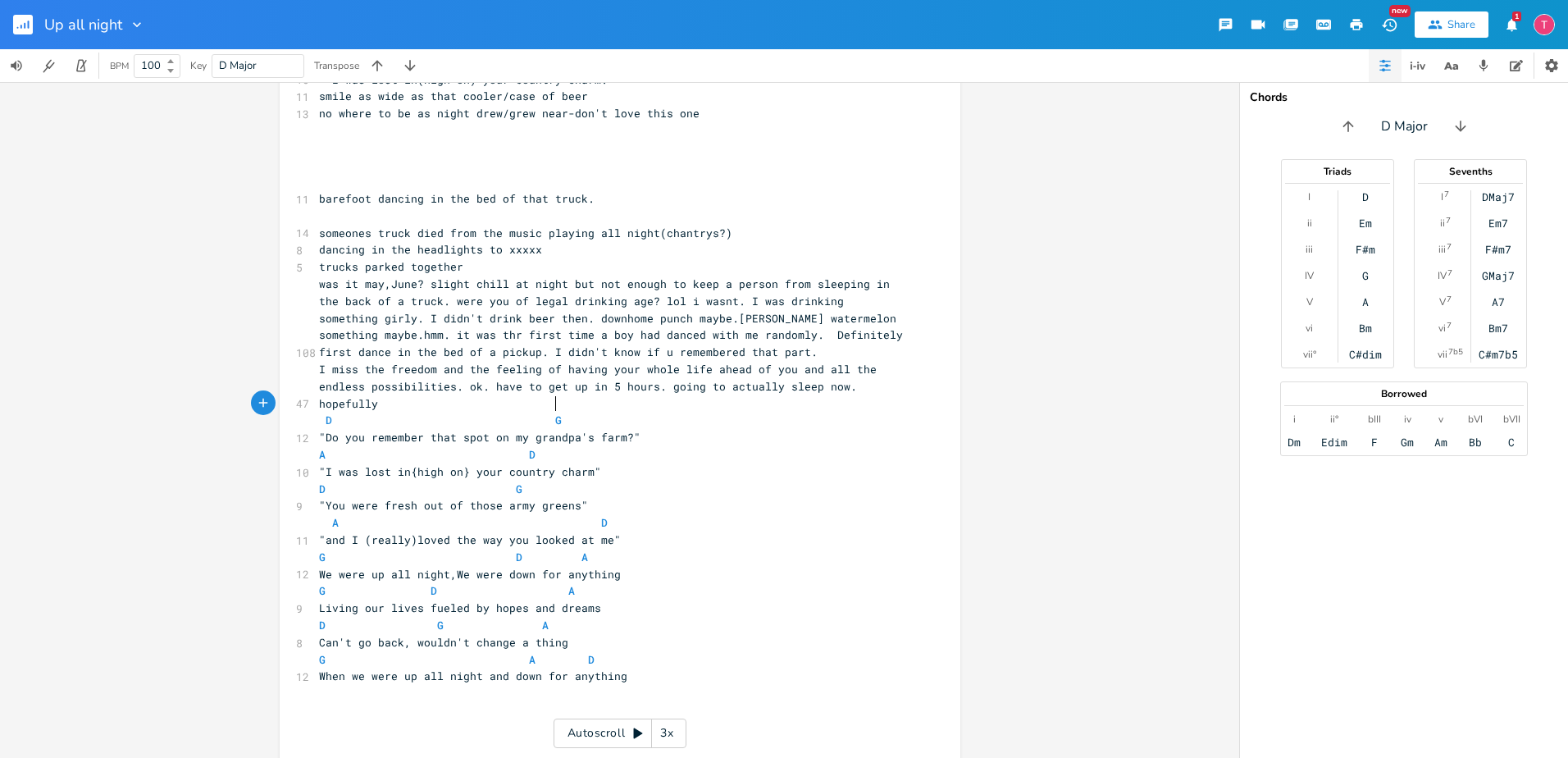
scroll to position [564, 0]
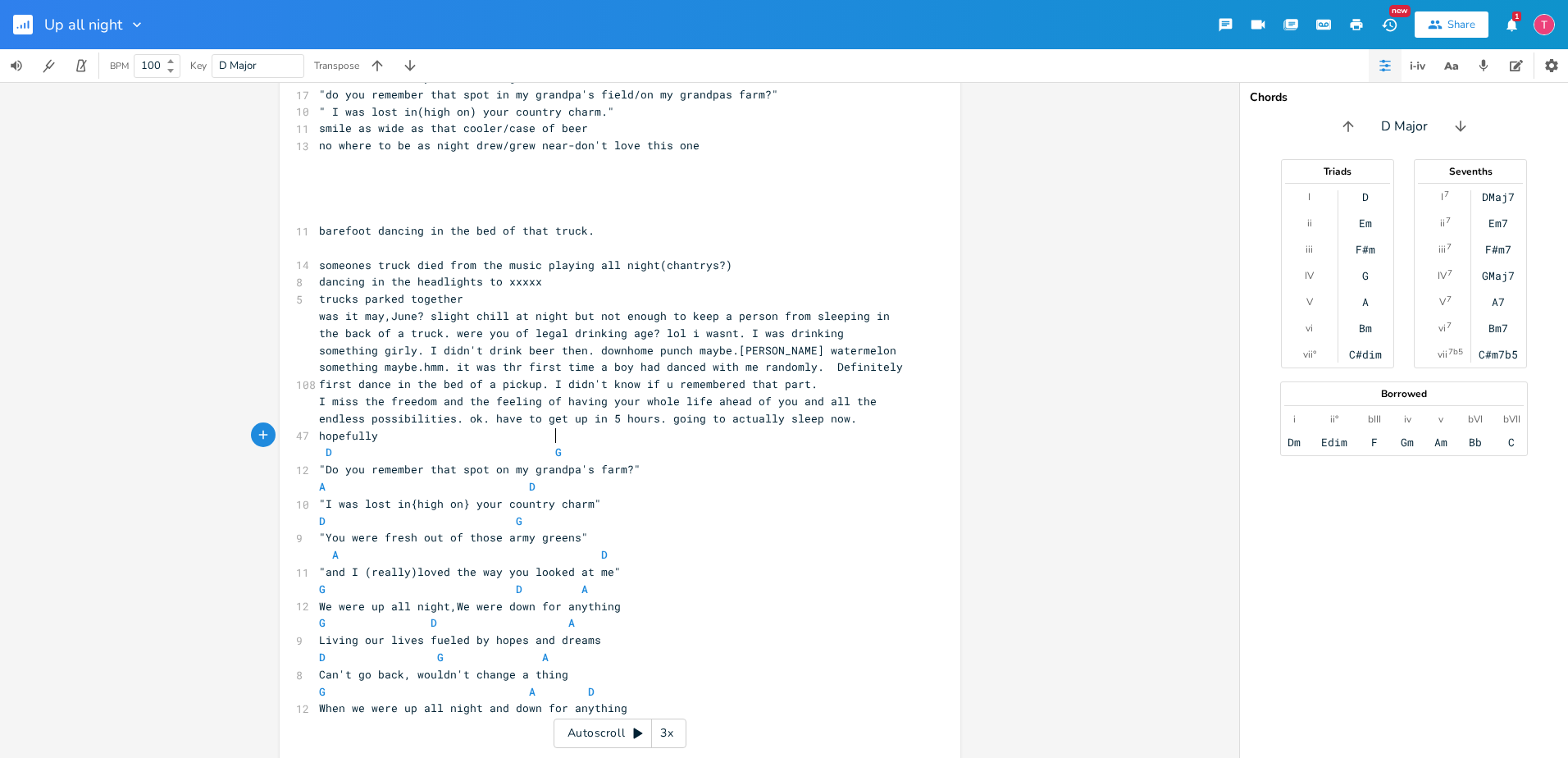
click at [413, 425] on pre "I miss the freedom and the feeling of having your whole life ahead of you and a…" at bounding box center [611, 418] width 592 height 51
type textarea "ok. have to get up in 5 hours. going to actually sleep now. hopefully"
drag, startPoint x: 409, startPoint y: 418, endPoint x: 461, endPoint y: 401, distance: 54.7
click at [461, 401] on pre "I miss the freedom and the feeling of having your whole life ahead of you and a…" at bounding box center [611, 418] width 592 height 51
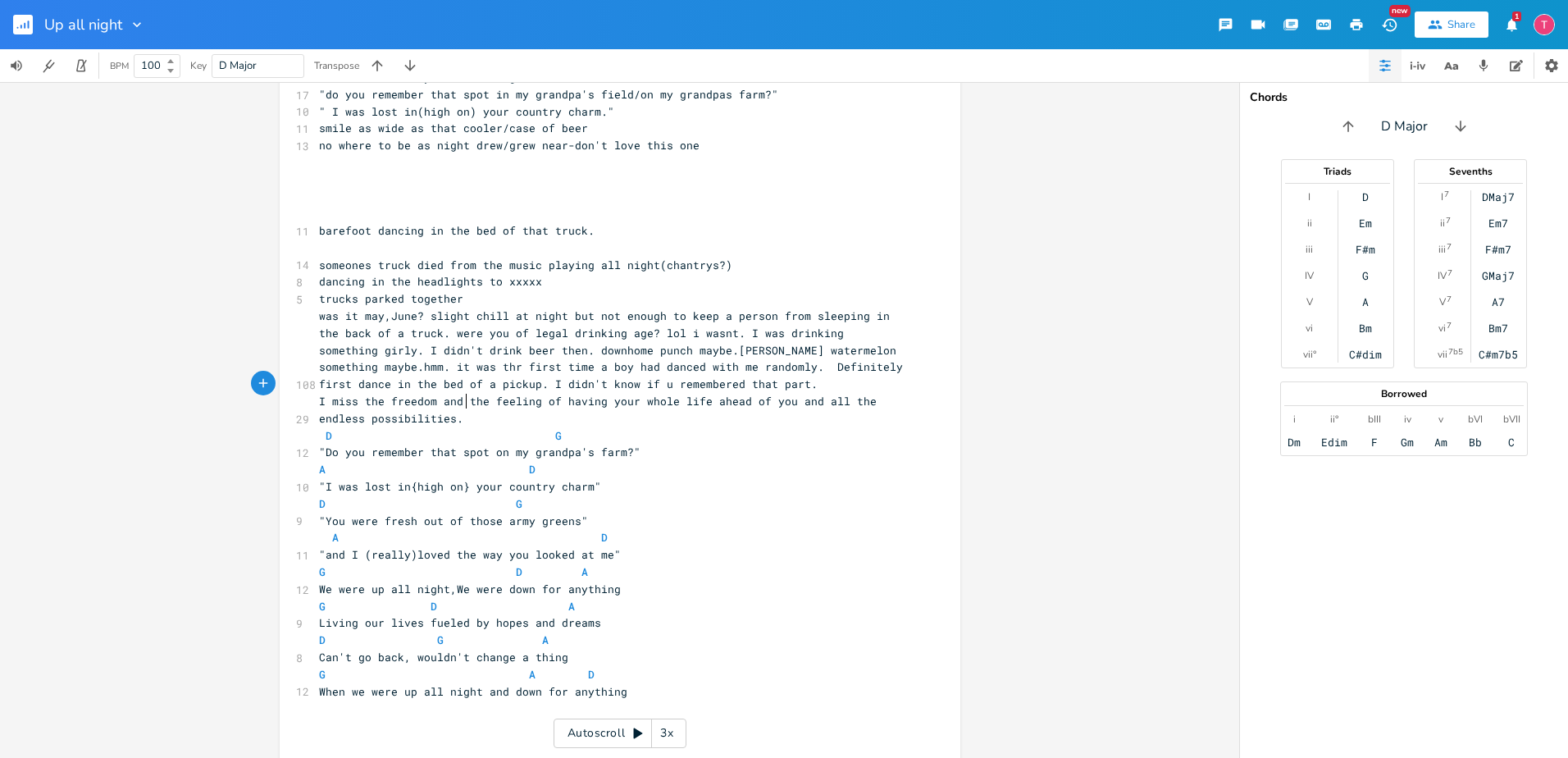
click at [461, 401] on pre "I miss the freedom and the feeling of having your whole life ahead of you and a…" at bounding box center [611, 410] width 592 height 35
type textarea "nd the feeling of having your whole life ahead of you and all the endless possi…"
drag, startPoint x: 461, startPoint y: 401, endPoint x: 439, endPoint y: 382, distance: 29.1
click at [439, 393] on pre "I miss the freedom and the feeling of having your whole life ahead of you and a…" at bounding box center [611, 410] width 592 height 35
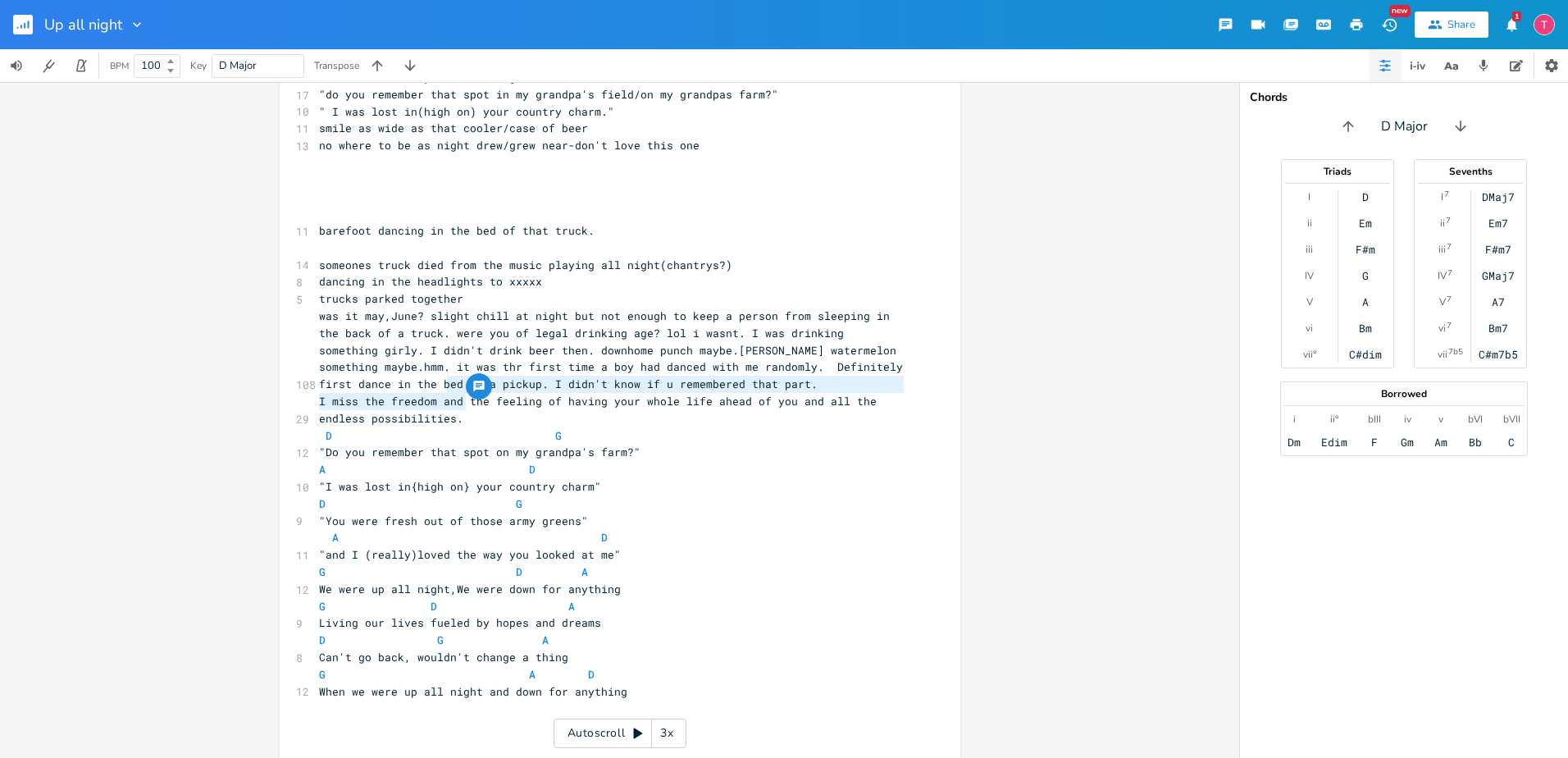
click at [717, 444] on pre ""Do you remember that spot on my grandpa's farm?"" at bounding box center [611, 452] width 592 height 17
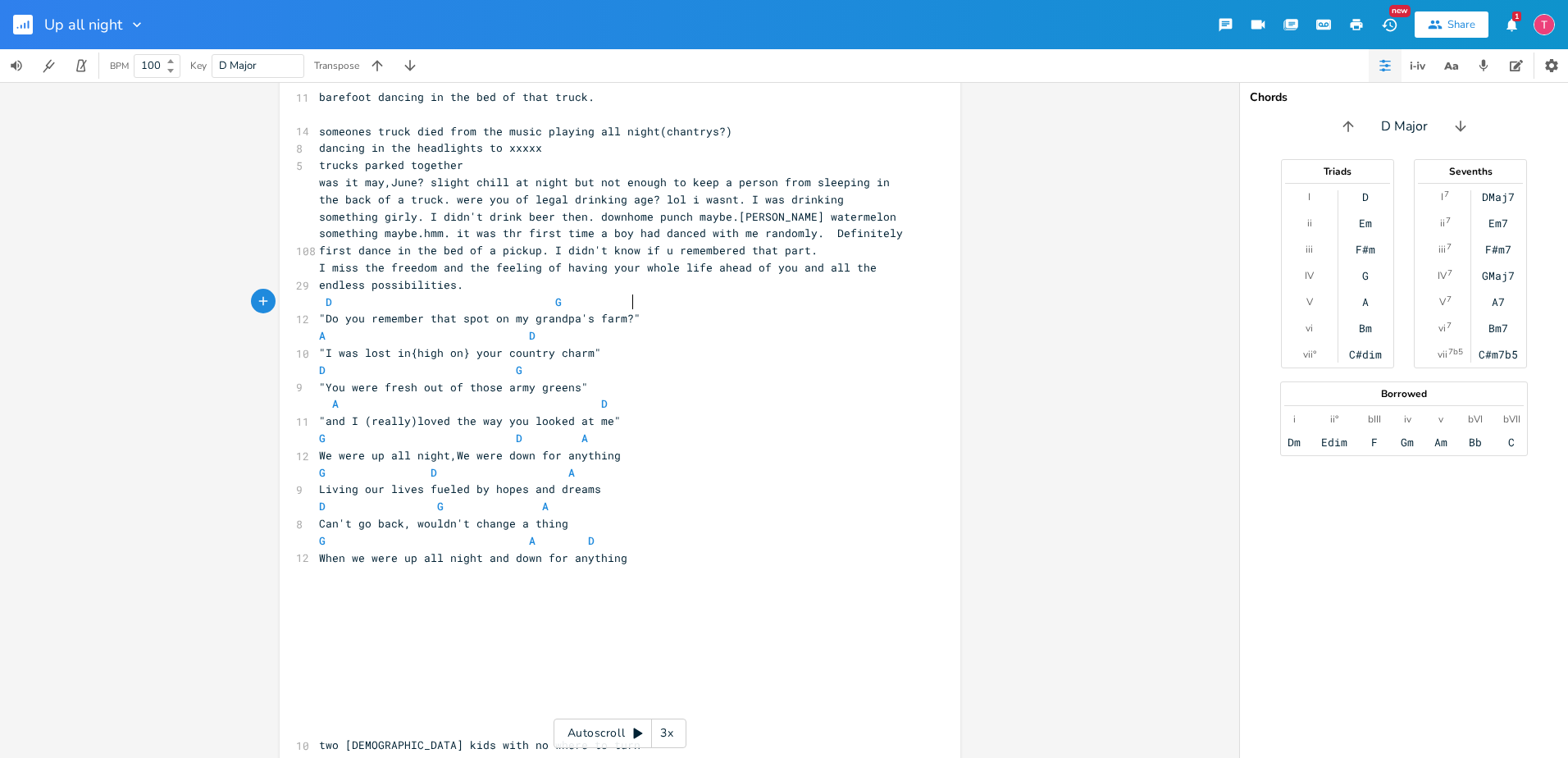
scroll to position [755, 0]
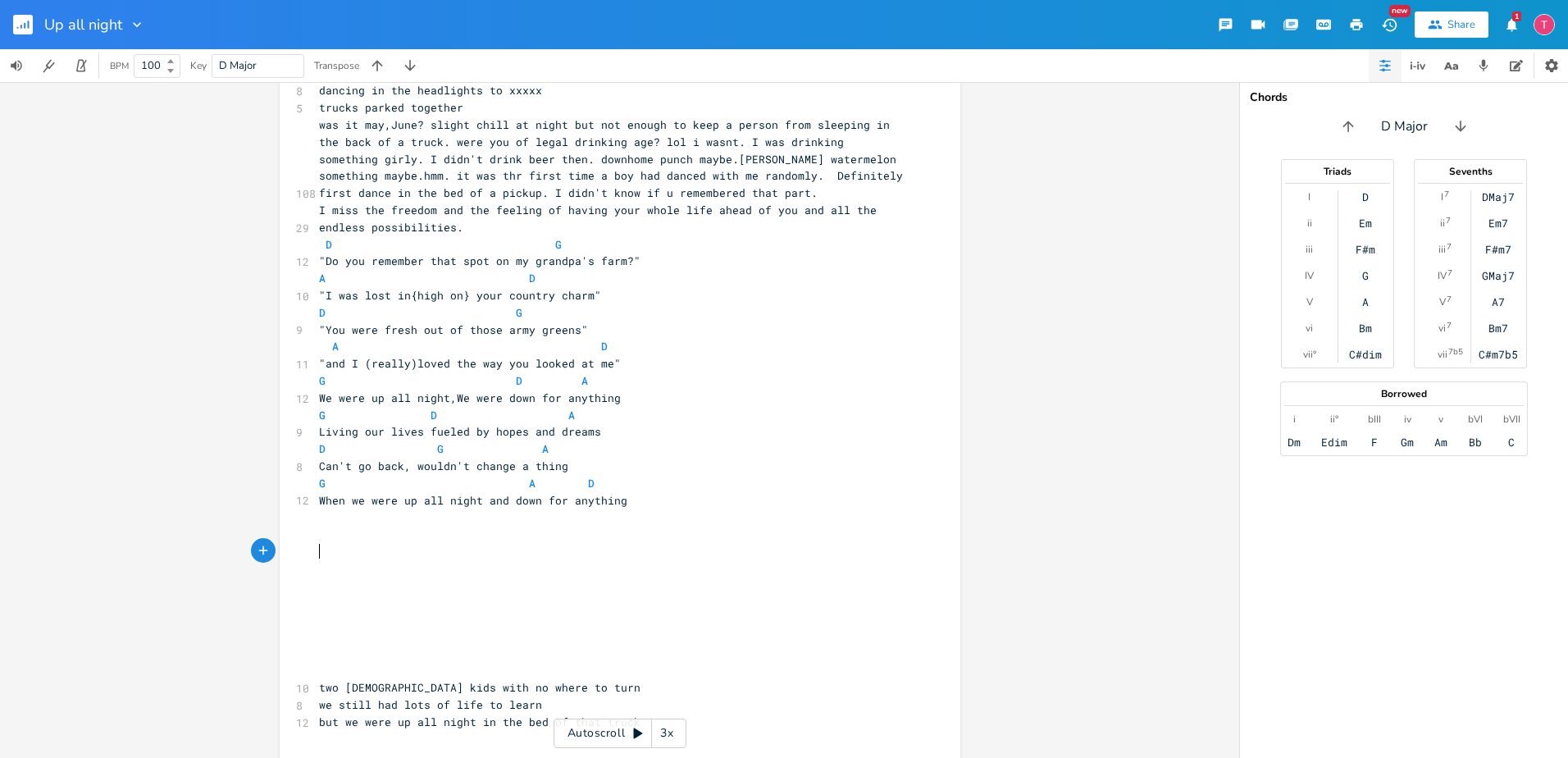
click at [751, 560] on pre "​" at bounding box center [611, 568] width 592 height 17
click at [749, 525] on pre "​" at bounding box center [611, 533] width 592 height 17
click at [320, 459] on span "Can't go back, wouldn't change a thing" at bounding box center [444, 466] width 250 height 15
type textarea "We can't go back, I woudln't"
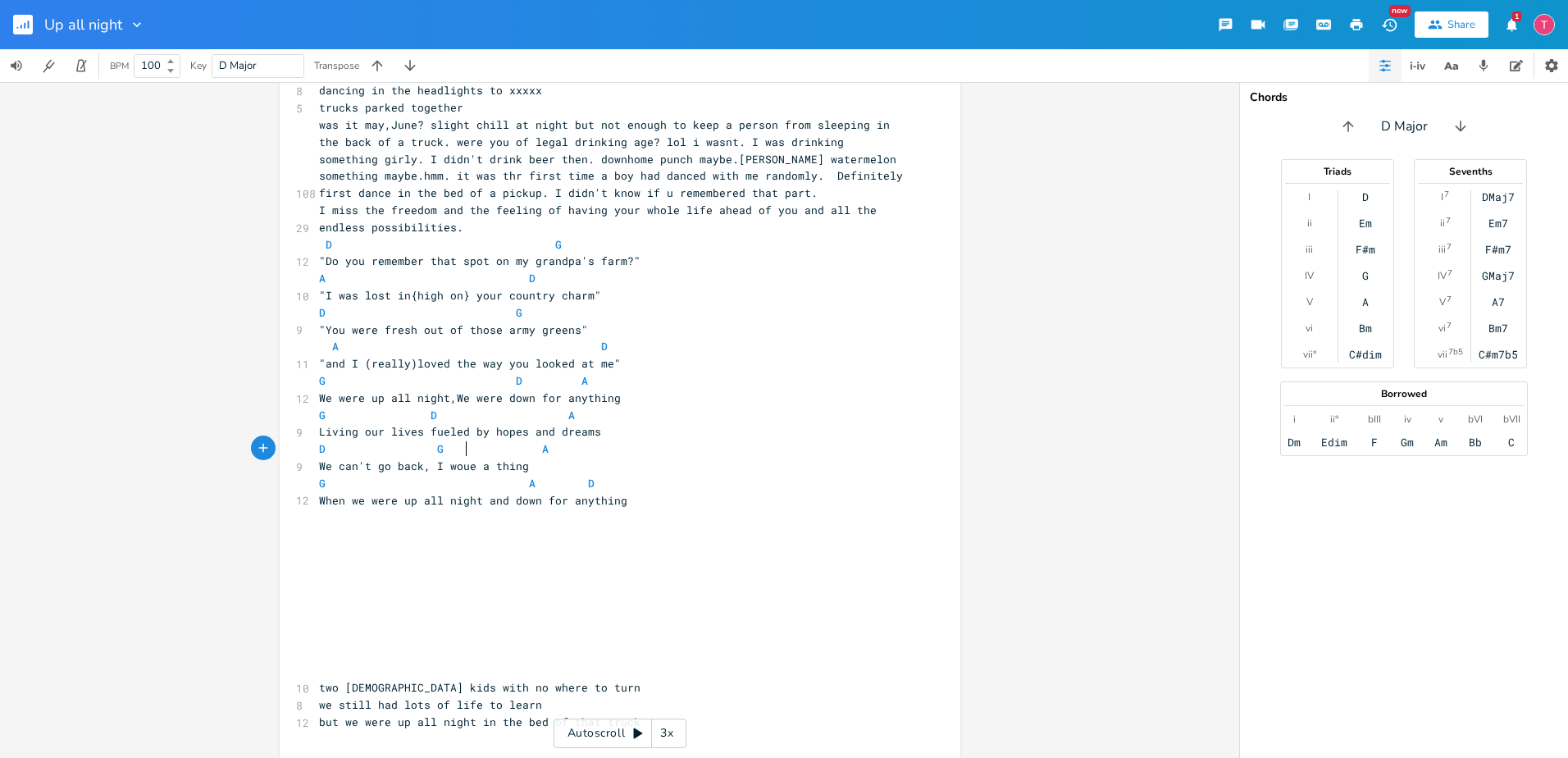
type textarea "d"
type textarea "ldn't change a thing"
click at [424, 442] on span "D G A" at bounding box center [434, 449] width 230 height 15
type textarea "G"
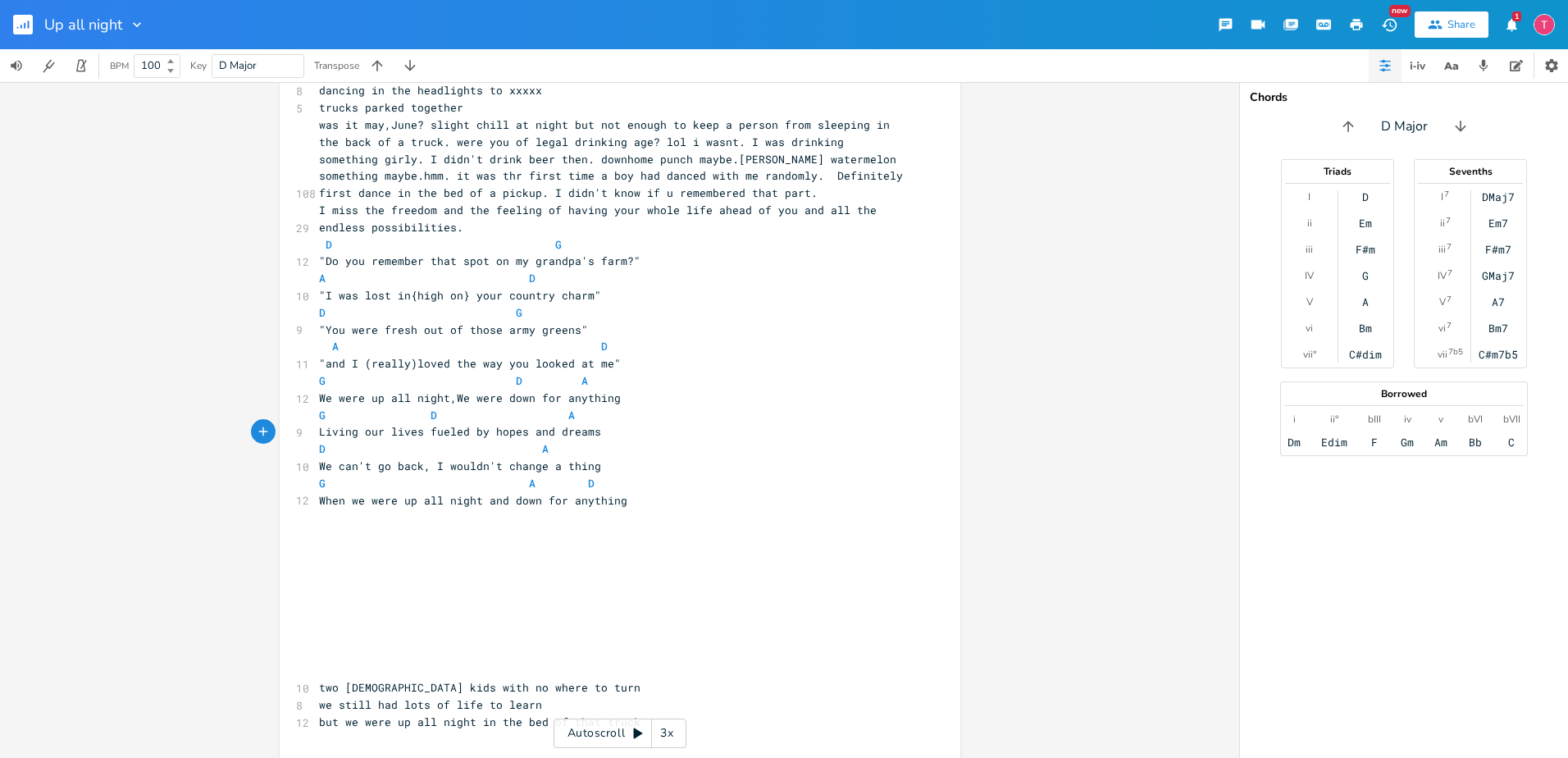
scroll to position [0, 21]
click at [530, 442] on span "D G A" at bounding box center [434, 449] width 230 height 15
type textarea "A"
click at [719, 543] on pre "​" at bounding box center [611, 551] width 592 height 17
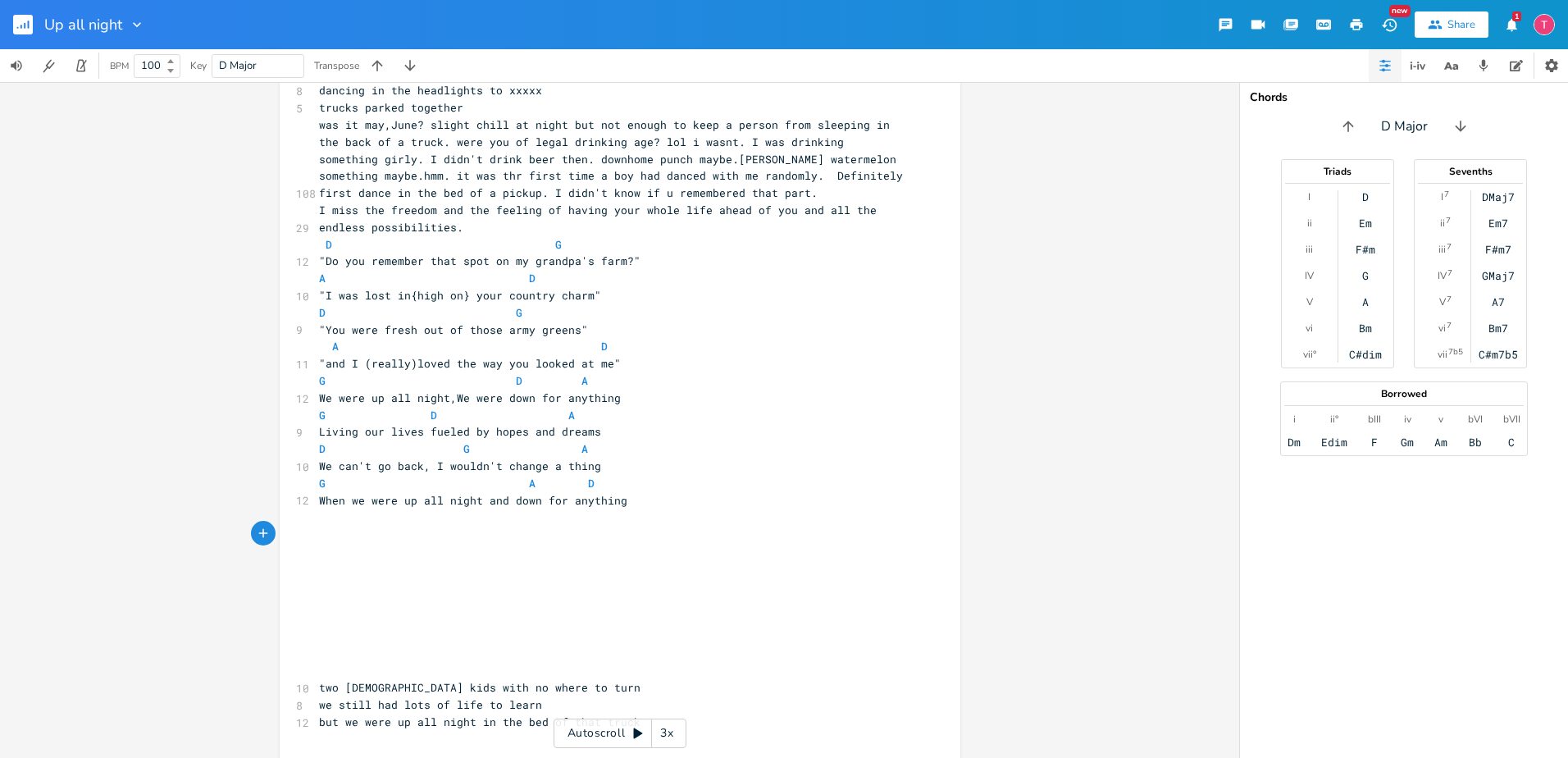
click at [624, 474] on pre "G A D" at bounding box center [611, 482] width 592 height 17
type textarea "Or"
type textarea "or If we d"
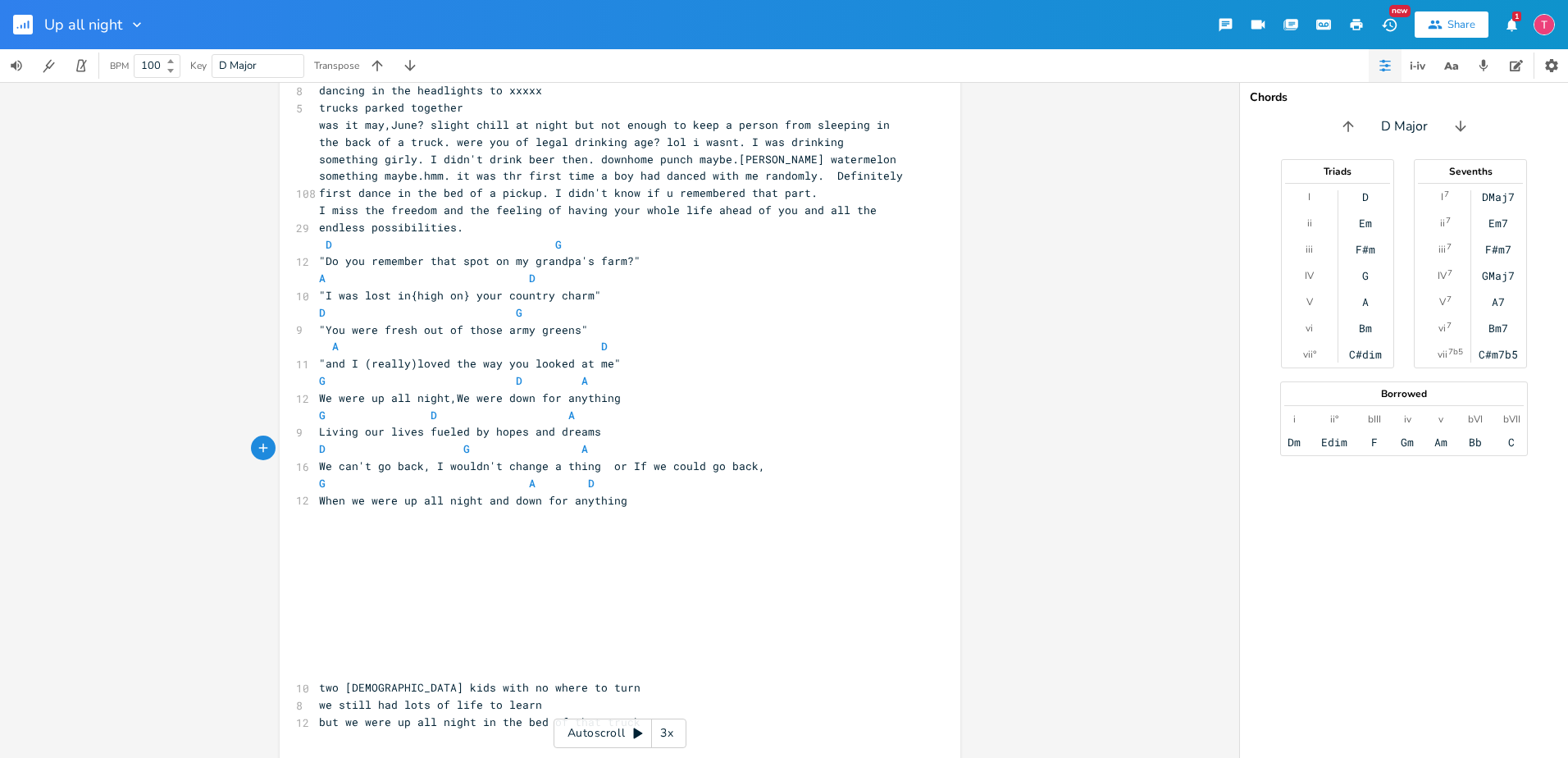
type textarea "could go back,"
